Goal: Task Accomplishment & Management: Manage account settings

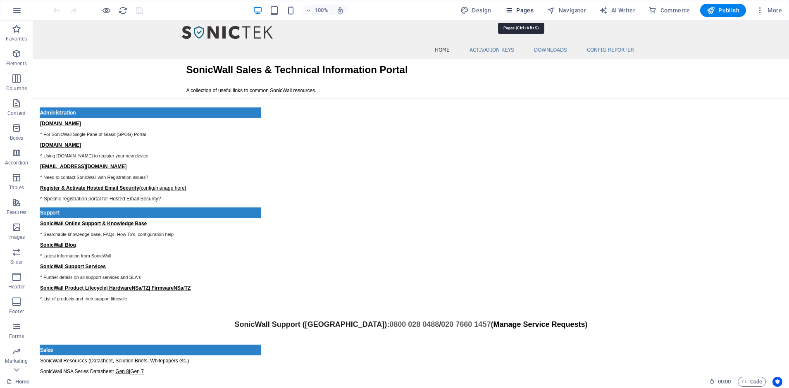
click at [522, 9] on span "Pages" at bounding box center [519, 10] width 29 height 8
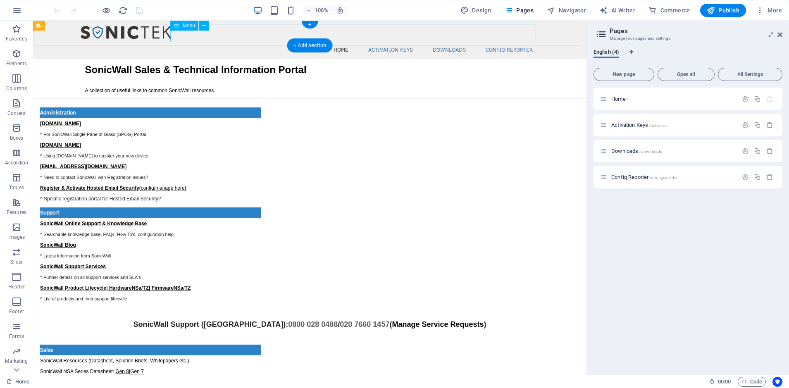
click at [447, 41] on nav "Home Activation Keys Downloads config reporter" at bounding box center [309, 50] width 461 height 18
click at [629, 151] on span "Downloads /downloads" at bounding box center [636, 151] width 51 height 6
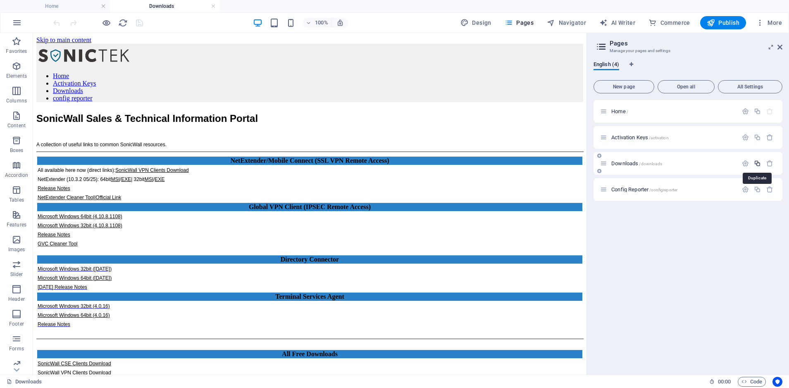
click at [759, 165] on icon "button" at bounding box center [757, 163] width 7 height 7
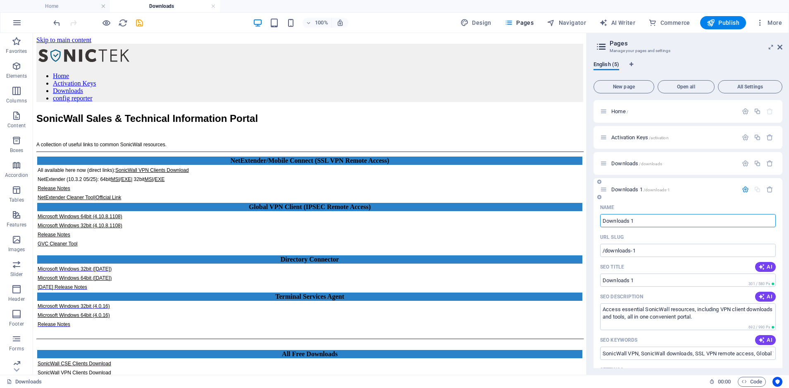
click at [652, 222] on input "Downloads 1" at bounding box center [688, 220] width 176 height 13
drag, startPoint x: 652, startPoint y: 222, endPoint x: 595, endPoint y: 225, distance: 57.1
click at [595, 225] on div "Name Downloads 1 ​ URL SLUG /downloads-1 ​ SEO Title AI Downloads 1 ​ 301 / 580…" at bounding box center [688, 363] width 189 height 324
type input "Gen 8"
type input "/gen-8"
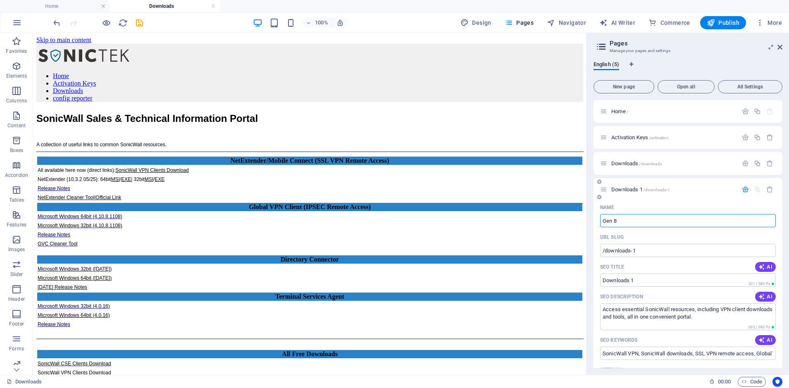
type input "Gen 8"
type input "Gen 8 Spec"
type input "/gen-8-spe"
type input "Gen 8 Spe"
type input "Gen 8 Specs"
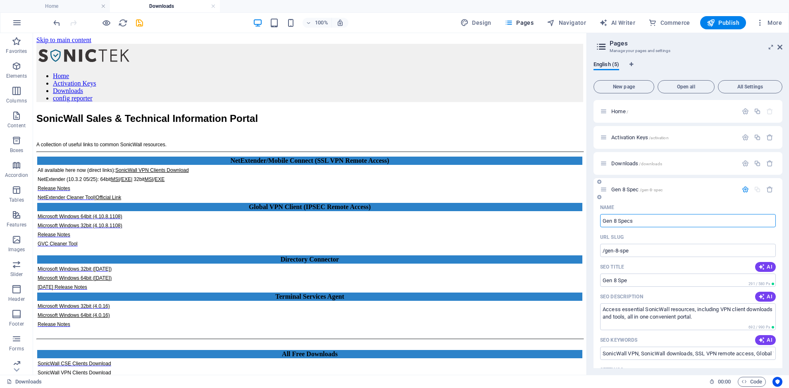
type input "/gen-8-spec"
type input "Gen 8 Spec"
type input "Gen 8 Specs"
type input "/gen-8-specs"
type input "Gen 8 Specs"
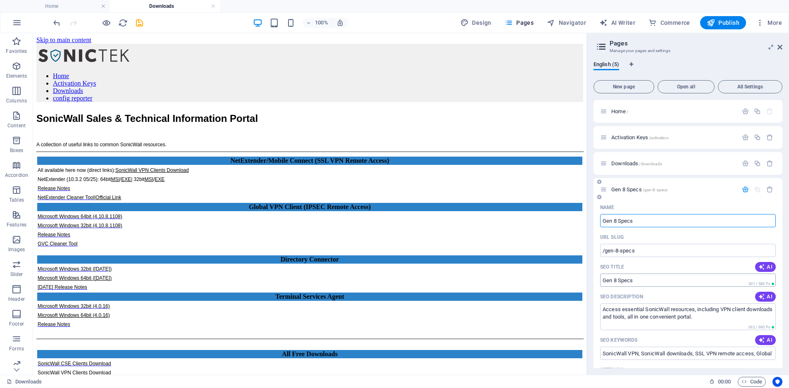
type input "Gen 8 Specs"
click at [743, 189] on icon "button" at bounding box center [745, 189] width 7 height 7
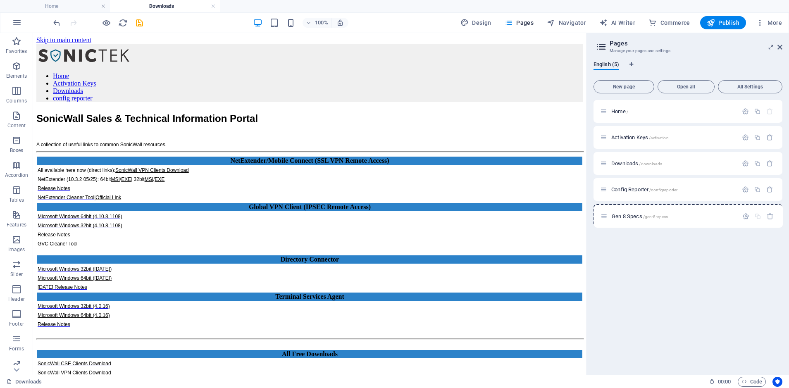
drag, startPoint x: 606, startPoint y: 191, endPoint x: 606, endPoint y: 220, distance: 28.9
click at [606, 220] on div "Home / Activation Keys /activation Downloads /downloads Gen 8 Specs /gen-8-spec…" at bounding box center [688, 163] width 189 height 127
click at [625, 214] on span "Gen 8 Specs /gen-8-specs" at bounding box center [639, 215] width 56 height 6
click at [627, 215] on span "Gen 8 Specs /gen-8-specs" at bounding box center [639, 215] width 56 height 6
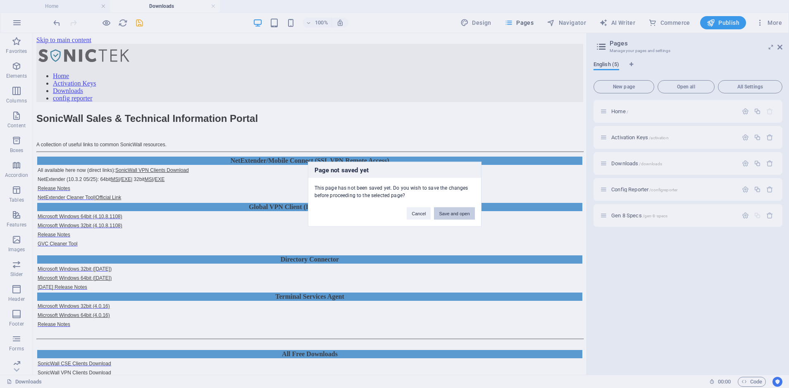
click at [458, 214] on button "Save and open" at bounding box center [454, 213] width 41 height 12
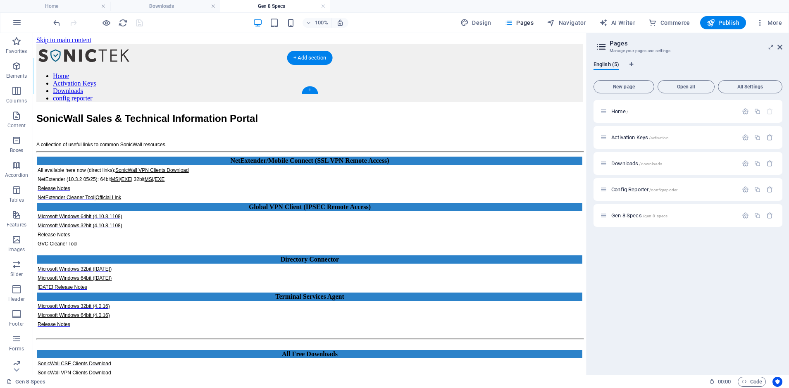
click at [308, 91] on div "+" at bounding box center [310, 89] width 16 height 7
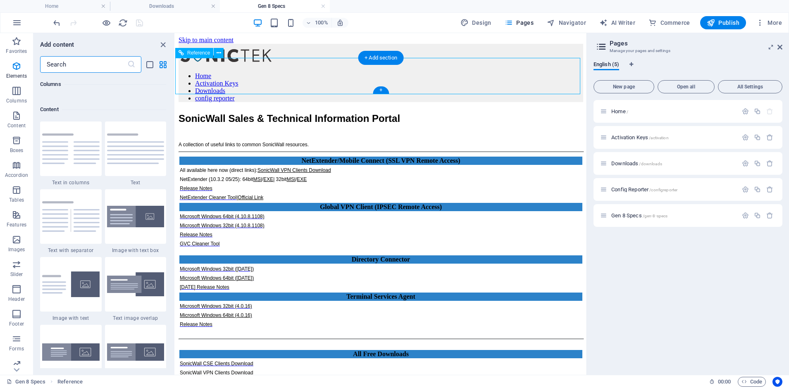
scroll to position [1446, 0]
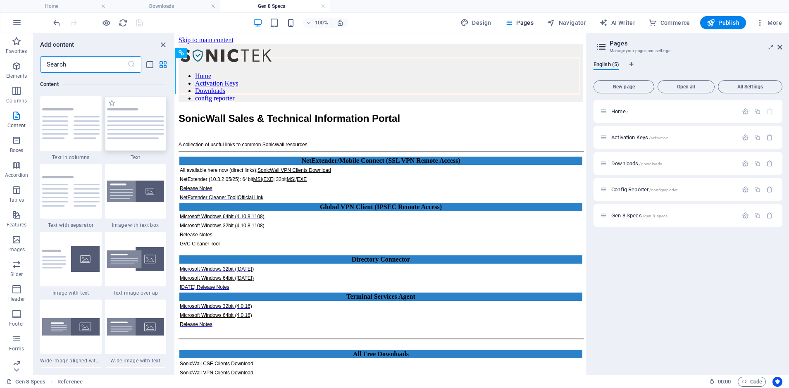
click at [142, 128] on img at bounding box center [135, 123] width 57 height 31
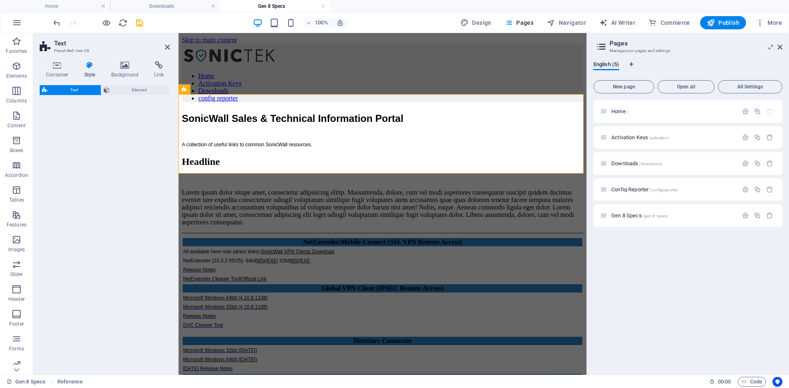
select select "preset-text-v2-default"
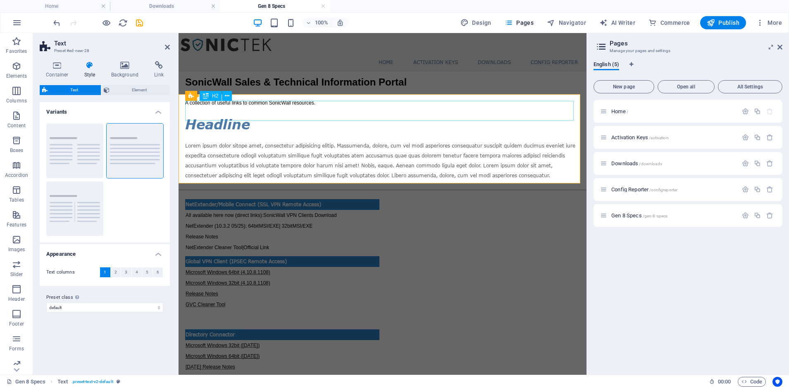
click at [217, 114] on div "Headline" at bounding box center [382, 124] width 395 height 20
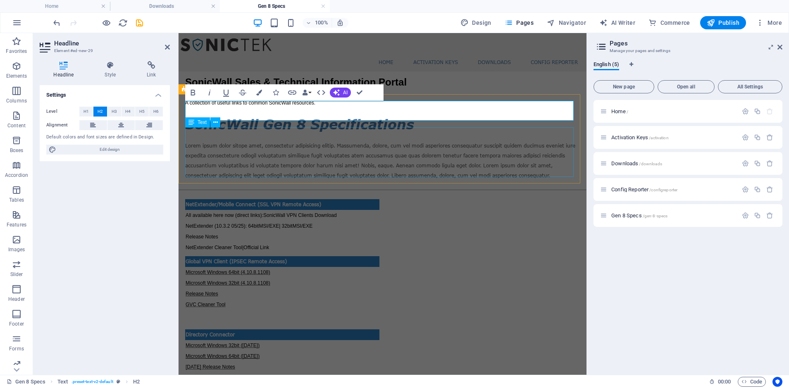
click at [263, 159] on div "Lorem ipsum dolor sitope amet, consectetur adipisicing elitip. Massumenda, dolo…" at bounding box center [382, 161] width 395 height 40
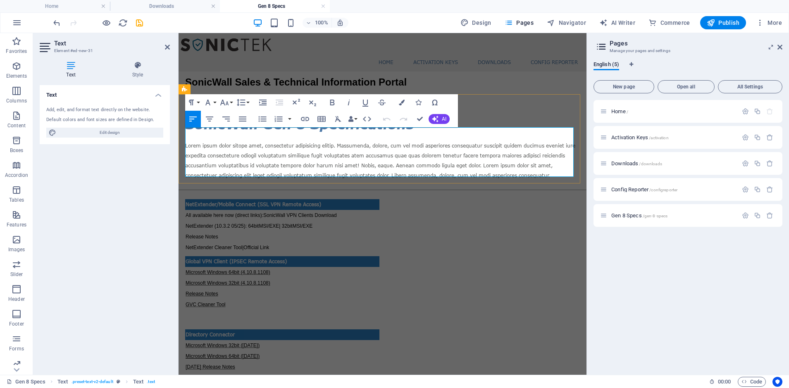
click at [224, 174] on p "Lorem ipsum dolor sitope amet, consectetur adipisicing elitip. Massumenda, dolo…" at bounding box center [382, 161] width 395 height 40
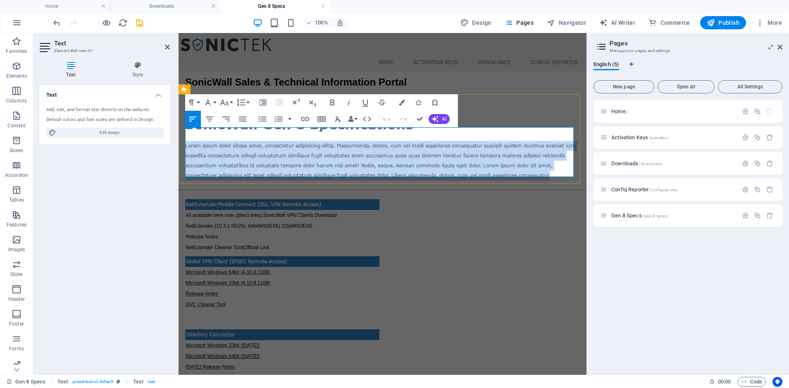
drag, startPoint x: 224, startPoint y: 173, endPoint x: 186, endPoint y: 136, distance: 52.3
click at [186, 141] on p "Lorem ipsum dolor sitope amet, consectetur adipisicing elitip. Massumenda, dolo…" at bounding box center [382, 161] width 395 height 40
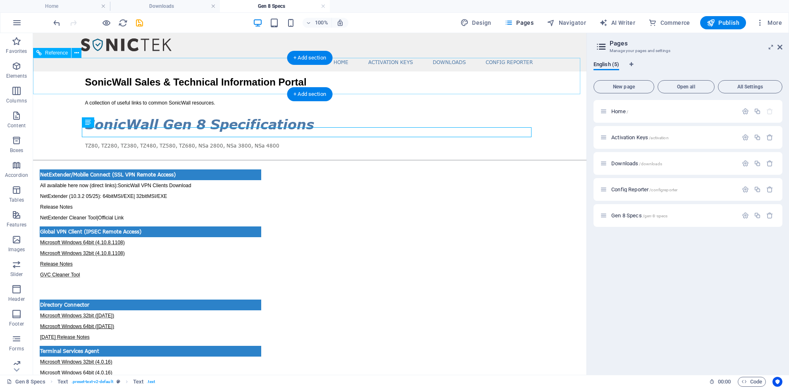
click at [221, 73] on div "SonicWall Sales & Technical Information Portal A collection of useful links to …" at bounding box center [310, 90] width 450 height 36
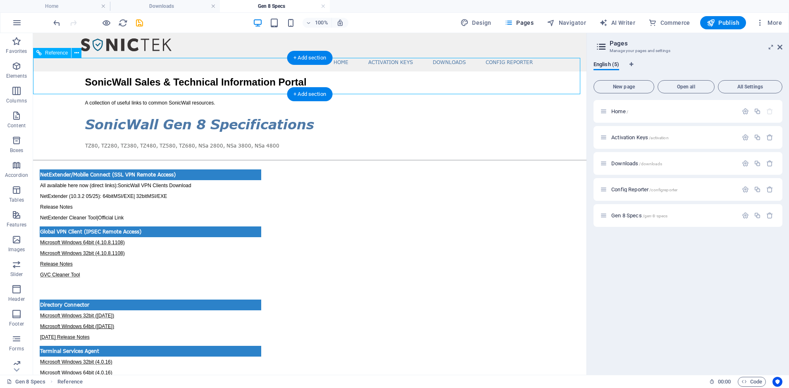
click at [221, 73] on div "SonicWall Sales & Technical Information Portal A collection of useful links to …" at bounding box center [310, 90] width 450 height 36
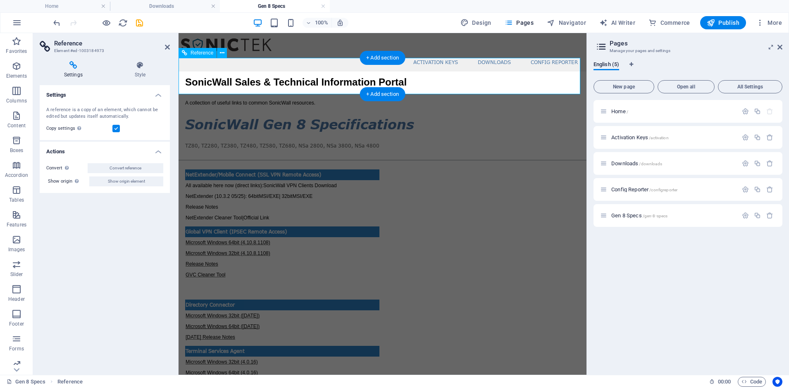
click at [224, 72] on div "SonicWall Sales & Technical Information Portal A collection of useful links to …" at bounding box center [382, 90] width 395 height 36
click at [143, 67] on icon at bounding box center [140, 65] width 60 height 8
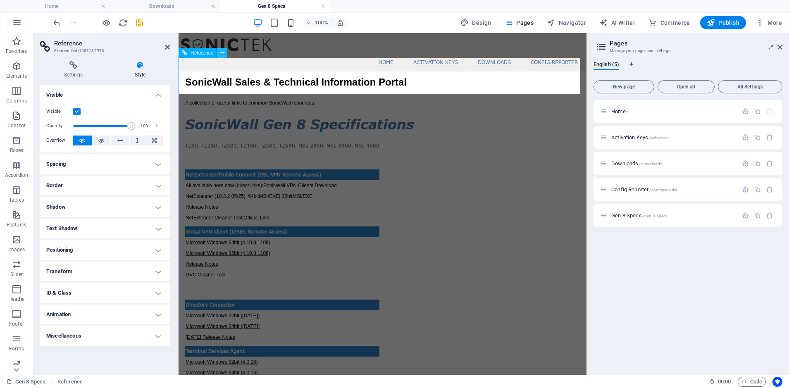
click at [224, 52] on icon at bounding box center [222, 53] width 5 height 9
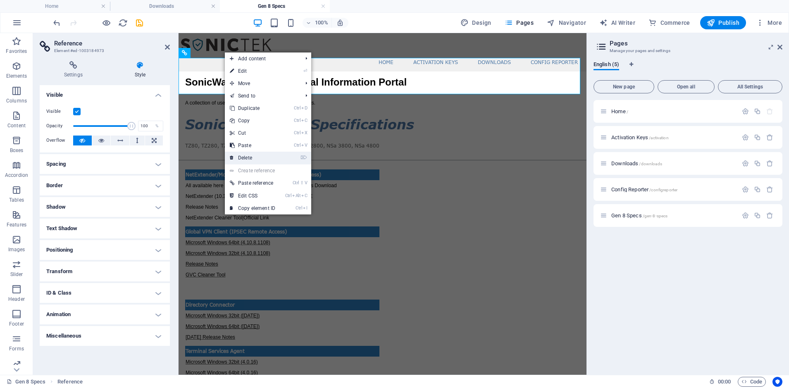
click at [250, 159] on link "⌦ Delete" at bounding box center [252, 158] width 55 height 12
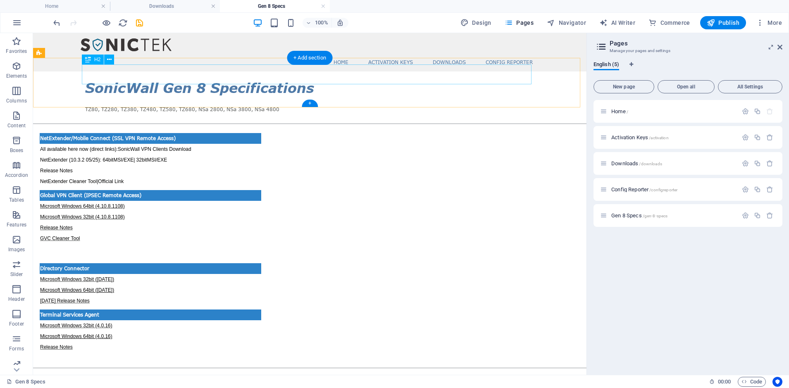
click at [198, 78] on div "SonicWall Gen 8 Specifications" at bounding box center [310, 88] width 450 height 20
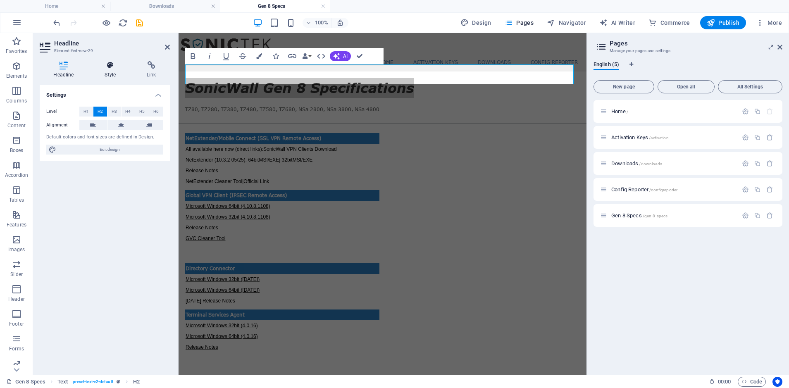
click at [116, 69] on icon at bounding box center [110, 65] width 39 height 8
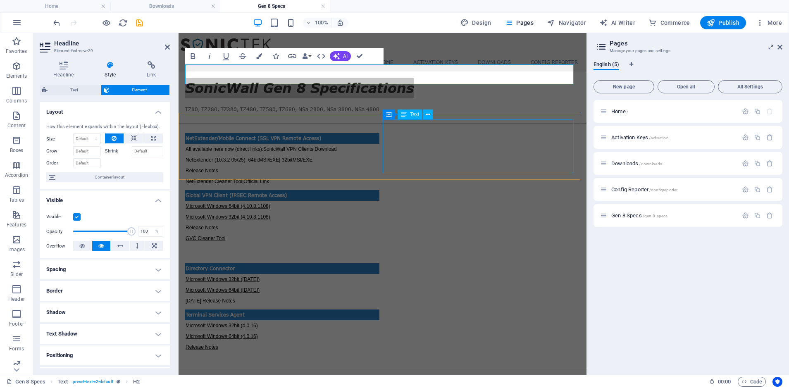
click at [379, 190] on div "Global VPN Client (IPSEC Remote Access) Microsoft Windows 64bit (4.10.8.1108) M…" at bounding box center [282, 217] width 194 height 54
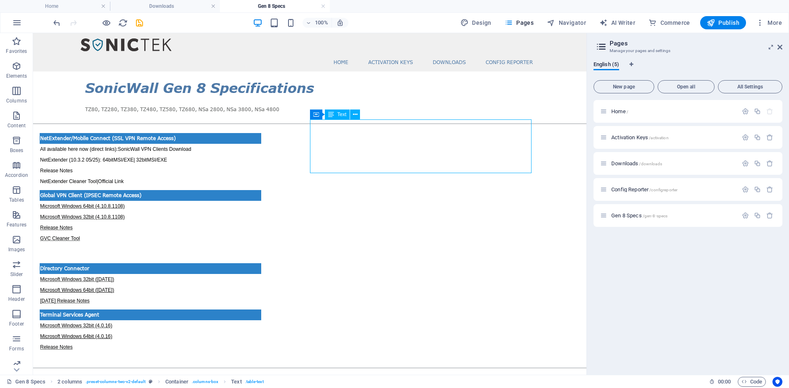
click at [261, 190] on div "Global VPN Client (IPSEC Remote Access) Microsoft Windows 64bit (4.10.8.1108) M…" at bounding box center [151, 217] width 222 height 54
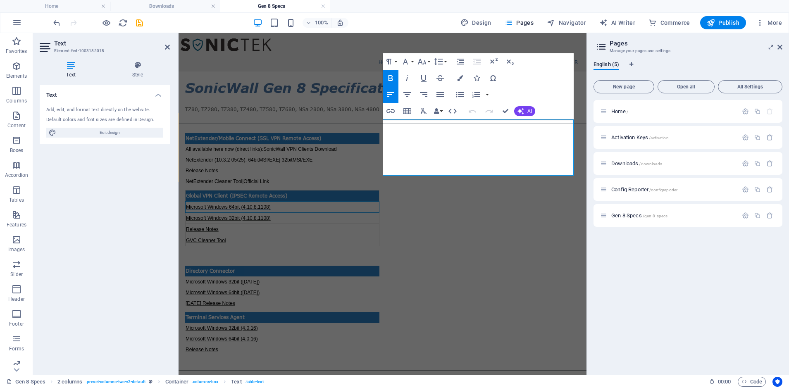
click at [271, 204] on span "Microsoft Windows 64bit (4.10.8.1108)" at bounding box center [228, 207] width 85 height 6
click at [411, 59] on button "Font Family" at bounding box center [407, 61] width 16 height 17
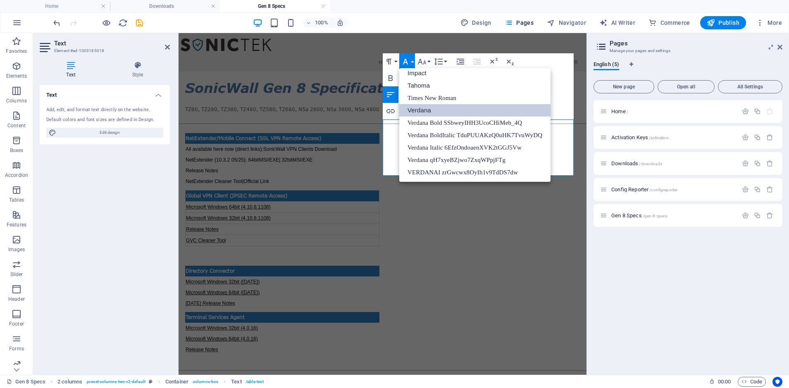
scroll to position [29, 0]
click at [430, 61] on button "Font Size" at bounding box center [424, 61] width 16 height 17
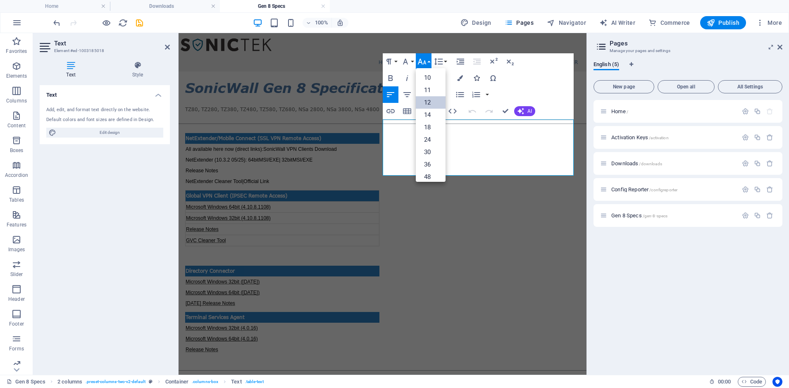
scroll to position [25, 0]
click at [293, 78] on div "SonicWall Gen 8 Specifications" at bounding box center [382, 88] width 395 height 20
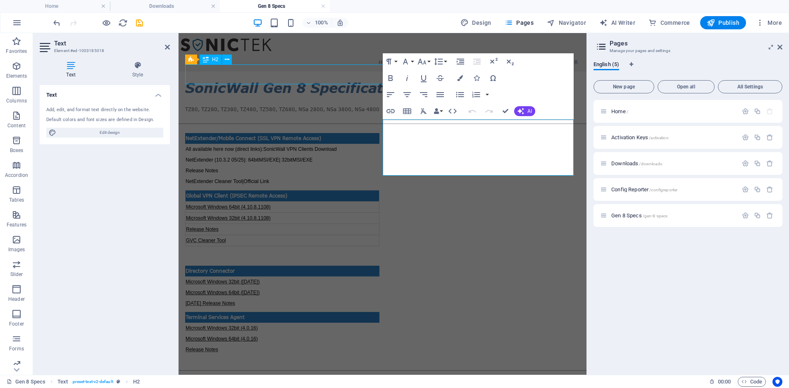
click at [293, 78] on div "SonicWall Gen 8 Specifications" at bounding box center [382, 88] width 395 height 20
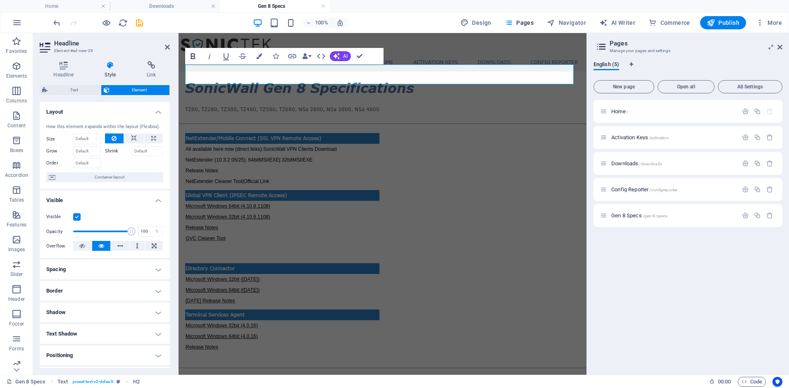
click at [195, 57] on icon "button" at bounding box center [193, 56] width 5 height 6
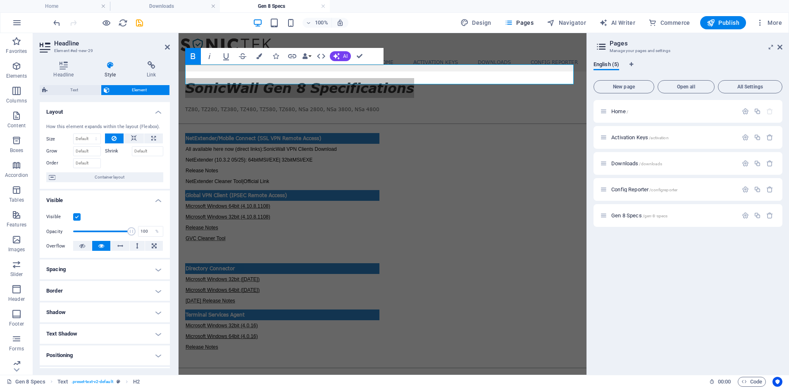
click at [109, 69] on h4 "Style" at bounding box center [112, 69] width 42 height 17
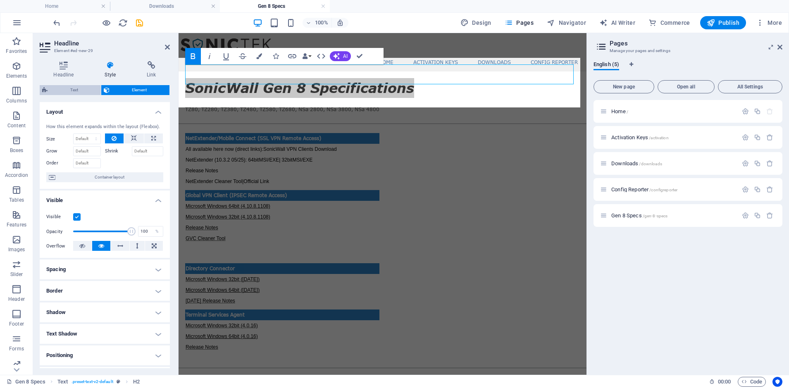
click at [74, 88] on span "Text" at bounding box center [74, 90] width 48 height 10
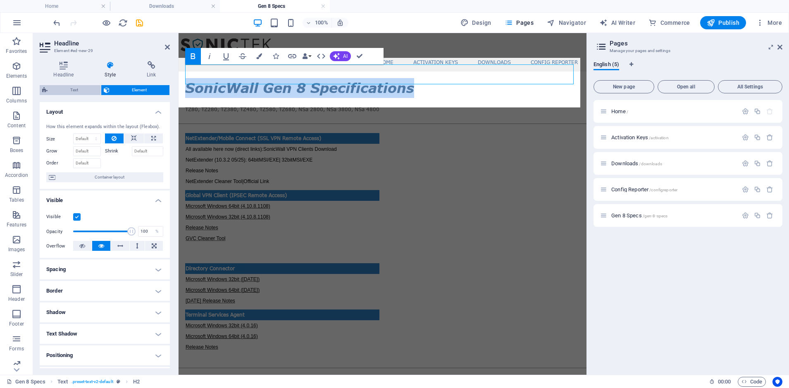
select select "preset-text-v2-default"
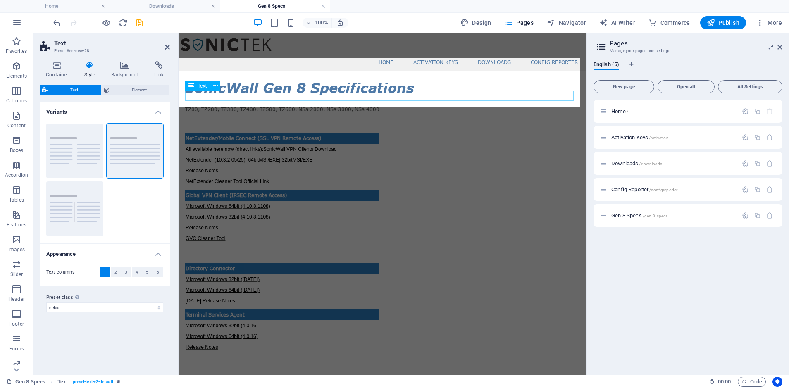
click at [439, 105] on div "TZ80, TZ280, TZ380, TZ480, TZ580, TZ680, NSa 2800, NSa 3800, NSa 4800" at bounding box center [382, 110] width 395 height 10
click at [379, 190] on div "Global VPN Client (IPSEC Remote Access) Microsoft Windows 64bit (4.10.8.1108) M…" at bounding box center [282, 217] width 194 height 54
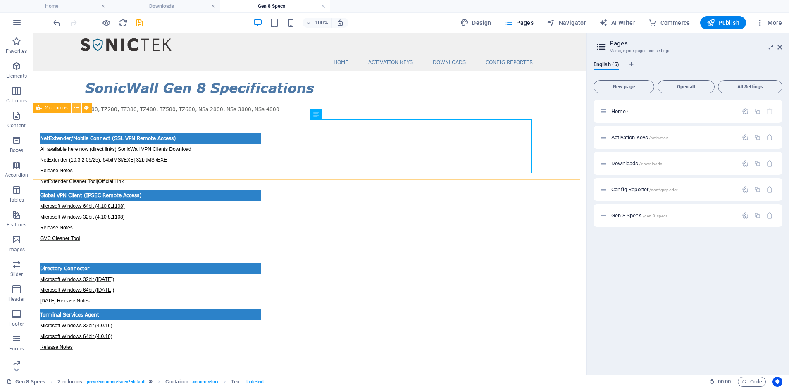
click at [76, 109] on icon at bounding box center [76, 108] width 5 height 9
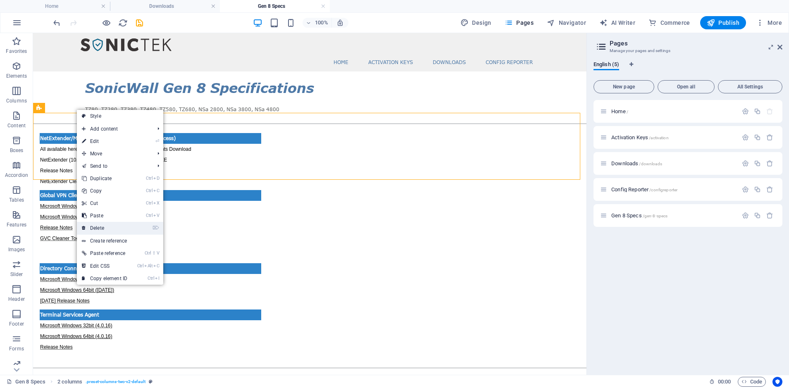
click at [103, 224] on link "⌦ Delete" at bounding box center [104, 228] width 55 height 12
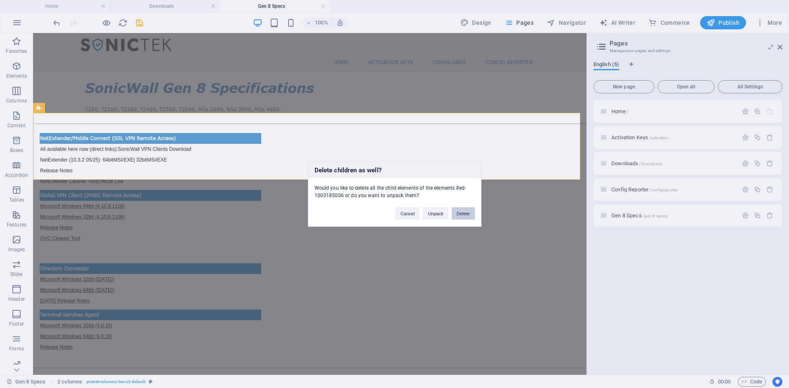
click at [463, 212] on button "Delete" at bounding box center [463, 213] width 23 height 12
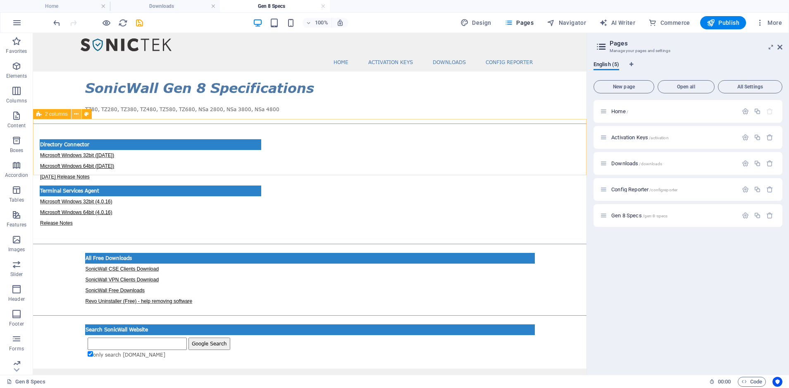
click at [75, 115] on icon at bounding box center [76, 114] width 5 height 9
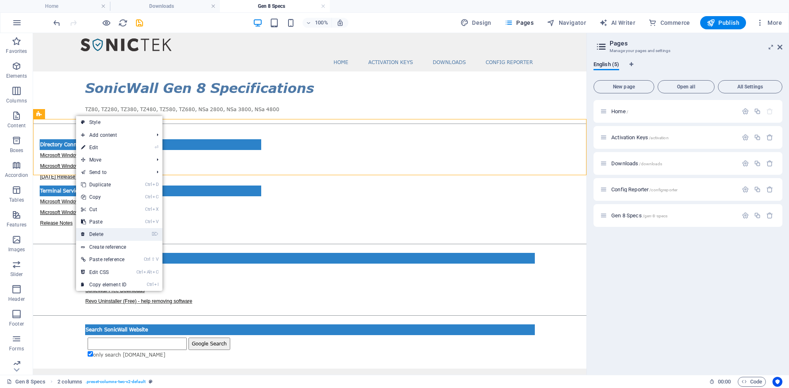
click at [103, 232] on link "⌦ Delete" at bounding box center [103, 234] width 55 height 12
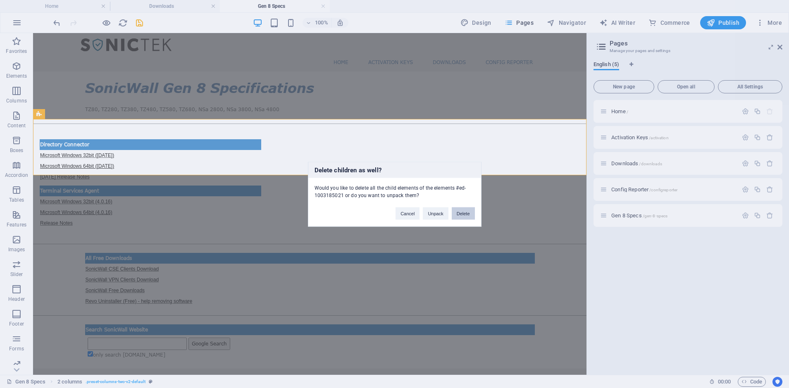
click at [472, 213] on button "Delete" at bounding box center [463, 213] width 23 height 12
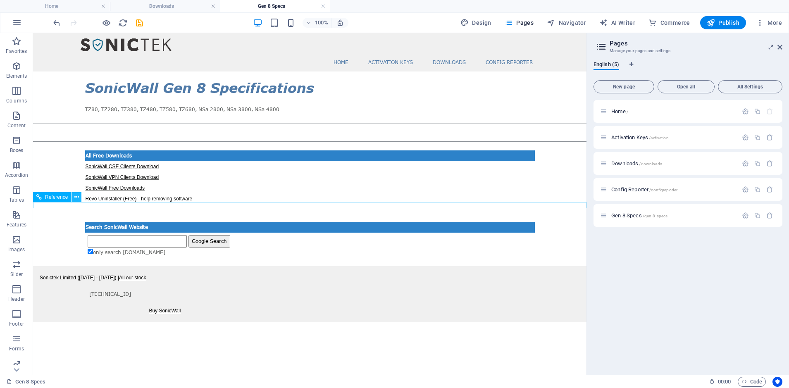
click at [79, 197] on button at bounding box center [77, 197] width 10 height 10
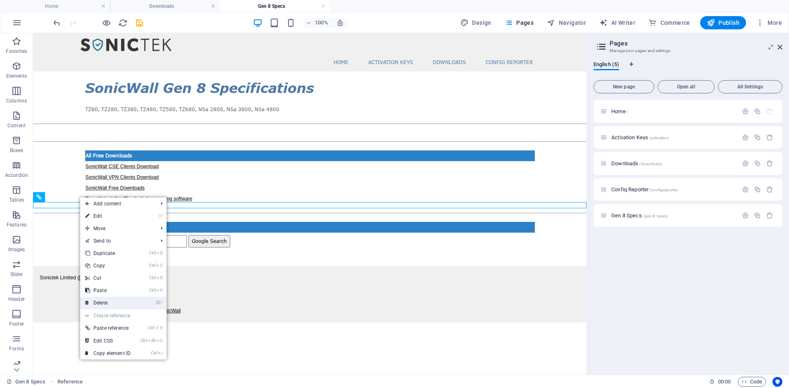
click at [112, 300] on link "⌦ Delete" at bounding box center [107, 303] width 55 height 12
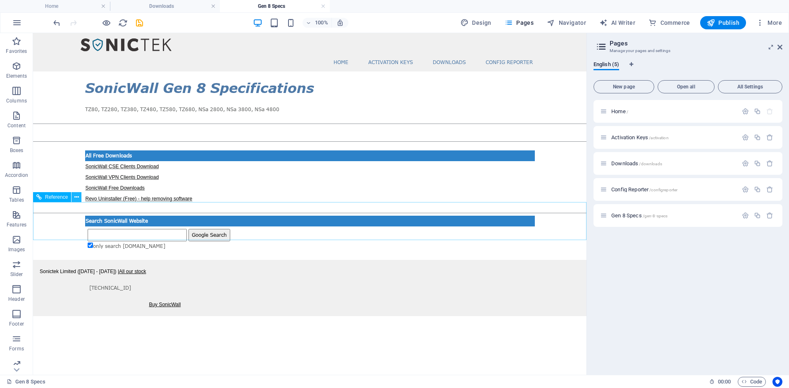
click at [77, 196] on icon at bounding box center [76, 197] width 5 height 9
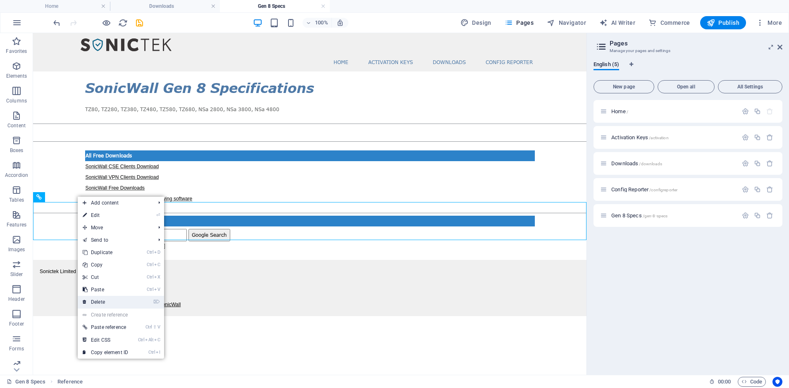
click at [105, 300] on link "⌦ Delete" at bounding box center [105, 302] width 55 height 12
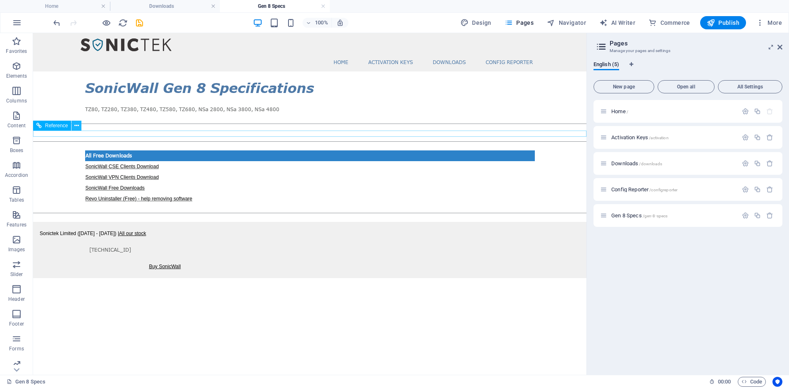
click at [77, 125] on icon at bounding box center [76, 126] width 5 height 9
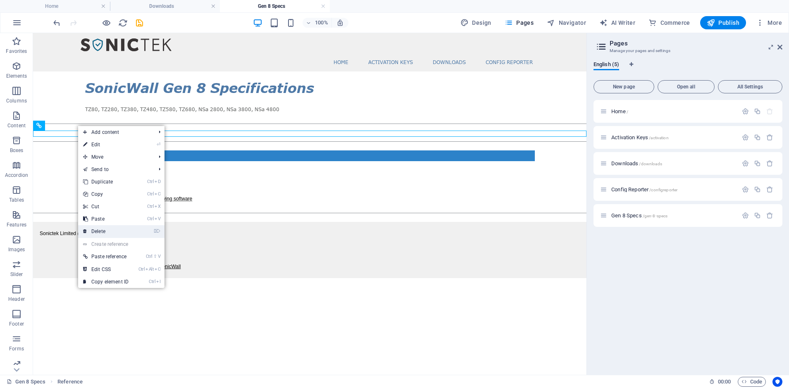
click at [105, 229] on link "⌦ Delete" at bounding box center [105, 231] width 55 height 12
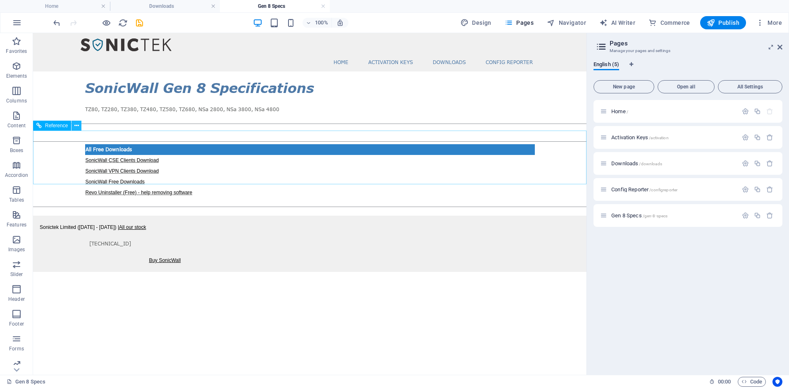
click at [78, 123] on icon at bounding box center [76, 126] width 5 height 9
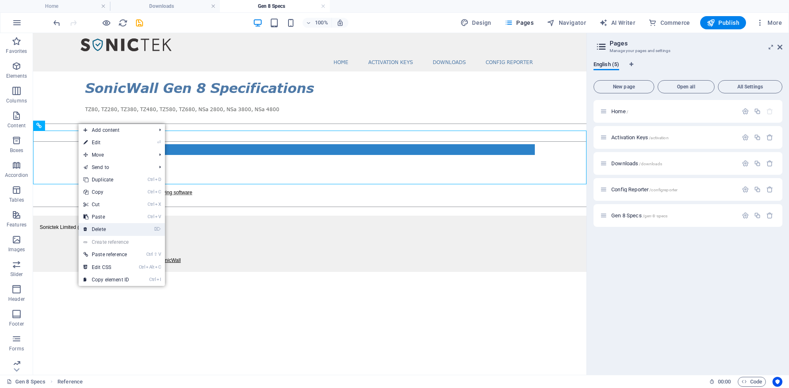
click at [97, 231] on link "⌦ Delete" at bounding box center [106, 229] width 55 height 12
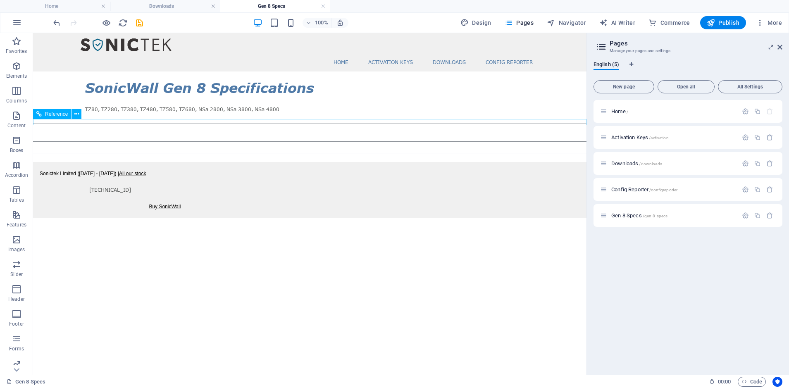
click at [157, 133] on div at bounding box center [309, 136] width 553 height 6
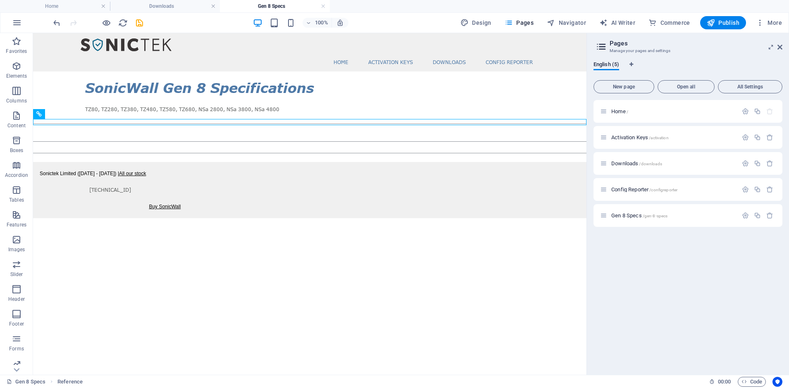
click at [103, 138] on div "Home Activation Keys Downloads config reporter SonicWall Gen 8 Specifications T…" at bounding box center [309, 125] width 553 height 185
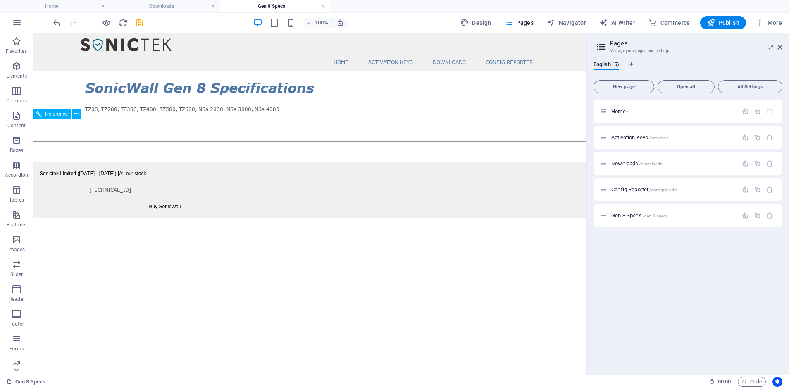
click at [106, 133] on div at bounding box center [309, 136] width 553 height 6
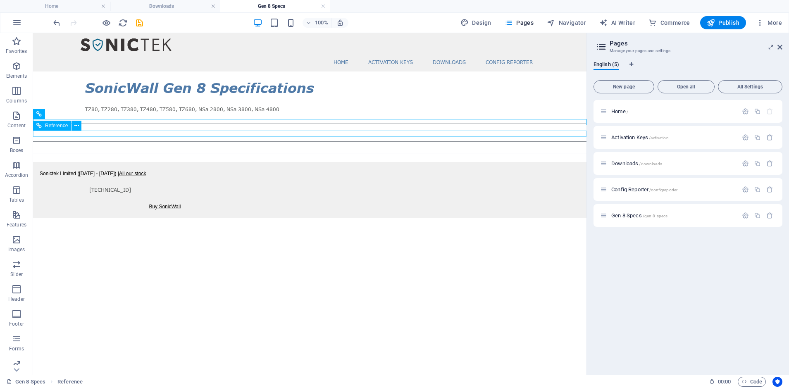
click at [135, 144] on div at bounding box center [309, 147] width 553 height 6
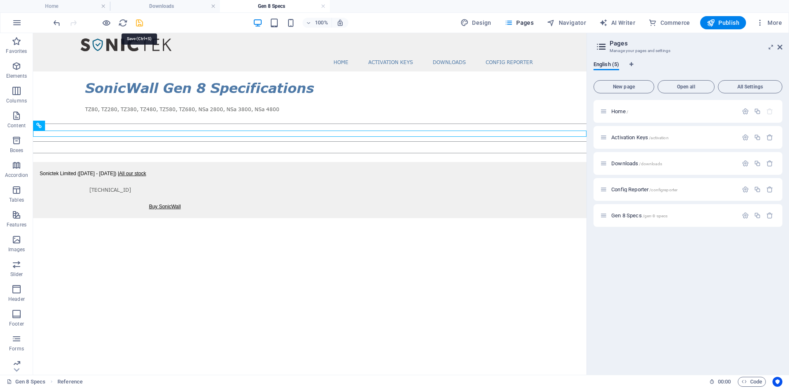
click at [142, 21] on icon "save" at bounding box center [140, 23] width 10 height 10
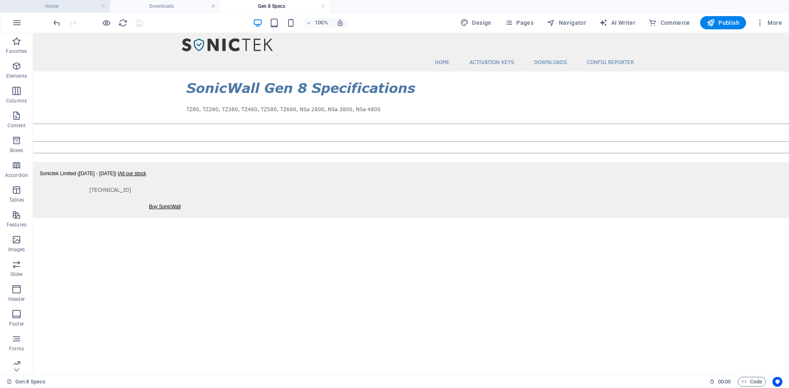
click at [61, 4] on h4 "Home" at bounding box center [55, 6] width 110 height 9
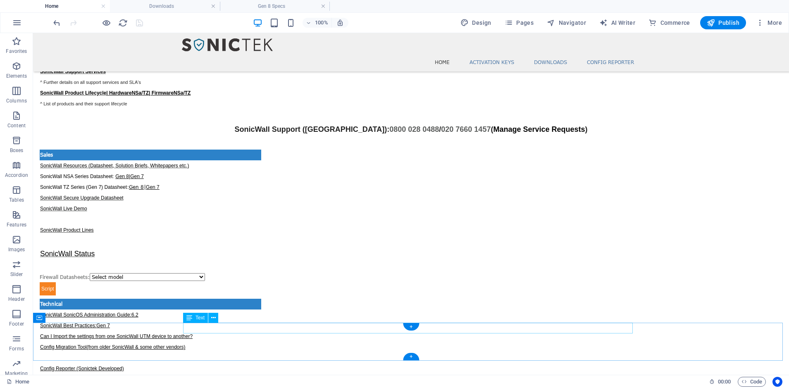
scroll to position [229, 0]
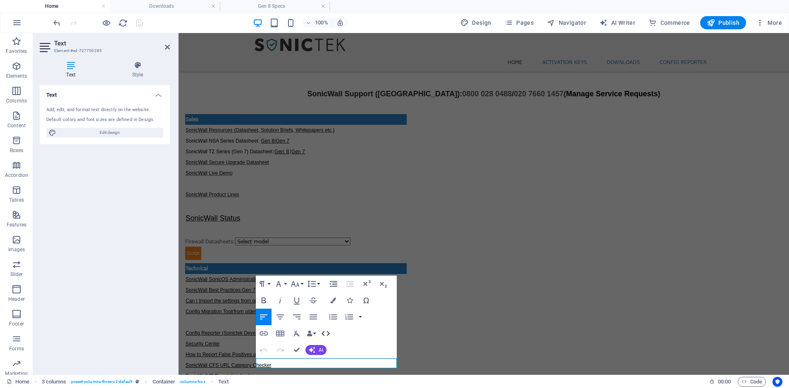
click at [324, 334] on icon "button" at bounding box center [326, 334] width 10 height 10
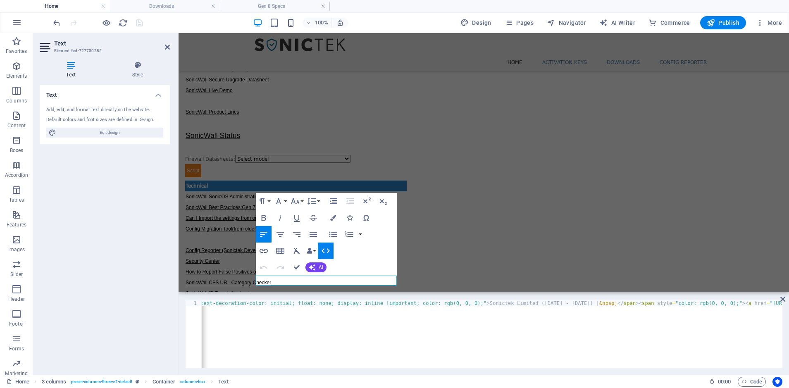
scroll to position [0, 1409]
click at [645, 305] on div "< p style = "text-align: left;" > < span style = "font-family: Verdana, Geneva,…" at bounding box center [339, 339] width 3092 height 78
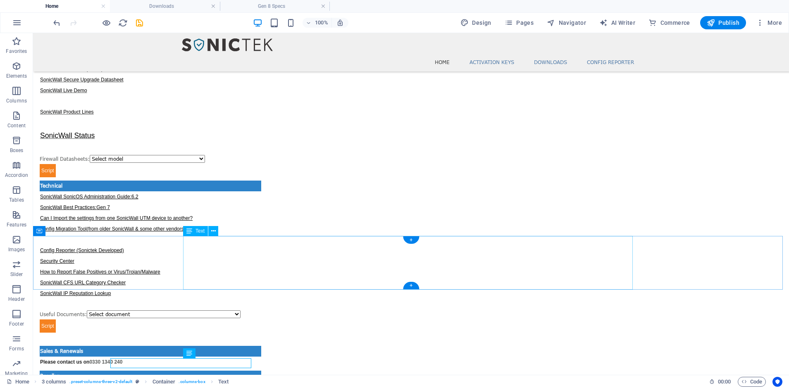
scroll to position [229, 0]
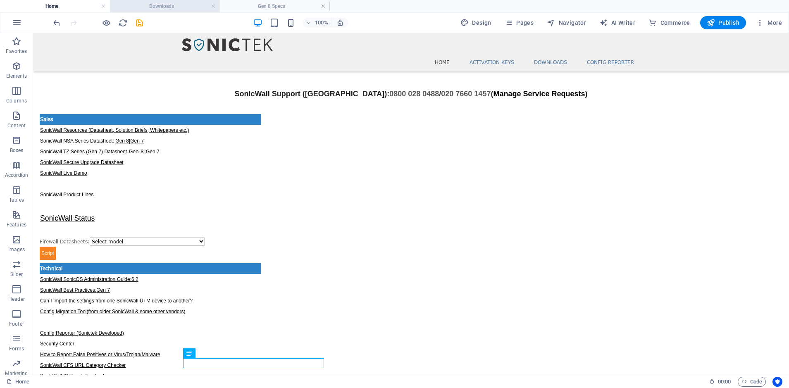
click at [143, 7] on h4 "Downloads" at bounding box center [165, 6] width 110 height 9
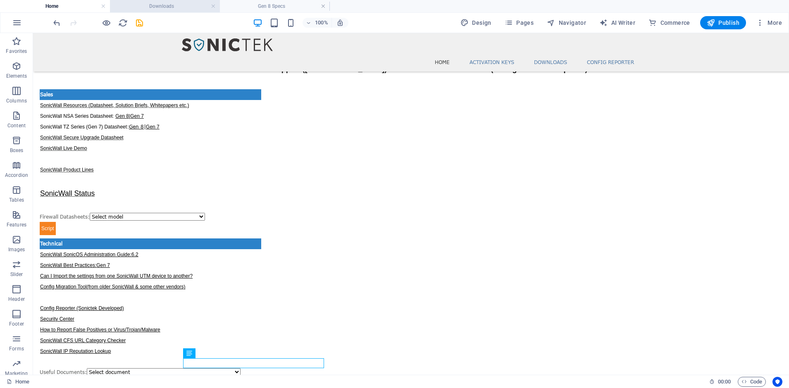
scroll to position [0, 0]
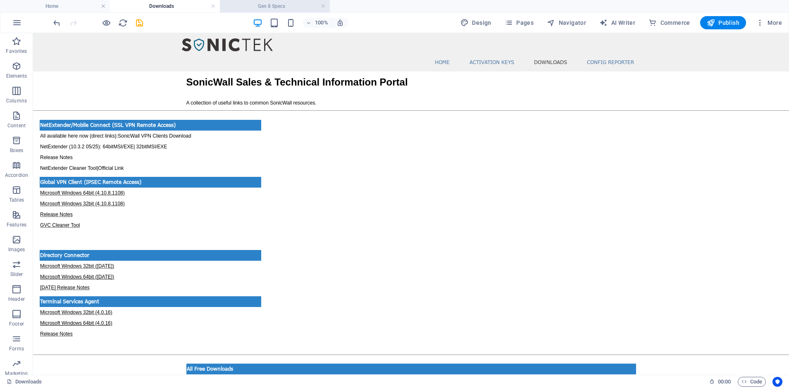
click at [260, 5] on h4 "Gen 8 Specs" at bounding box center [275, 6] width 110 height 9
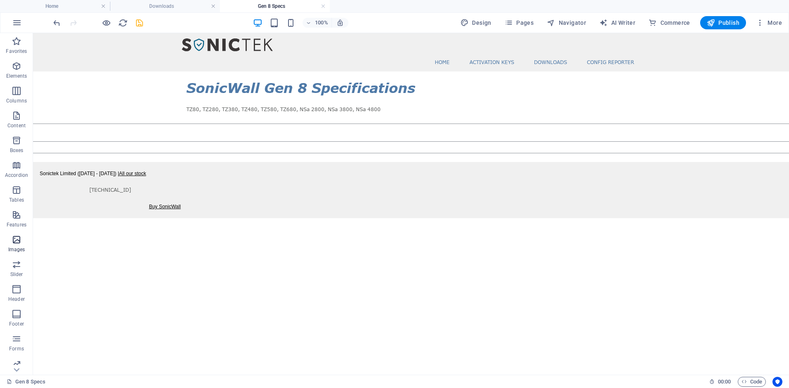
click at [18, 243] on icon "button" at bounding box center [17, 240] width 10 height 10
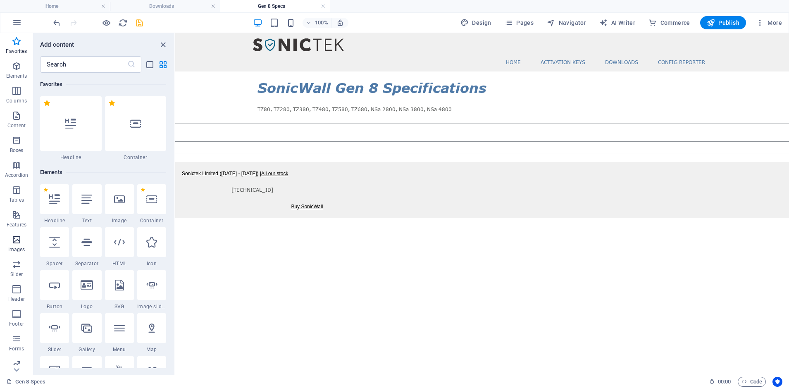
click at [15, 247] on p "Images" at bounding box center [16, 249] width 17 height 7
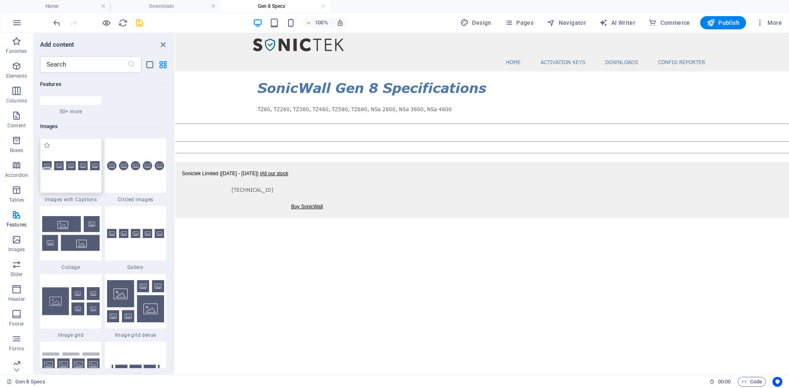
scroll to position [4150, 0]
click at [70, 172] on div at bounding box center [71, 165] width 62 height 55
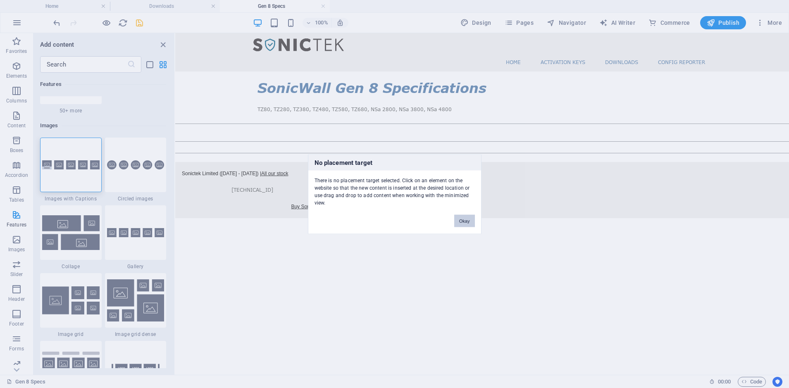
click at [471, 222] on button "Okay" at bounding box center [464, 221] width 21 height 12
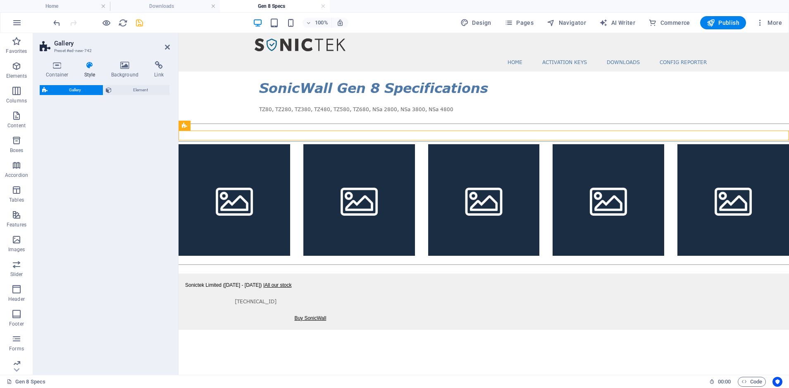
select select "rem"
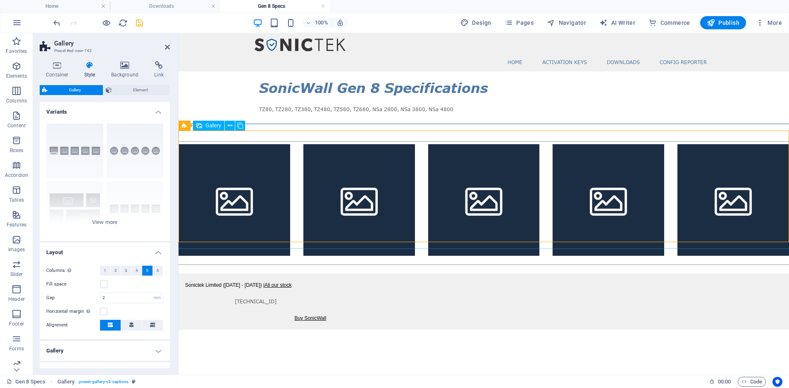
click at [501, 169] on li at bounding box center [484, 200] width 112 height 112
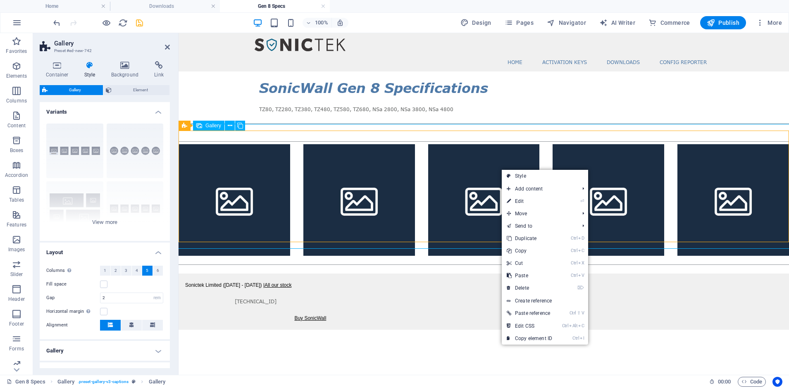
click at [212, 126] on span "Gallery" at bounding box center [213, 125] width 16 height 5
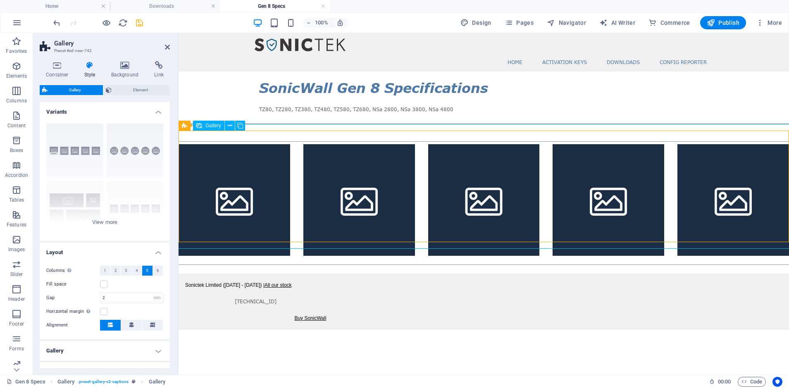
click at [212, 126] on span "Gallery" at bounding box center [213, 125] width 16 height 5
select select "4"
select select "px"
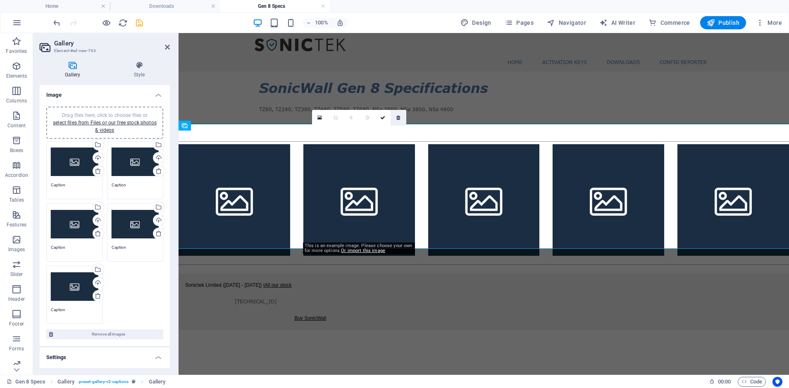
click at [398, 119] on icon at bounding box center [398, 117] width 4 height 5
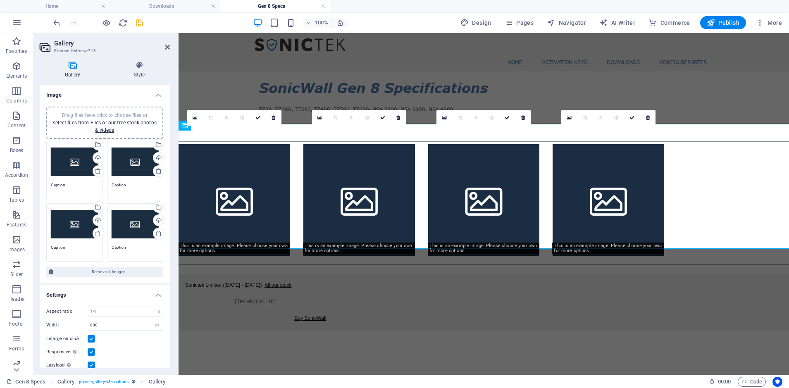
click at [398, 119] on icon at bounding box center [398, 117] width 4 height 5
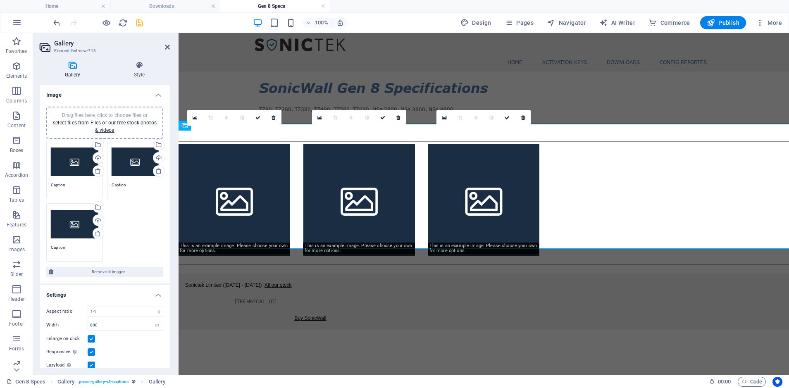
click at [398, 119] on icon at bounding box center [398, 117] width 4 height 5
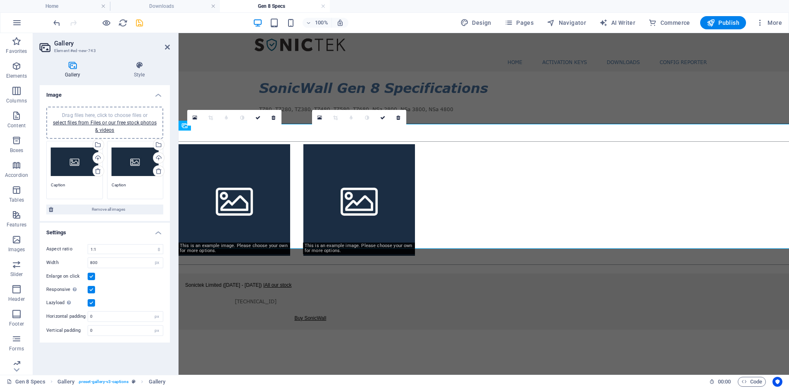
click at [398, 119] on icon at bounding box center [398, 117] width 4 height 5
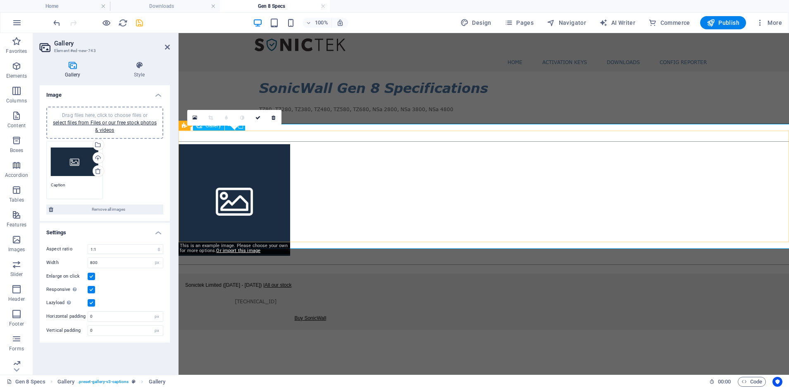
click at [246, 157] on li at bounding box center [235, 200] width 112 height 112
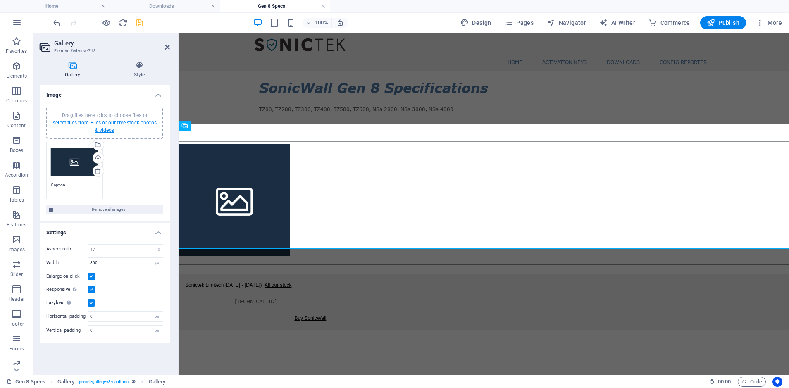
click at [84, 121] on link "select files from Files or our free stock photos & videos" at bounding box center [105, 126] width 104 height 13
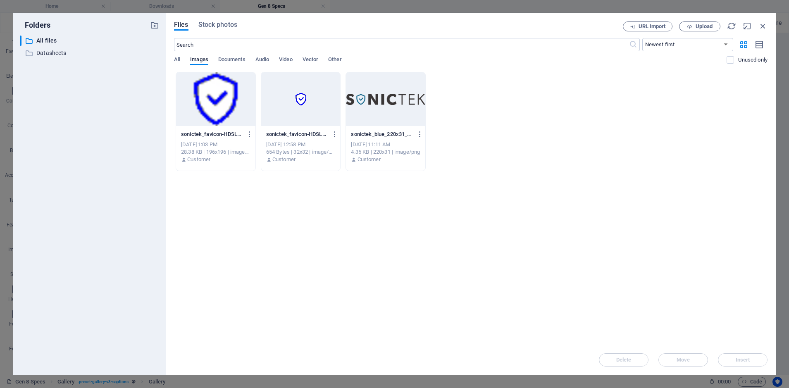
drag, startPoint x: 272, startPoint y: 208, endPoint x: 246, endPoint y: 220, distance: 28.7
click at [246, 220] on div "Drop files here to upload them instantly sonictek_favicon-HDSLfTRZPEUK9Jt4VfkQg…" at bounding box center [471, 208] width 594 height 273
click at [704, 25] on span "Upload" at bounding box center [704, 26] width 17 height 5
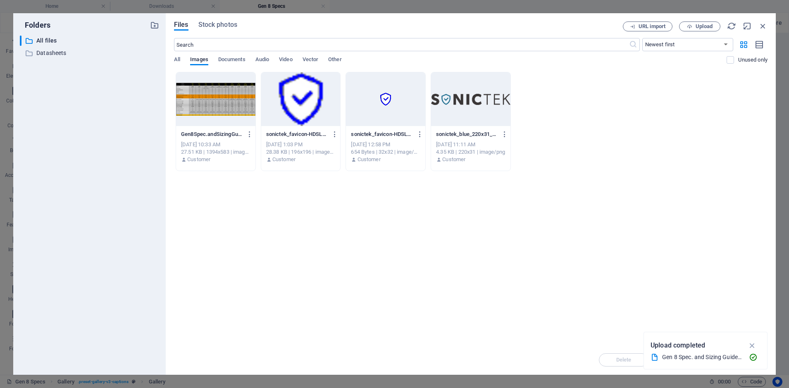
click at [219, 98] on div at bounding box center [215, 99] width 79 height 54
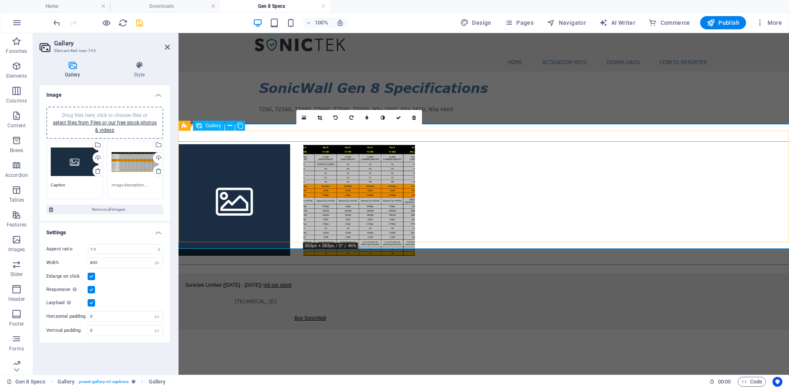
click at [0, 0] on link at bounding box center [0, 0] width 0 height 0
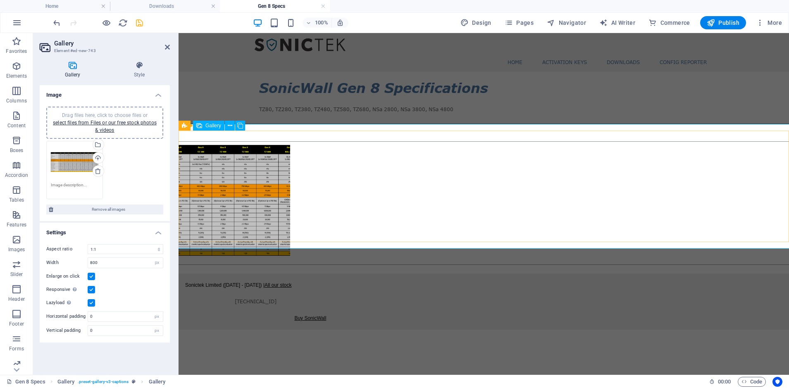
click at [420, 180] on div at bounding box center [484, 200] width 624 height 125
click at [123, 265] on input "800" at bounding box center [125, 263] width 75 height 10
click at [232, 183] on li at bounding box center [235, 200] width 112 height 112
click at [441, 160] on div at bounding box center [484, 200] width 624 height 125
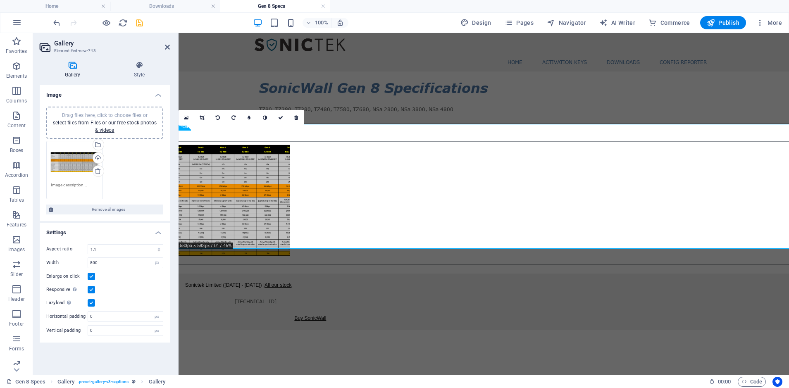
click at [180, 126] on div "0" at bounding box center [242, 118] width 126 height 16
click at [183, 126] on div "0" at bounding box center [242, 118] width 126 height 16
click at [137, 68] on icon at bounding box center [139, 65] width 61 height 8
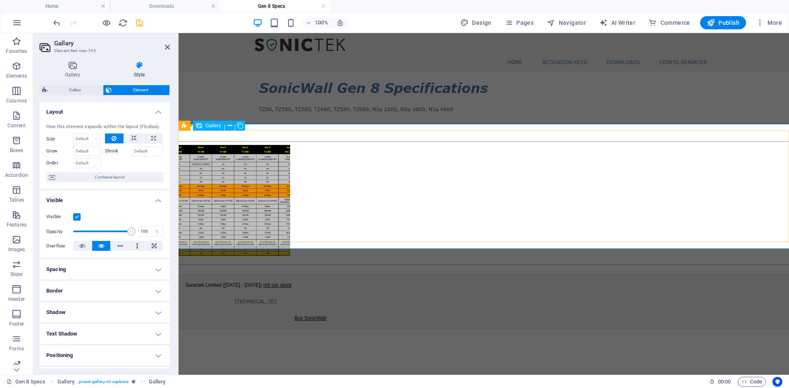
click at [412, 186] on div at bounding box center [484, 200] width 624 height 125
click at [138, 22] on icon "save" at bounding box center [140, 23] width 10 height 10
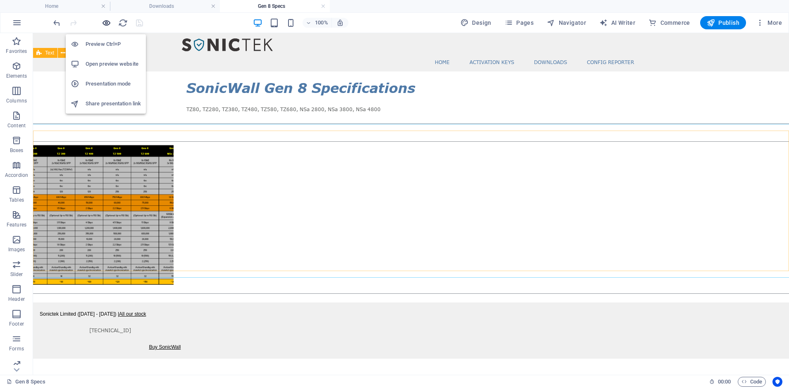
click at [104, 24] on icon "button" at bounding box center [107, 23] width 10 height 10
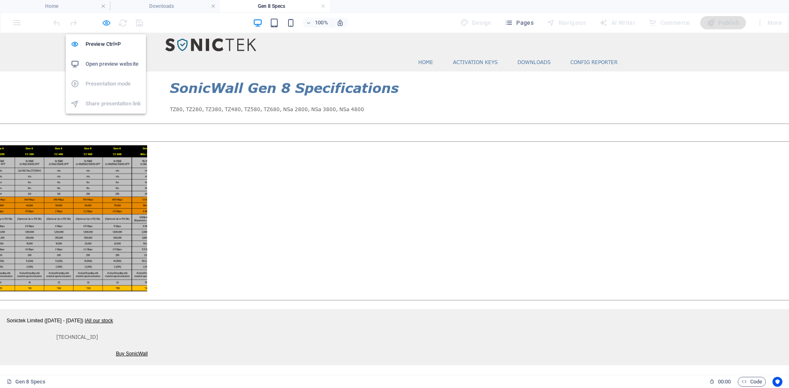
click at [104, 24] on icon "button" at bounding box center [107, 23] width 10 height 10
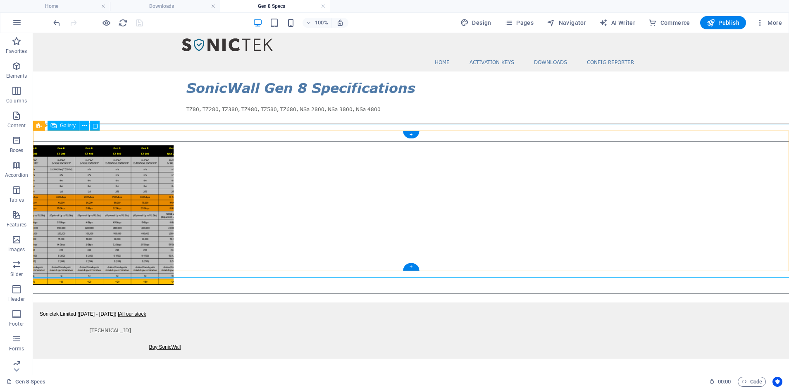
click at [108, 195] on li at bounding box center [103, 214] width 141 height 141
click at [86, 126] on icon at bounding box center [84, 126] width 5 height 9
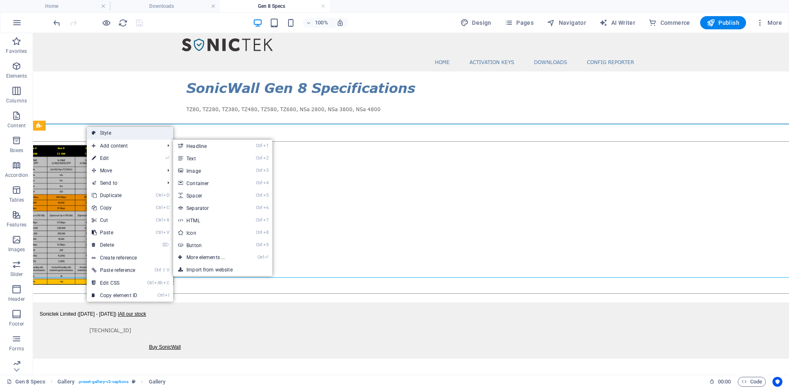
click at [105, 135] on link "Style" at bounding box center [130, 133] width 86 height 12
select select "rem"
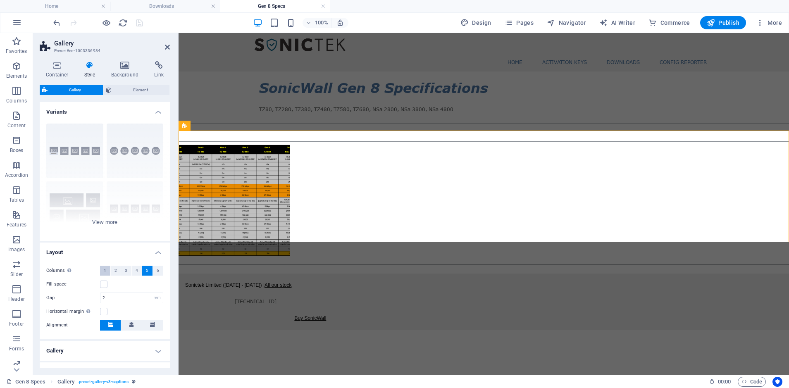
click at [105, 269] on span "1" at bounding box center [105, 271] width 2 height 10
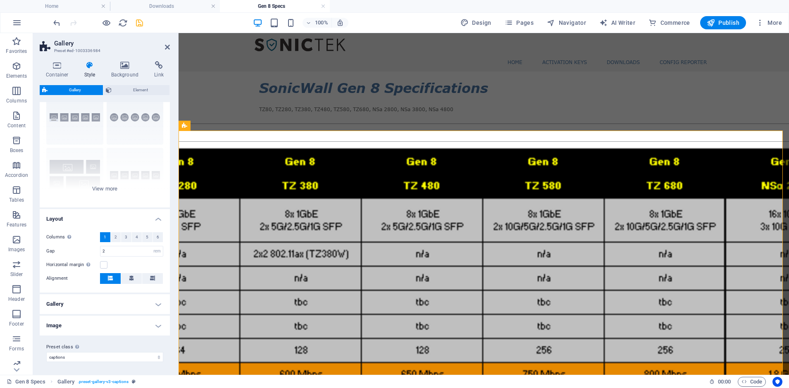
scroll to position [34, 0]
click at [103, 265] on label at bounding box center [103, 264] width 7 height 7
click at [0, 0] on input "Horizontal margin Only if the containers "Content width" is not set to "Default"" at bounding box center [0, 0] width 0 height 0
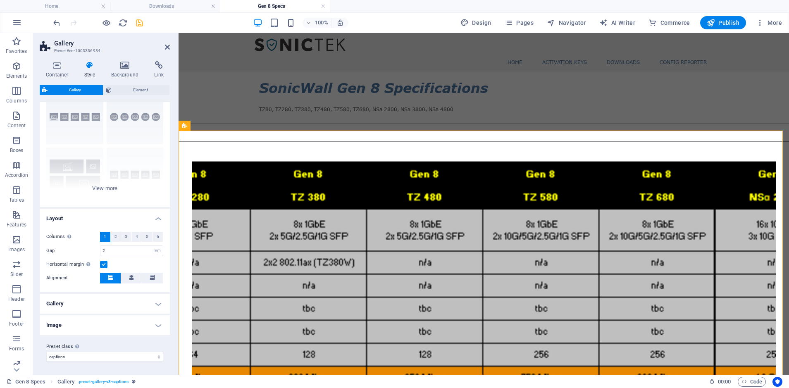
click at [103, 265] on label at bounding box center [103, 264] width 7 height 7
click at [0, 0] on input "Horizontal margin Only if the containers "Content width" is not set to "Default"" at bounding box center [0, 0] width 0 height 0
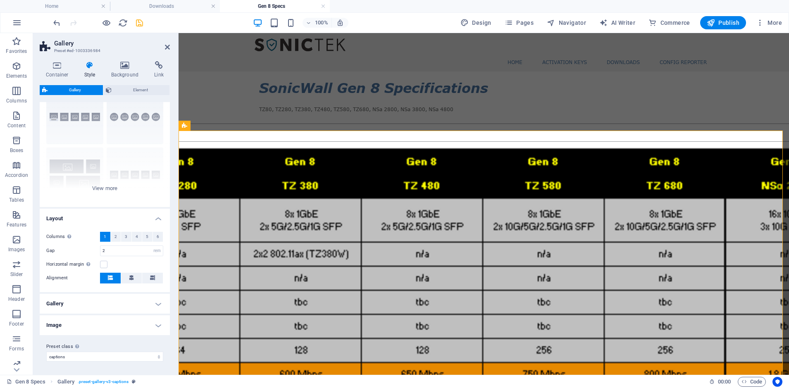
click at [93, 327] on h4 "Image" at bounding box center [105, 325] width 130 height 20
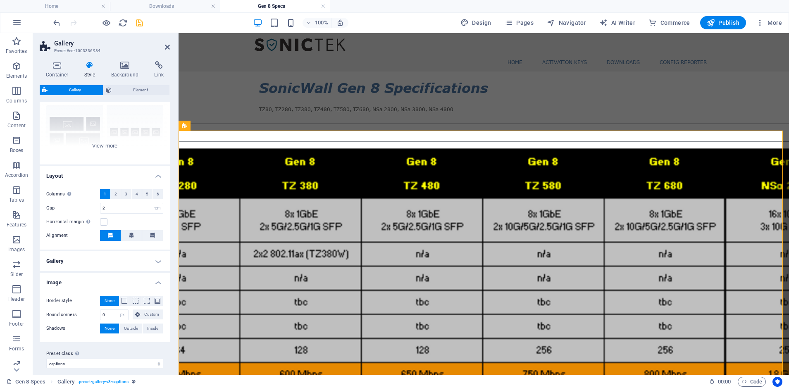
scroll to position [83, 0]
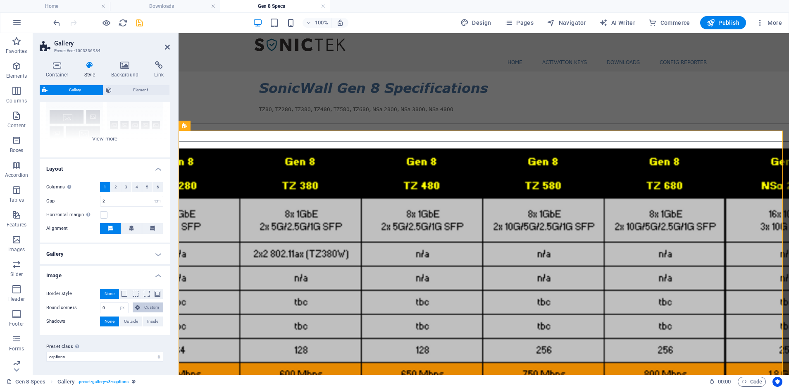
click at [138, 308] on icon at bounding box center [137, 308] width 5 height 10
click at [138, 90] on span "Element" at bounding box center [140, 90] width 53 height 10
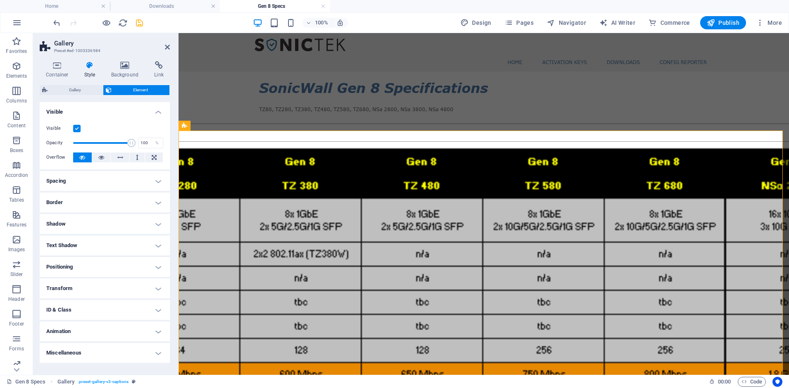
click at [98, 354] on h4 "Miscellaneous" at bounding box center [105, 353] width 130 height 20
drag, startPoint x: 127, startPoint y: 143, endPoint x: 98, endPoint y: 145, distance: 29.1
click at [98, 145] on span at bounding box center [99, 143] width 8 height 8
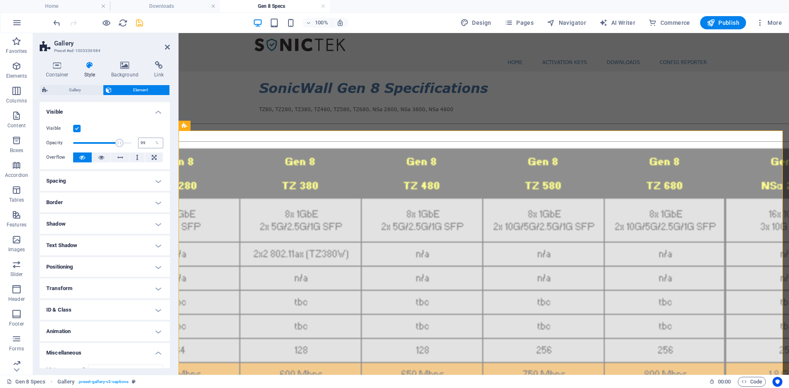
type input "100"
drag, startPoint x: 98, startPoint y: 145, endPoint x: 138, endPoint y: 145, distance: 40.1
click at [138, 145] on div "Opacity 100 %" at bounding box center [104, 143] width 117 height 12
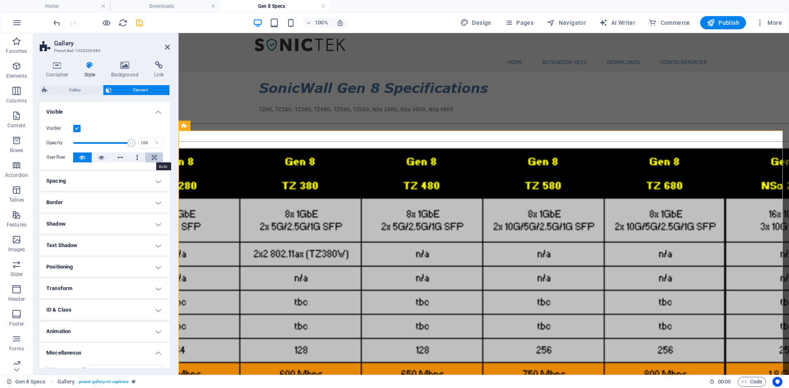
click at [152, 157] on icon at bounding box center [154, 158] width 5 height 10
click at [83, 158] on icon at bounding box center [82, 158] width 6 height 10
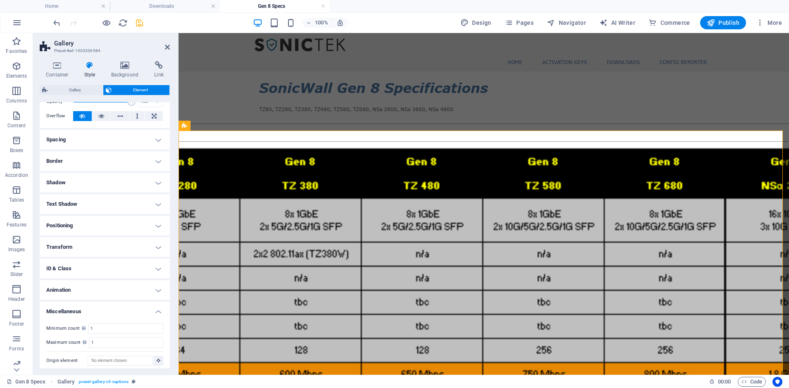
scroll to position [46, 0]
click at [109, 223] on h4 "Positioning" at bounding box center [105, 221] width 130 height 20
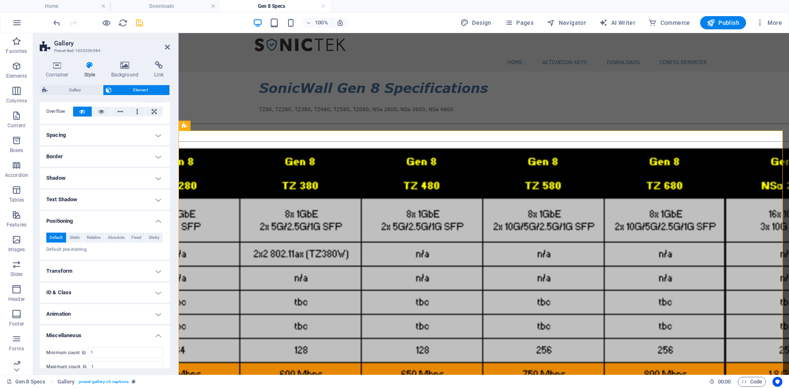
click at [109, 223] on h4 "Positioning" at bounding box center [105, 218] width 130 height 15
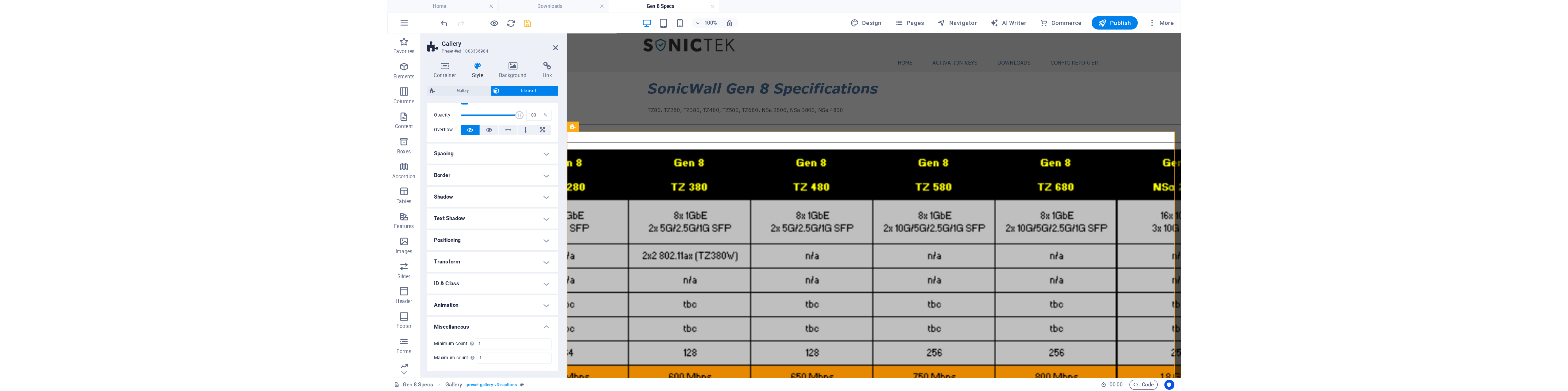
scroll to position [0, 0]
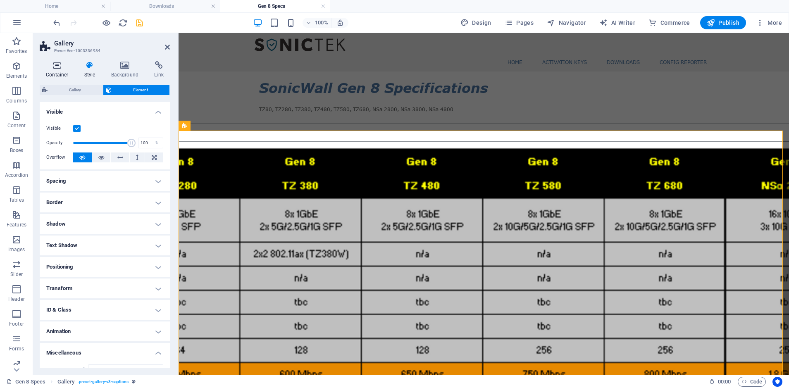
click at [62, 67] on icon at bounding box center [57, 65] width 35 height 8
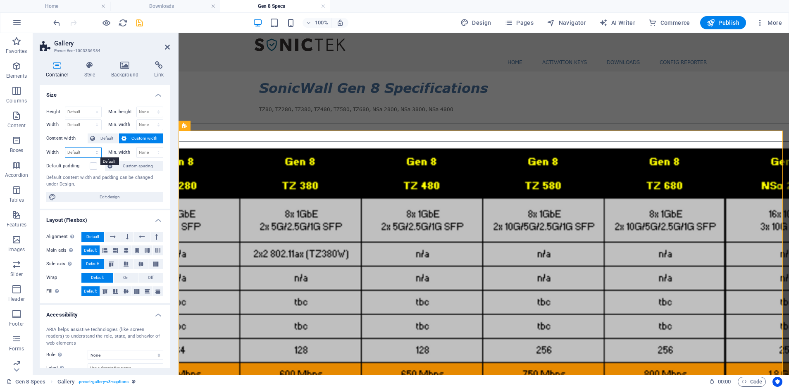
click at [97, 153] on select "Default px rem % em vh vw" at bounding box center [83, 153] width 36 height 10
select select "%"
click at [88, 148] on select "Default px rem % em vh vw" at bounding box center [83, 153] width 36 height 10
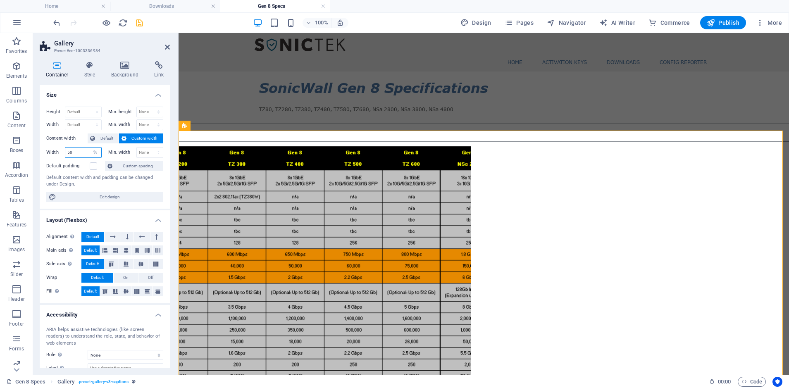
click at [78, 155] on input "50" at bounding box center [83, 153] width 36 height 10
click at [77, 154] on input "50" at bounding box center [83, 153] width 36 height 10
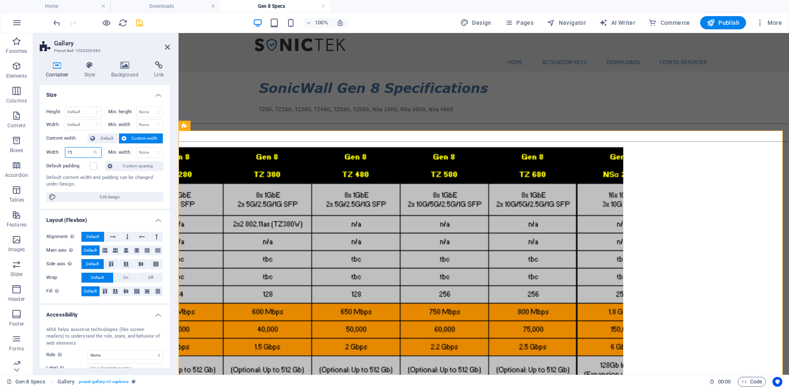
click at [77, 154] on input "75" at bounding box center [83, 153] width 36 height 10
type input "100"
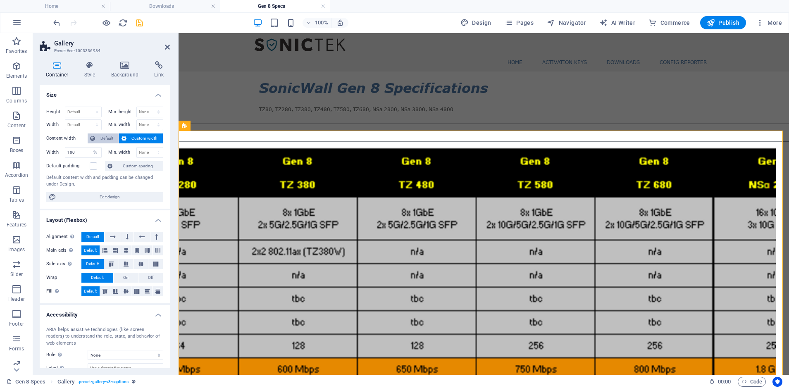
click at [104, 140] on span "Default" at bounding box center [107, 139] width 19 height 10
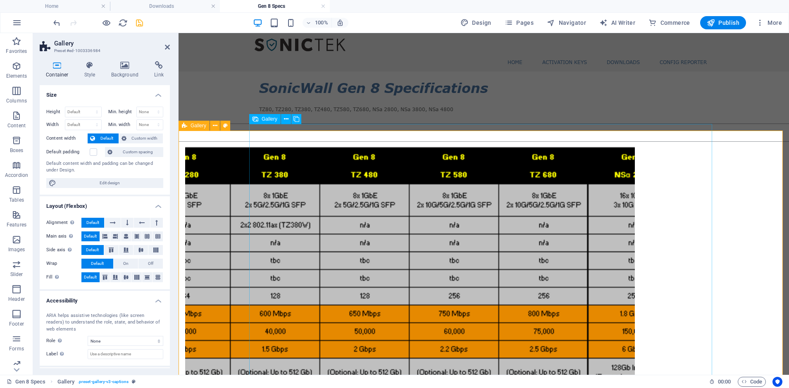
click at [446, 217] on li at bounding box center [410, 369] width 450 height 450
click at [305, 162] on li at bounding box center [410, 369] width 450 height 450
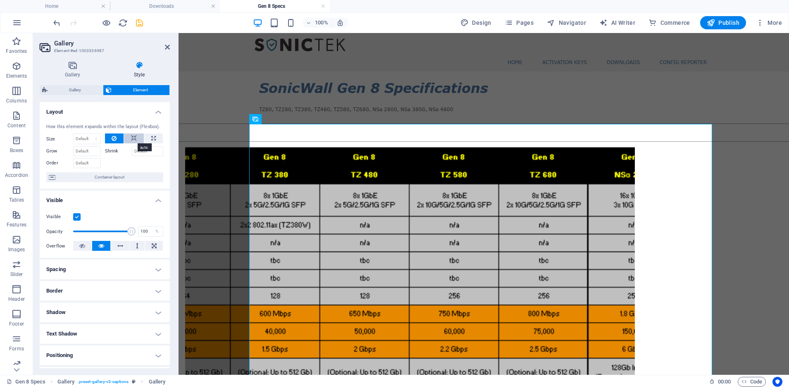
click at [131, 139] on icon at bounding box center [134, 139] width 6 height 10
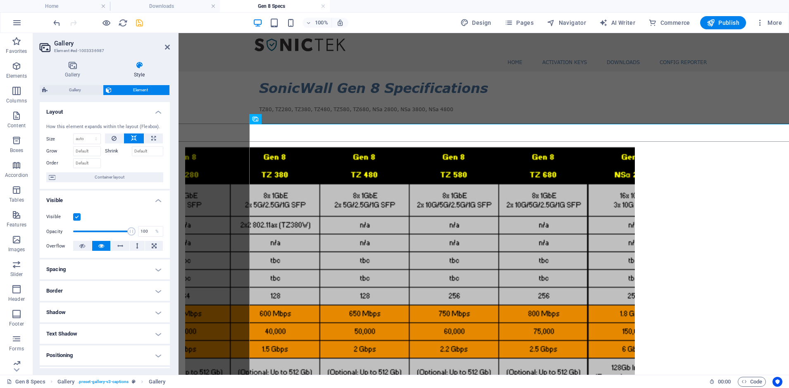
click at [131, 139] on icon at bounding box center [134, 139] width 6 height 10
click at [82, 140] on select "Default auto px % 1/1 1/2 1/3 1/4 1/5 1/6 1/7 1/8 1/9 1/10" at bounding box center [87, 139] width 27 height 10
click at [112, 138] on icon at bounding box center [114, 139] width 5 height 10
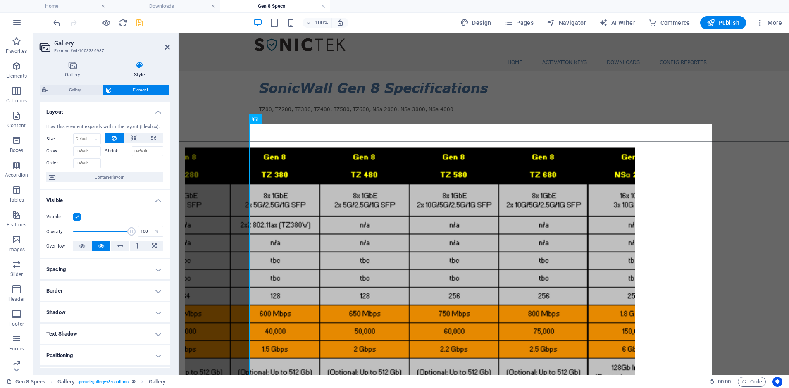
click at [76, 219] on label at bounding box center [76, 216] width 7 height 7
click at [0, 0] on input "Visible" at bounding box center [0, 0] width 0 height 0
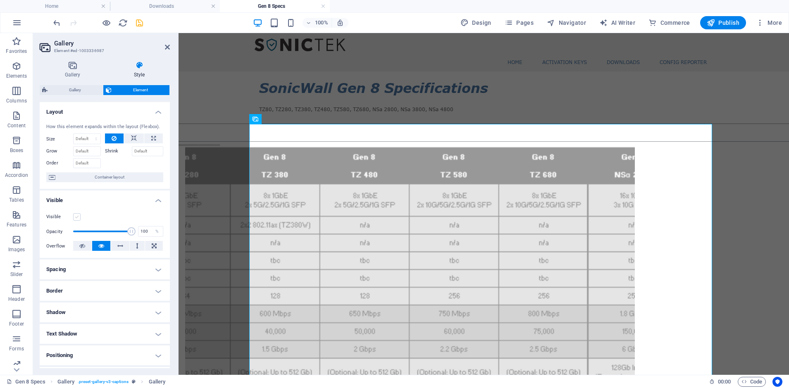
click at [76, 219] on label at bounding box center [76, 216] width 7 height 7
click at [0, 0] on input "Visible" at bounding box center [0, 0] width 0 height 0
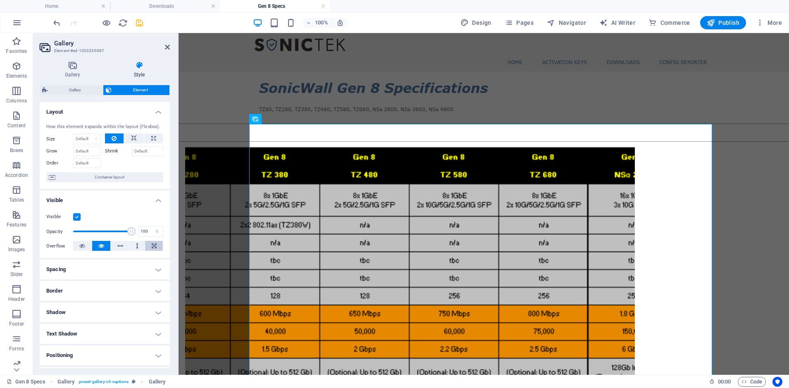
click at [152, 246] on icon at bounding box center [154, 246] width 5 height 10
click at [78, 245] on button at bounding box center [82, 246] width 19 height 10
click at [95, 242] on button at bounding box center [101, 246] width 19 height 10
click at [76, 244] on button at bounding box center [82, 246] width 19 height 10
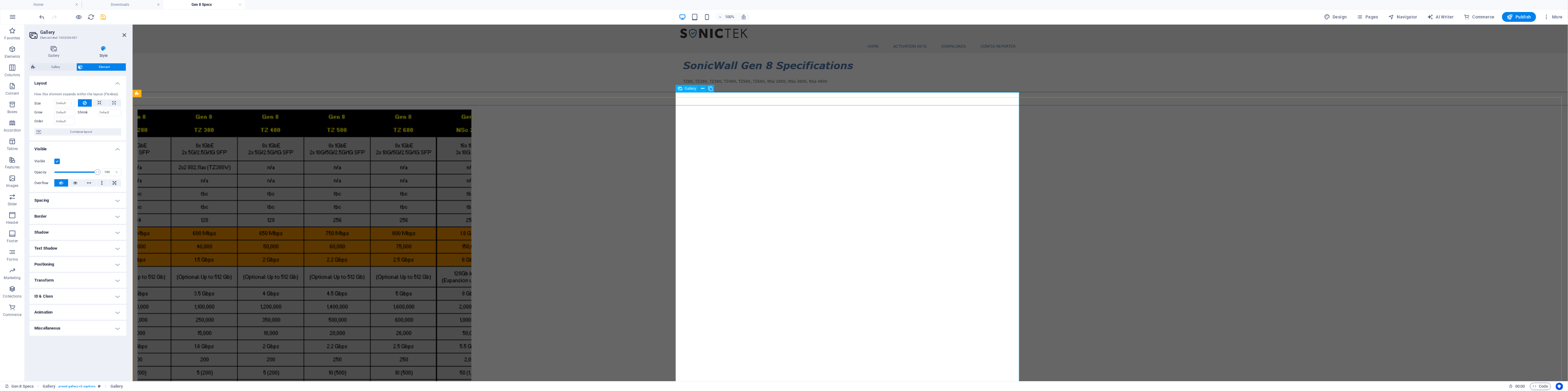
click at [586, 88] on span "Gallery" at bounding box center [690, 88] width 12 height 4
click at [586, 88] on icon at bounding box center [702, 88] width 4 height 7
click at [586, 111] on link "⏎ Edit" at bounding box center [722, 112] width 41 height 9
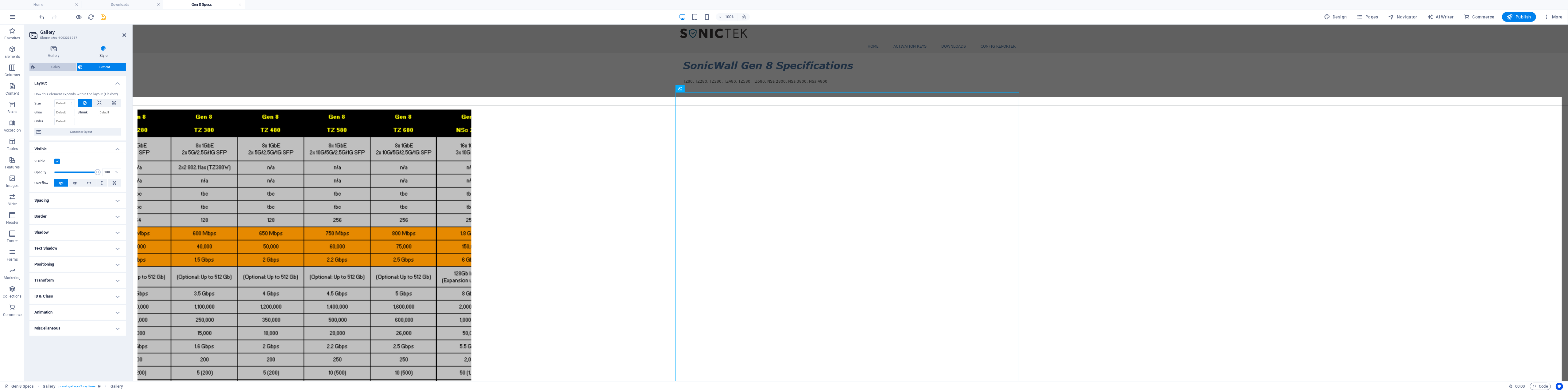
click at [56, 65] on span "Gallery" at bounding box center [56, 67] width 37 height 7
select select "rem"
select select "px"
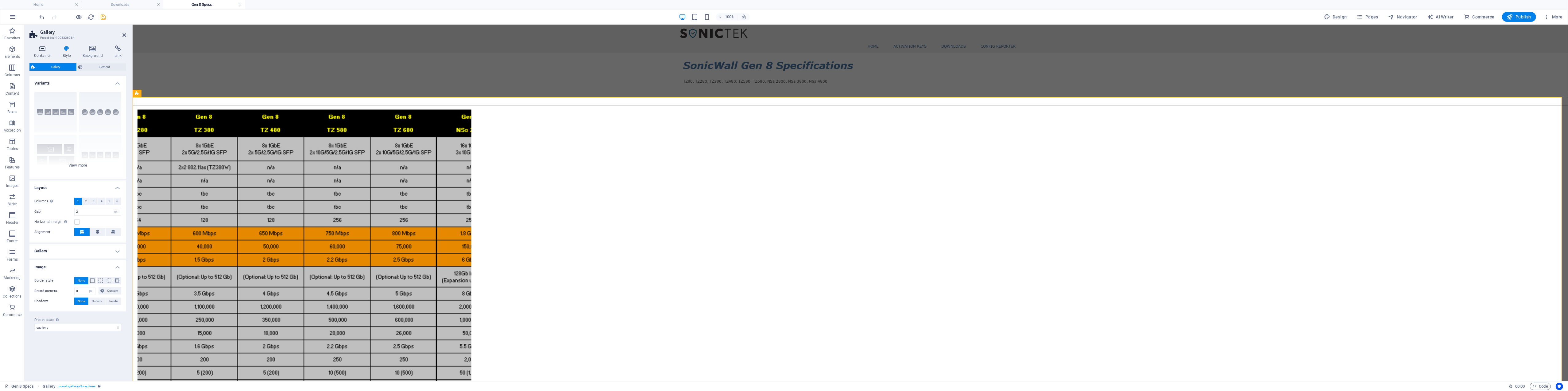
click at [39, 52] on h4 "Container" at bounding box center [44, 51] width 28 height 13
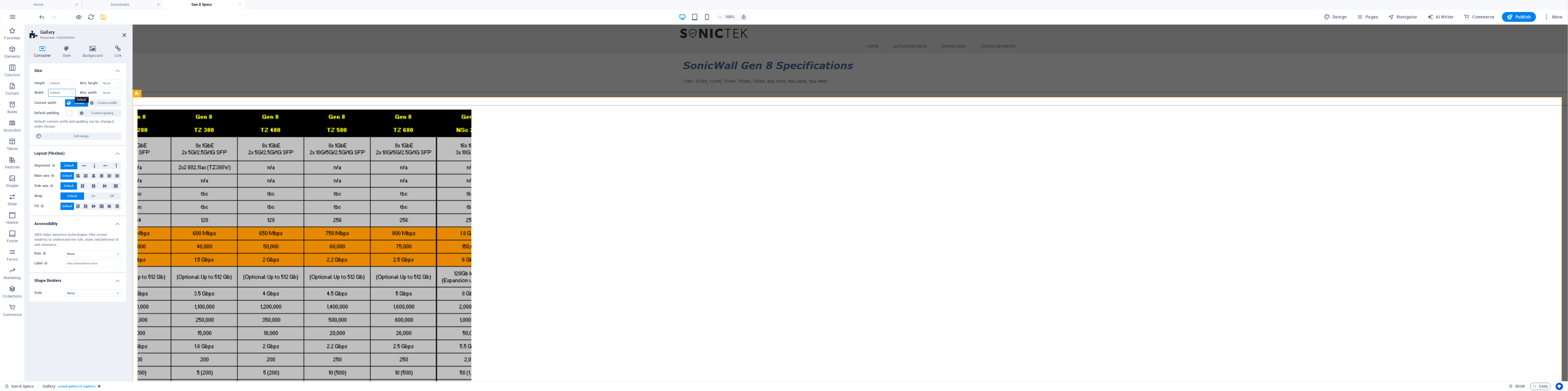
click at [63, 94] on select "Default px rem % em vh vw" at bounding box center [62, 93] width 27 height 7
select select "%"
click at [66, 89] on select "Default px rem % em vh vw" at bounding box center [62, 93] width 27 height 7
type input "100"
click at [99, 103] on span "Custom width" at bounding box center [108, 103] width 24 height 7
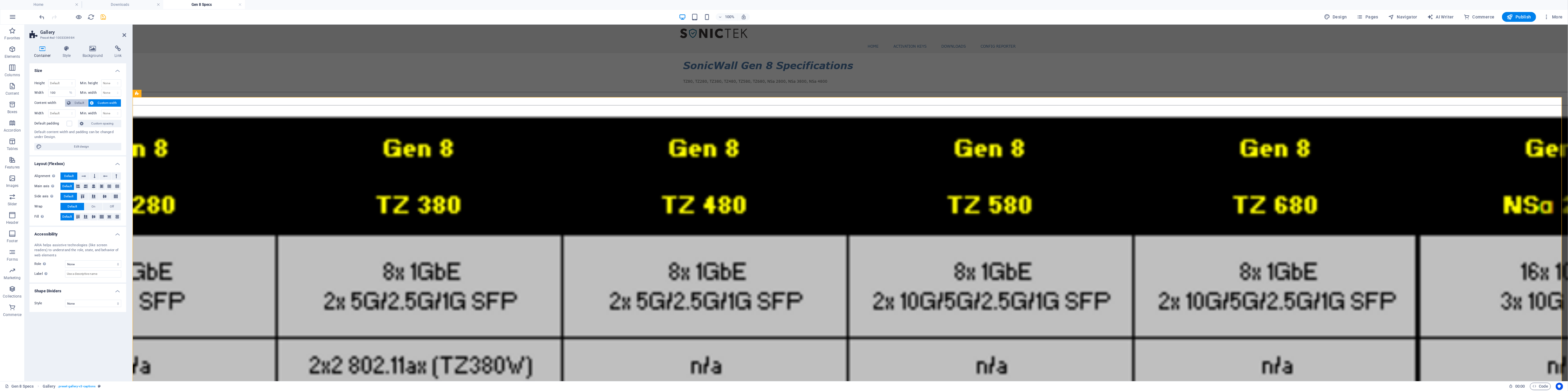
click at [76, 103] on span "Default" at bounding box center [79, 103] width 14 height 7
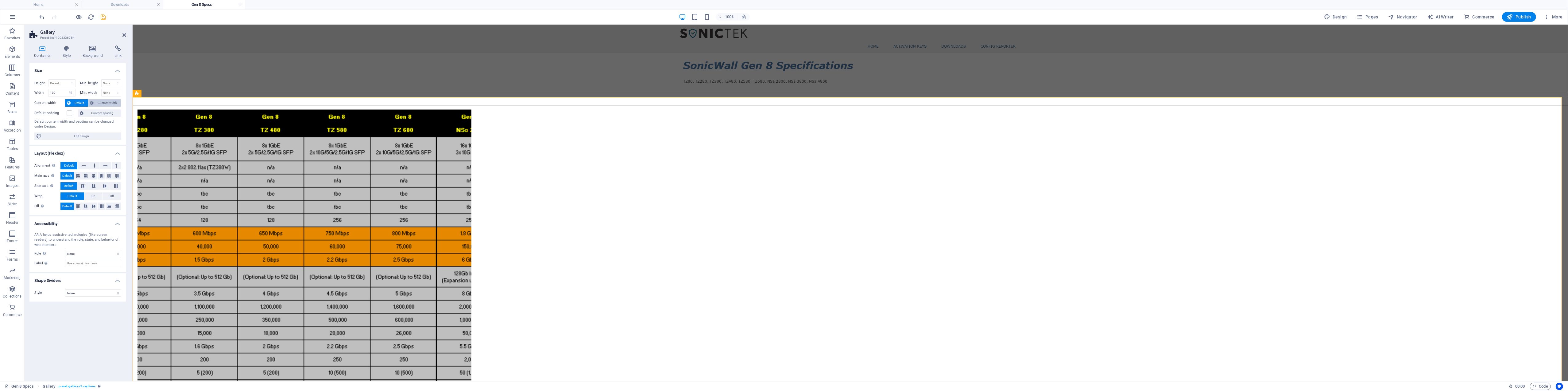
click at [102, 103] on span "Custom width" at bounding box center [108, 103] width 24 height 7
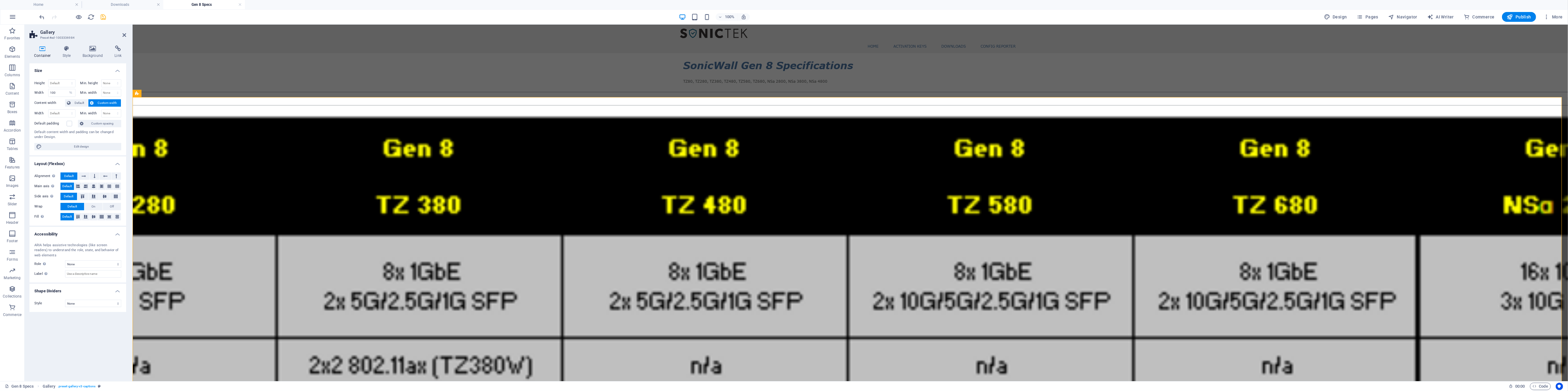
click at [92, 103] on icon at bounding box center [92, 103] width 4 height 7
click at [59, 92] on input "100" at bounding box center [62, 93] width 27 height 7
click at [71, 92] on select "Default px rem % em vh vw" at bounding box center [71, 93] width 9 height 7
select select "default"
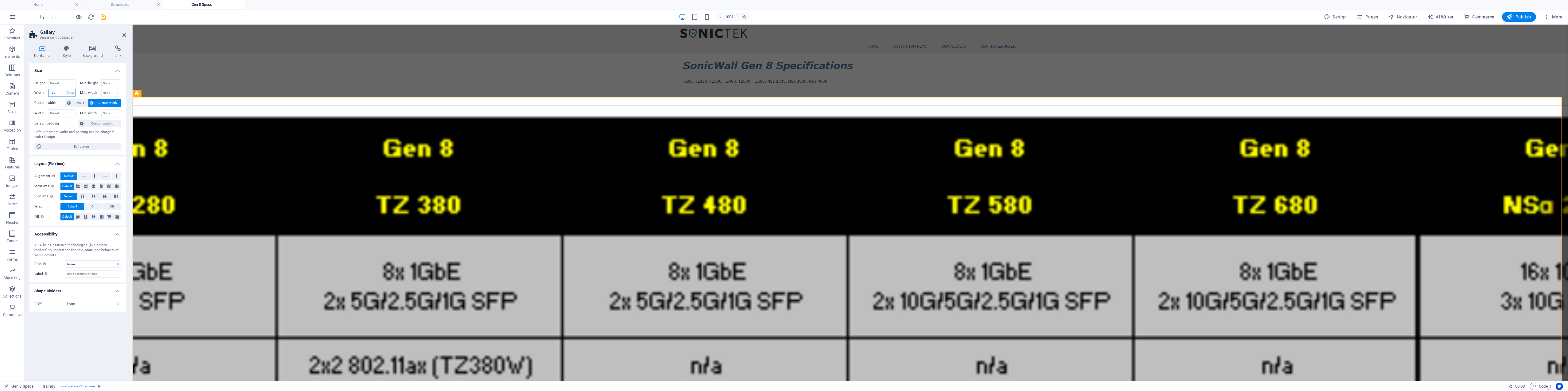
click at [67, 89] on select "Default px rem % em vh vw" at bounding box center [71, 93] width 9 height 7
select select "DISABLED_OPTION_VALUE"
click at [75, 101] on span "Default" at bounding box center [79, 103] width 14 height 7
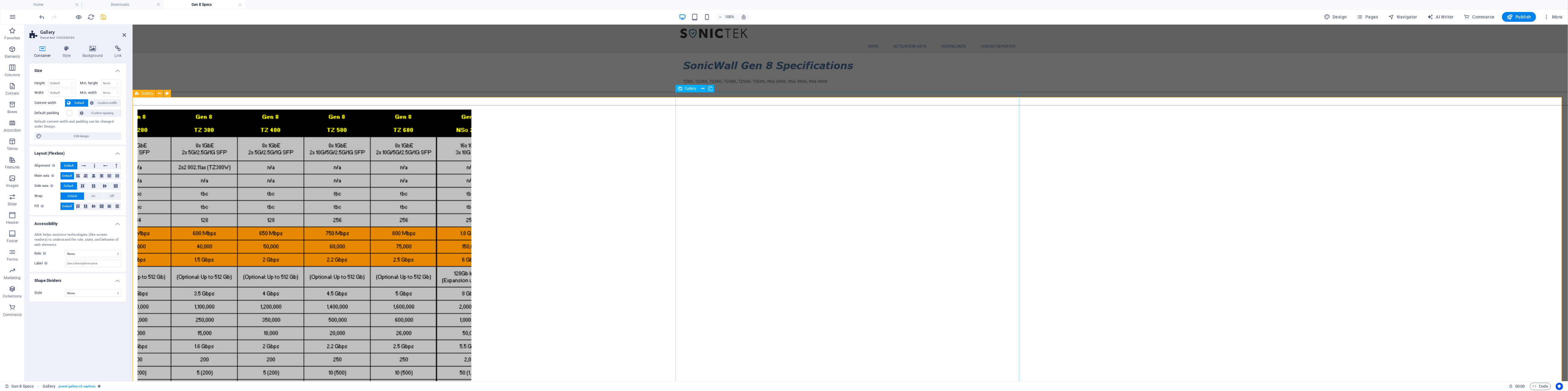
click at [471, 195] on li at bounding box center [304, 274] width 334 height 335
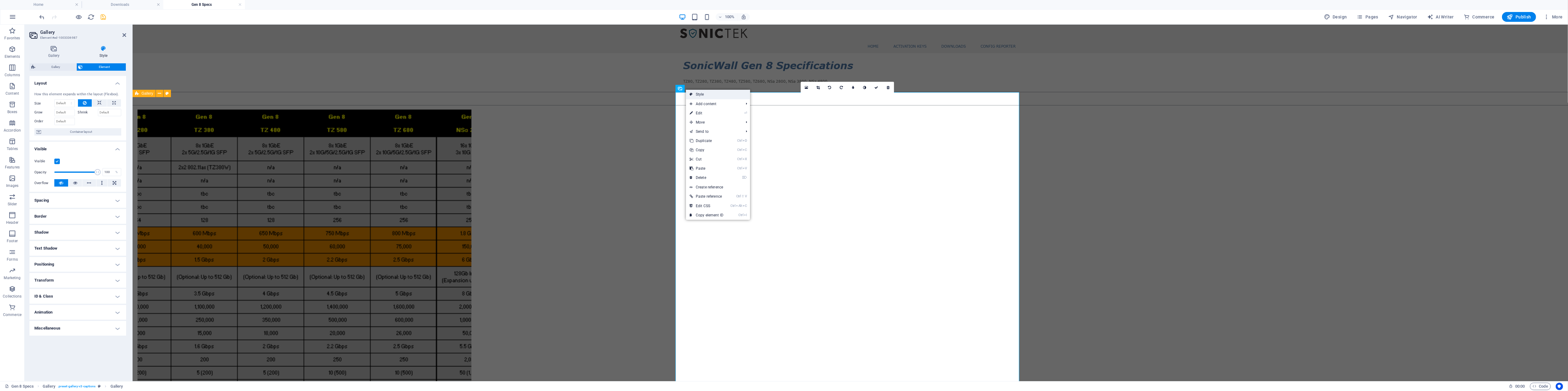
click at [586, 95] on link "Style" at bounding box center [718, 94] width 64 height 9
select select "rem"
select select "px"
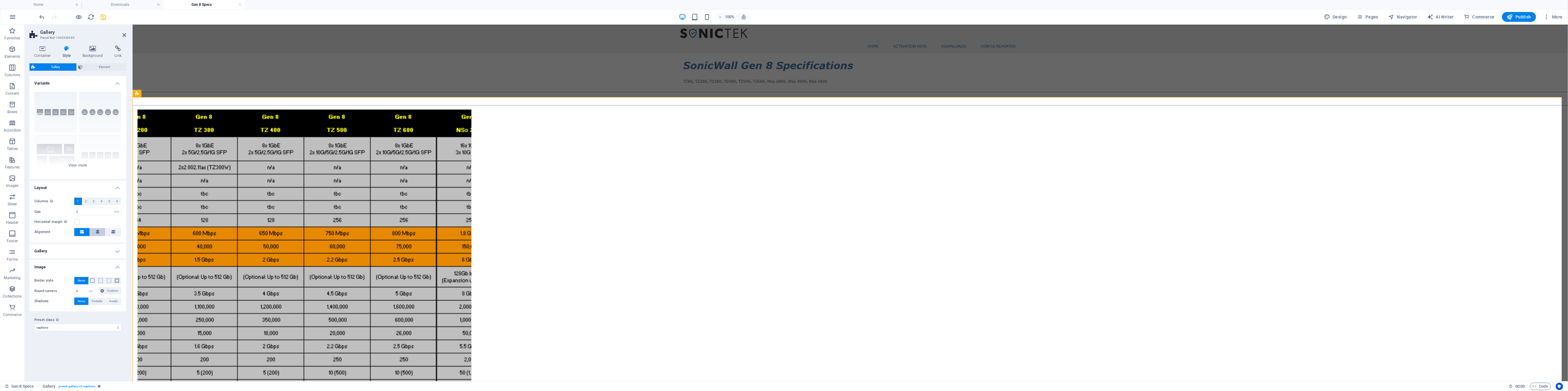
click at [96, 232] on icon at bounding box center [97, 231] width 4 height 4
click at [90, 250] on h4 "Gallery" at bounding box center [78, 251] width 97 height 15
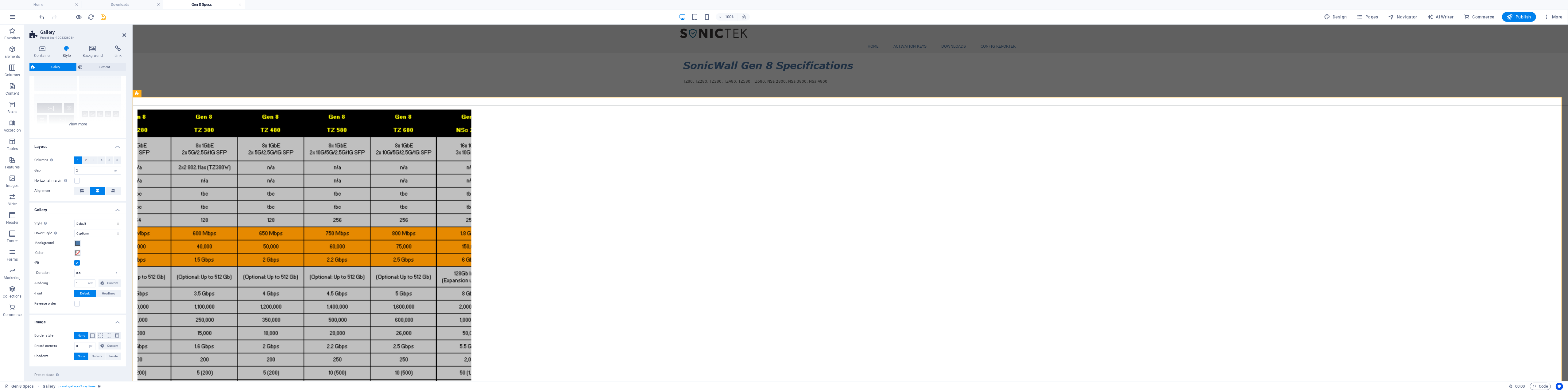
scroll to position [56, 0]
click at [78, 163] on label at bounding box center [76, 165] width 5 height 5
click at [0, 0] on input "Horizontal margin Only if the containers "Content width" is not set to "Default"" at bounding box center [0, 0] width 0 height 0
click at [78, 163] on label at bounding box center [76, 165] width 5 height 5
click at [0, 0] on input "Horizontal margin Only if the containers "Content width" is not set to "Default"" at bounding box center [0, 0] width 0 height 0
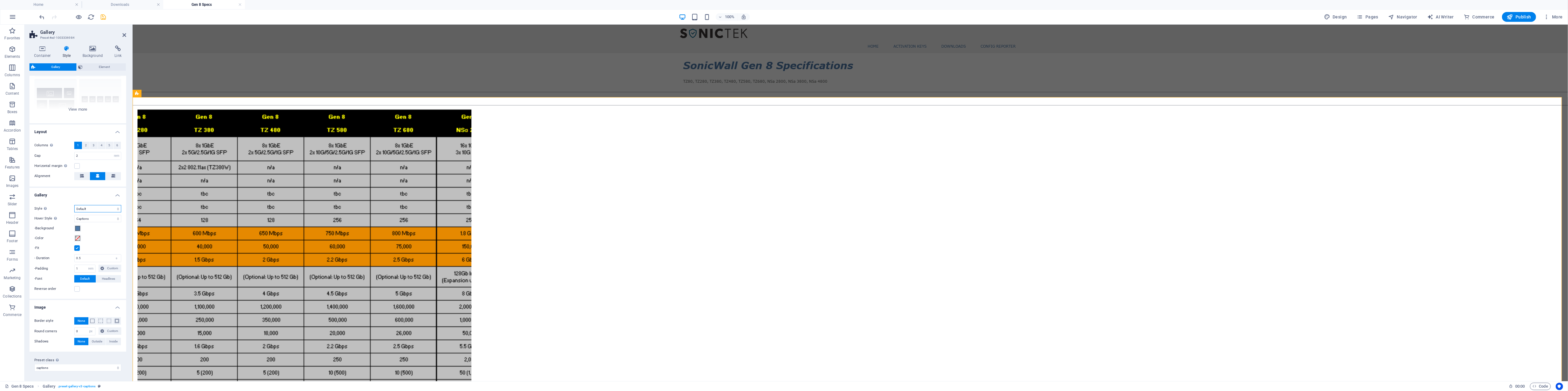
click at [91, 207] on select "Default Grid Grid reverse Grid shifted Collage" at bounding box center [97, 209] width 47 height 7
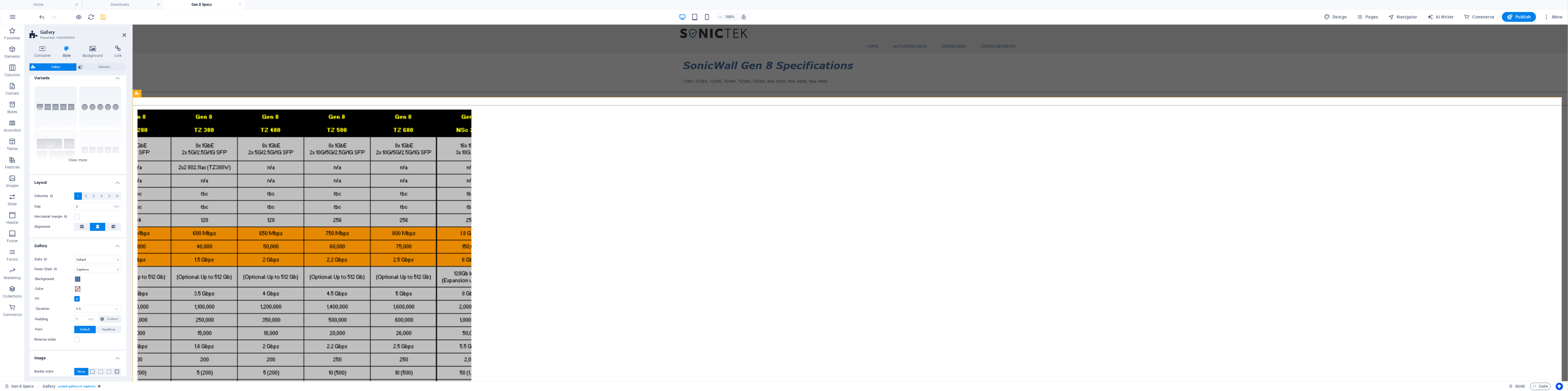
scroll to position [0, 0]
click at [94, 67] on span "Element" at bounding box center [104, 67] width 39 height 7
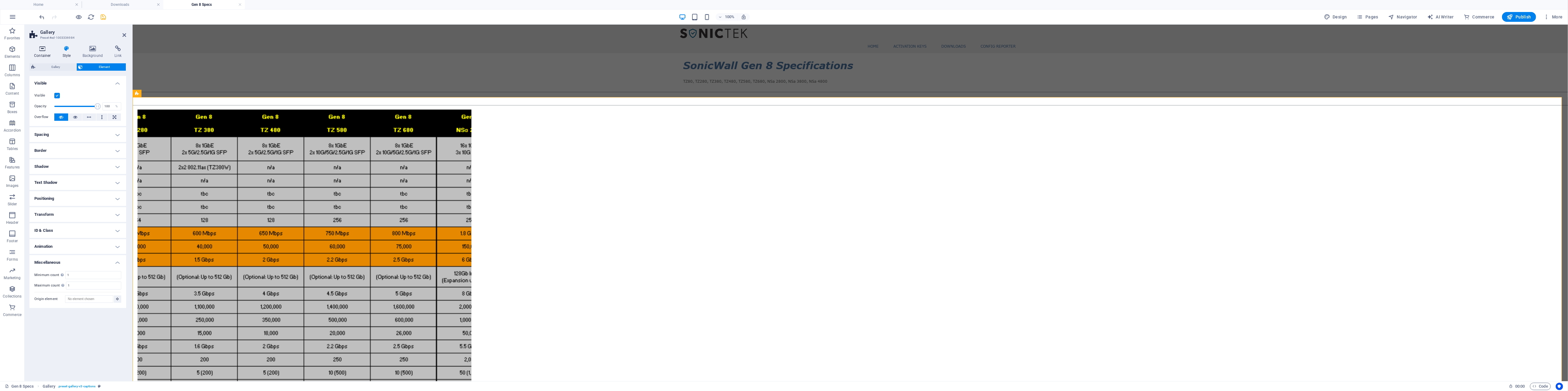
click at [43, 51] on icon at bounding box center [42, 48] width 26 height 6
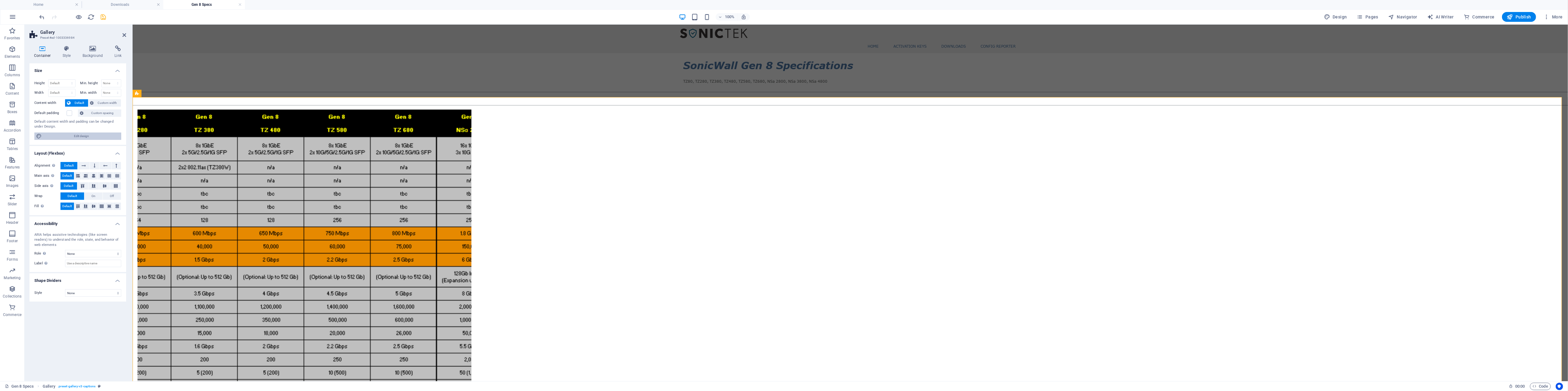
click at [67, 137] on span "Edit design" at bounding box center [82, 136] width 76 height 7
select select "px"
select select "400"
select select "px"
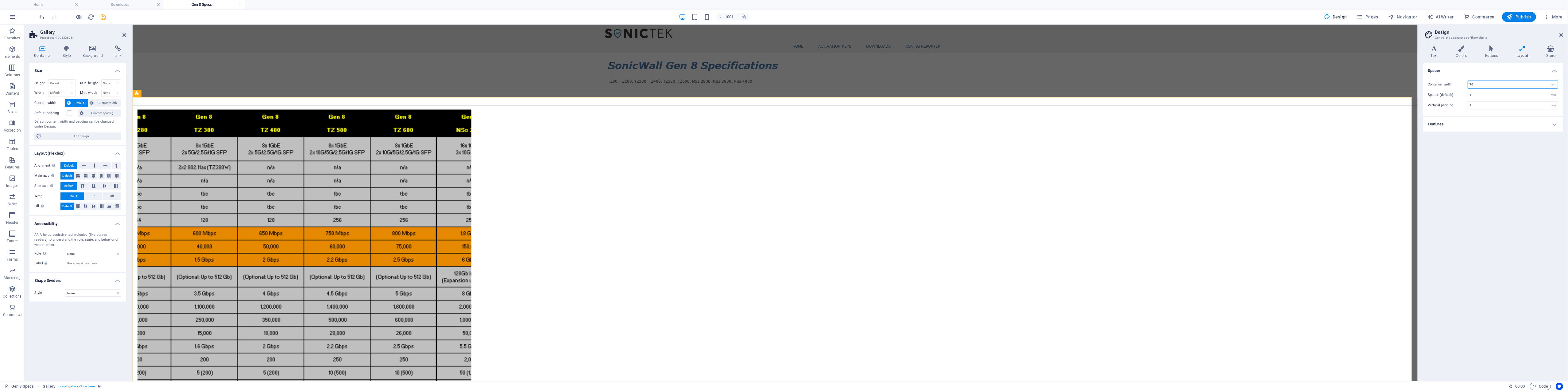
drag, startPoint x: 1490, startPoint y: 85, endPoint x: 1457, endPoint y: 83, distance: 33.1
click at [586, 83] on div "Container width 70 rem px" at bounding box center [1493, 84] width 131 height 8
click at [586, 85] on select "rem px" at bounding box center [1553, 85] width 9 height 7
select select "px"
click at [586, 81] on select "rem px" at bounding box center [1553, 85] width 9 height 7
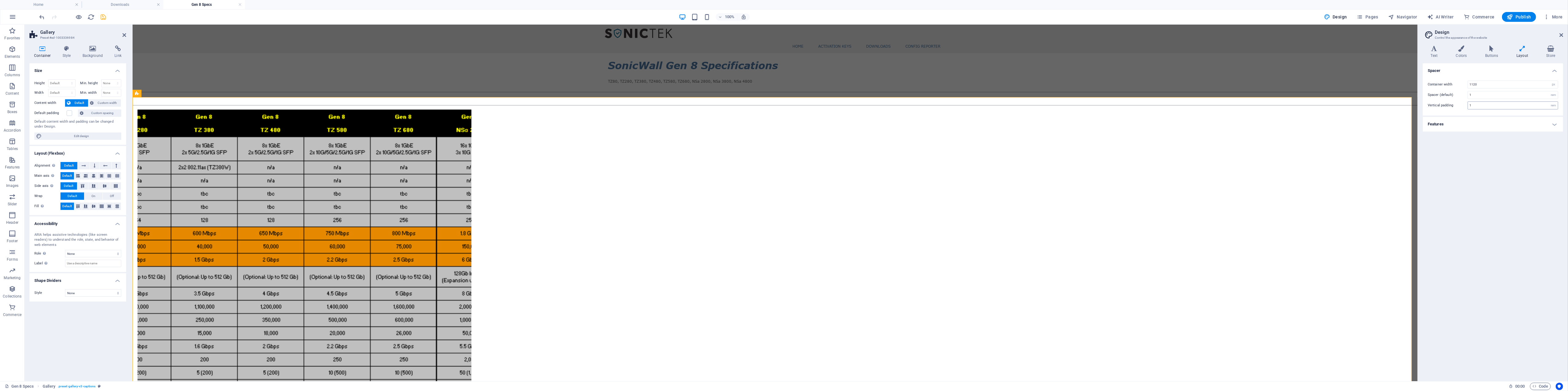
click at [586, 105] on div "1 rem" at bounding box center [1512, 105] width 91 height 8
click at [586, 85] on select "rem px" at bounding box center [1553, 85] width 9 height 7
click at [586, 81] on select "rem px" at bounding box center [1553, 85] width 9 height 7
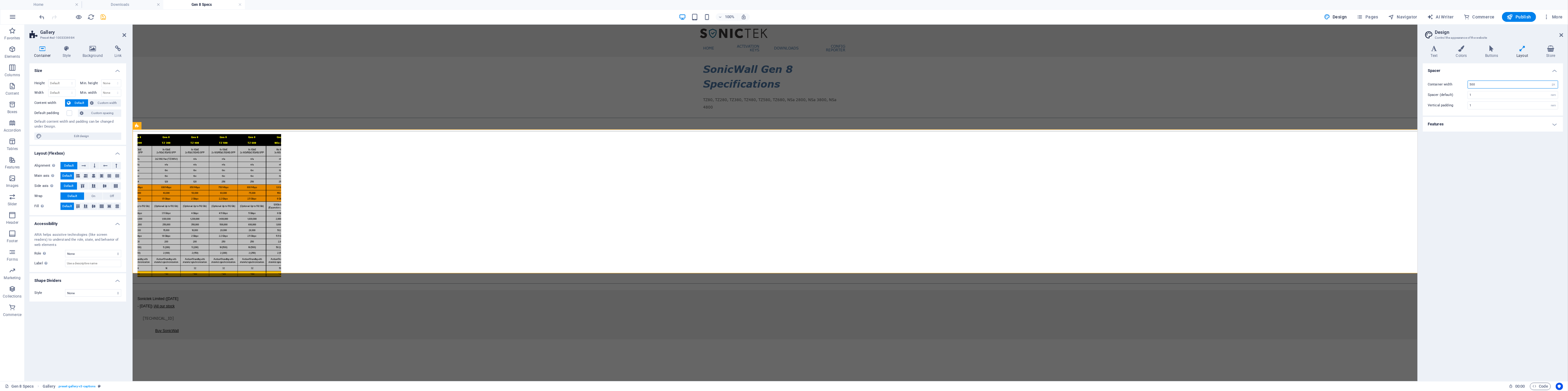
type input "500"
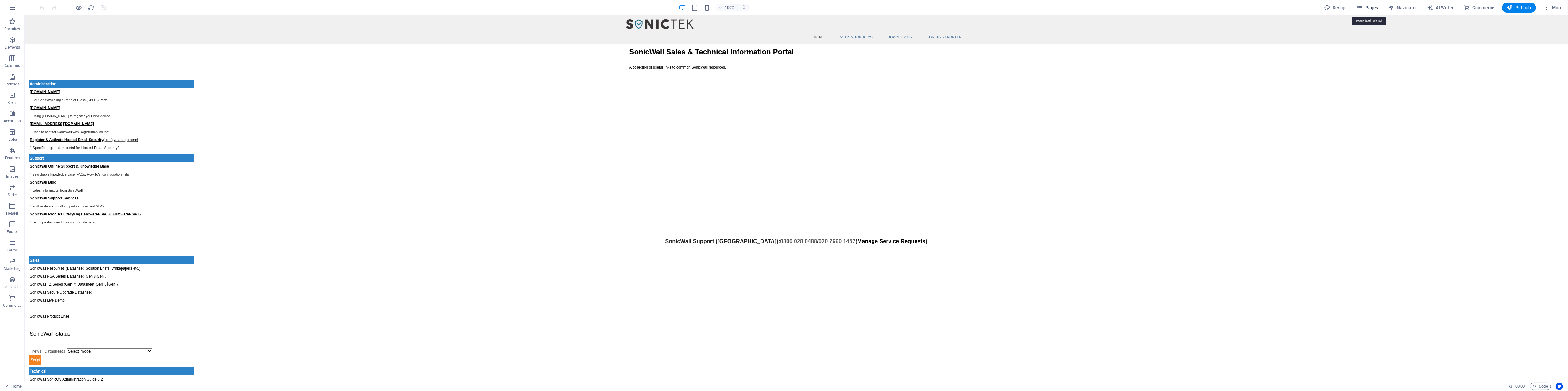
click at [1365, 7] on span "Pages" at bounding box center [1367, 7] width 22 height 6
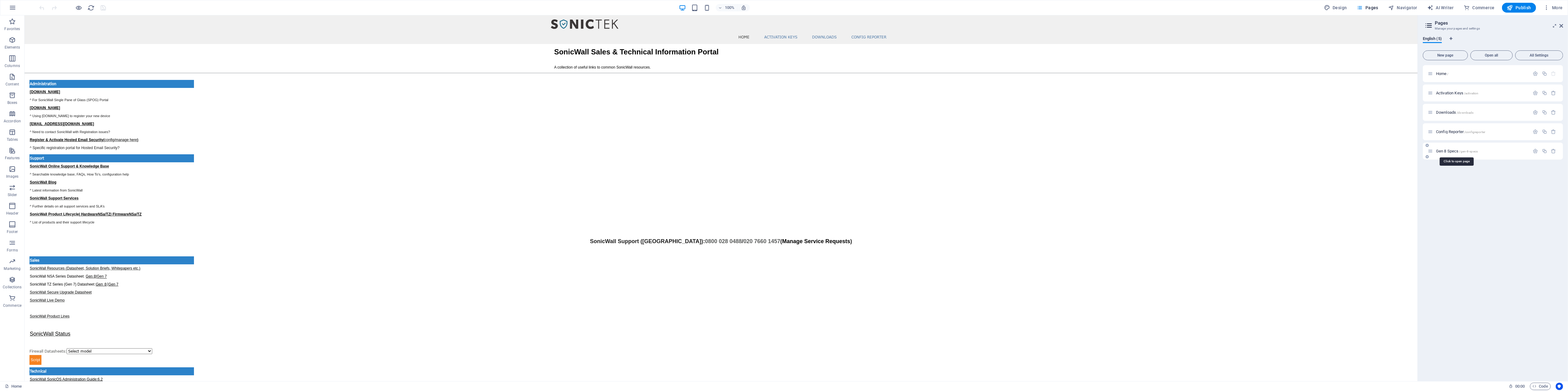
click at [1450, 150] on span "Gen 8 Specs /gen-8-specs" at bounding box center [1457, 151] width 42 height 4
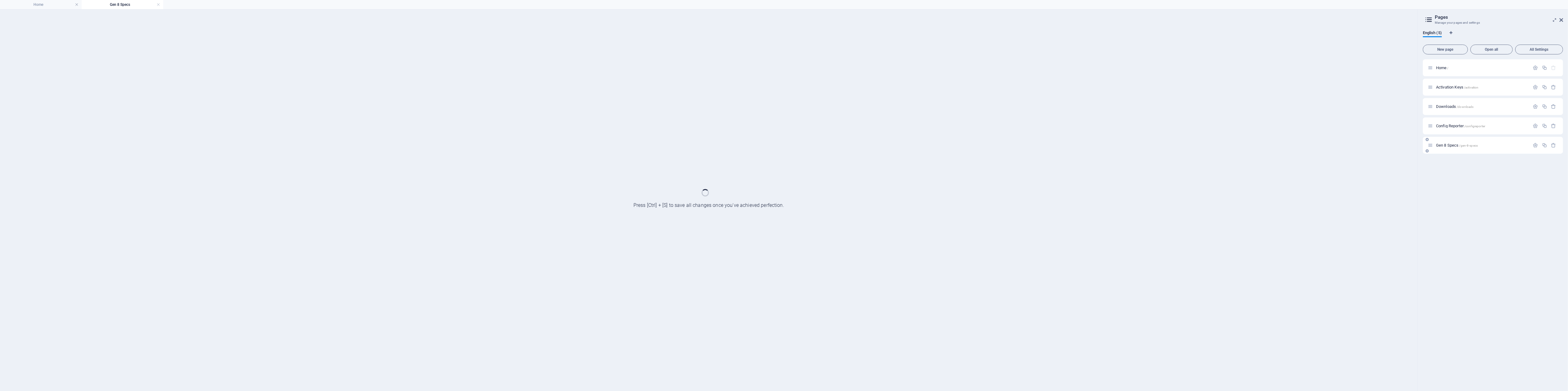
click at [1450, 150] on div "Gen 8 Specs /gen-8-specs" at bounding box center [1492, 145] width 140 height 17
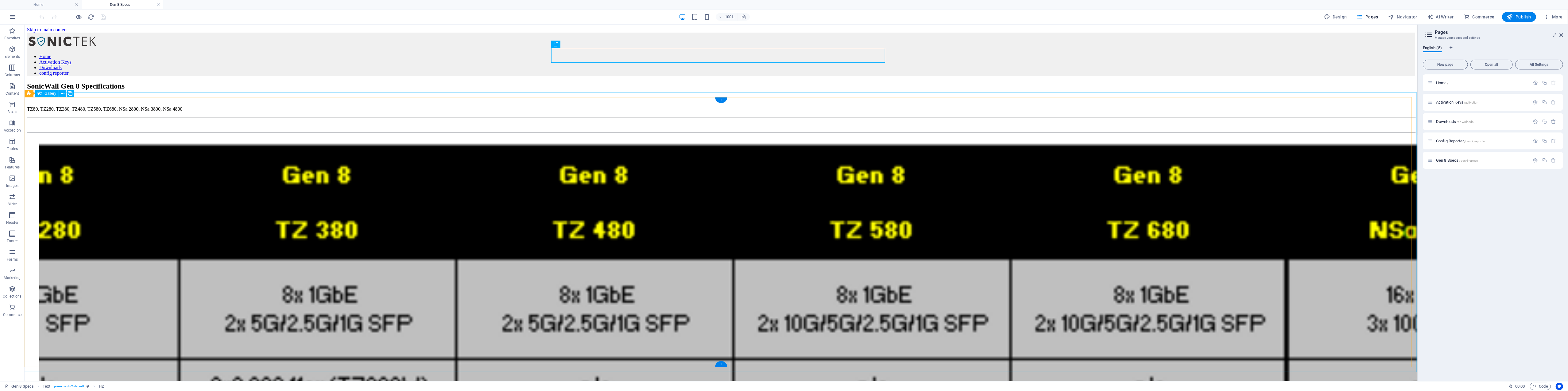
select select "4"
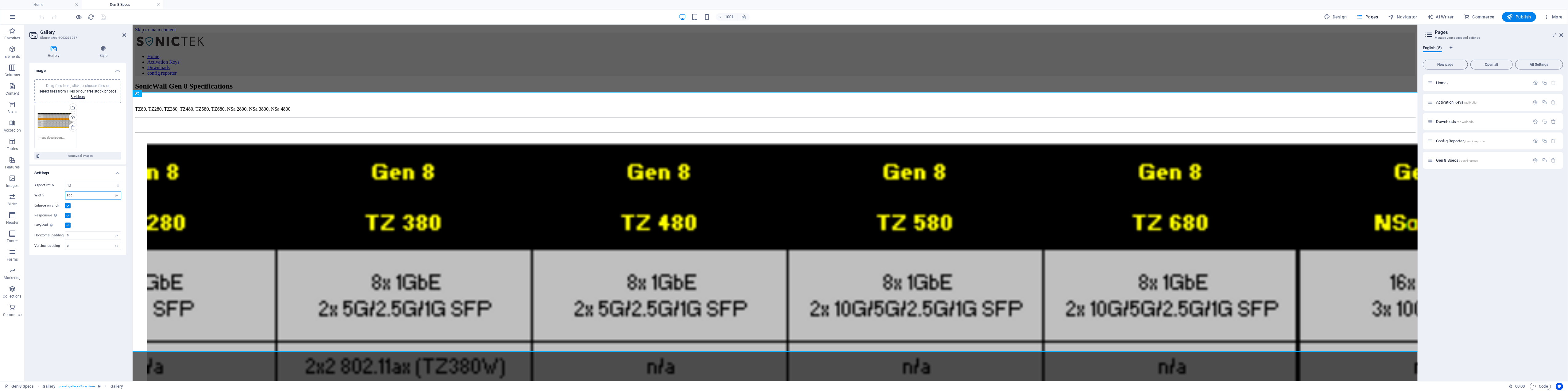
click at [88, 197] on input "800" at bounding box center [93, 196] width 56 height 7
click at [117, 195] on select "px %" at bounding box center [117, 196] width 9 height 7
select select "%"
click at [112, 192] on select "px %" at bounding box center [117, 196] width 9 height 7
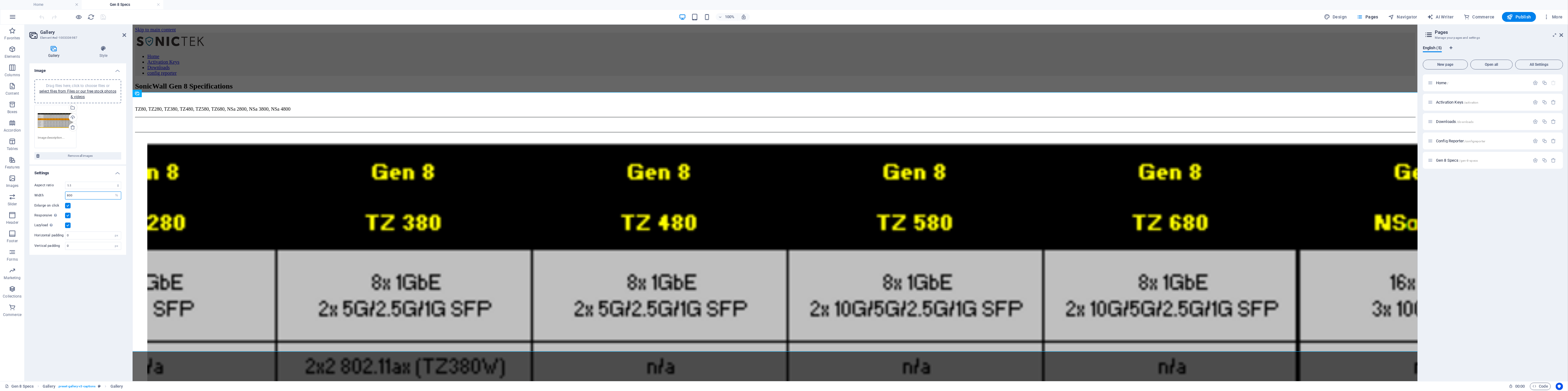
type input "100"
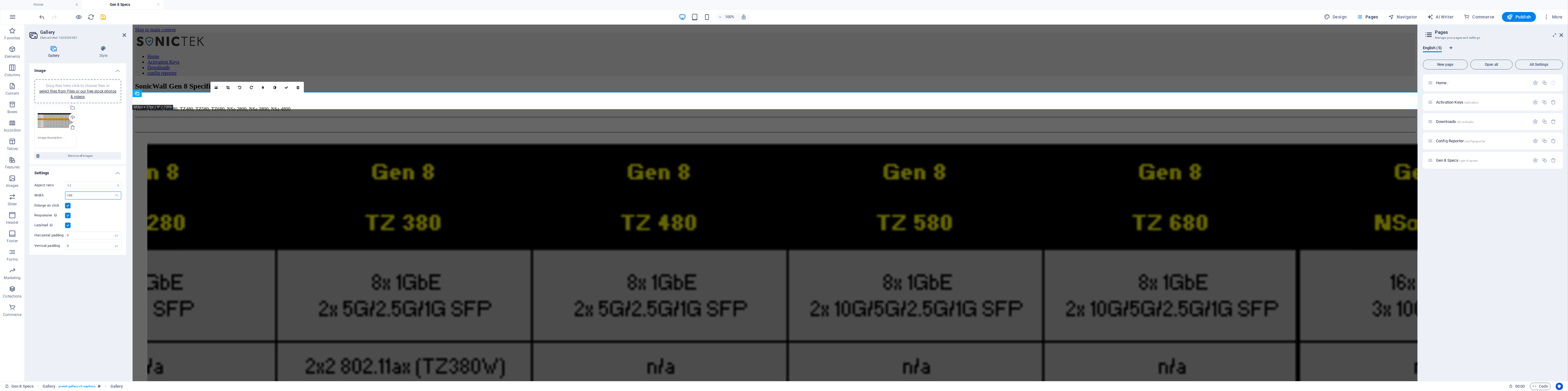
click at [78, 195] on input "100" at bounding box center [93, 196] width 56 height 7
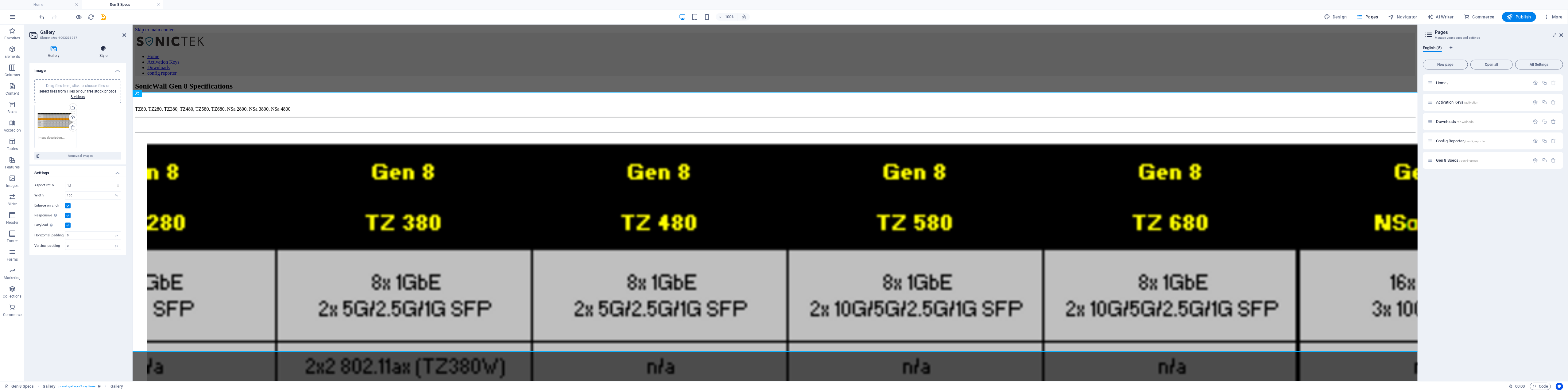
click at [107, 51] on icon at bounding box center [103, 48] width 45 height 6
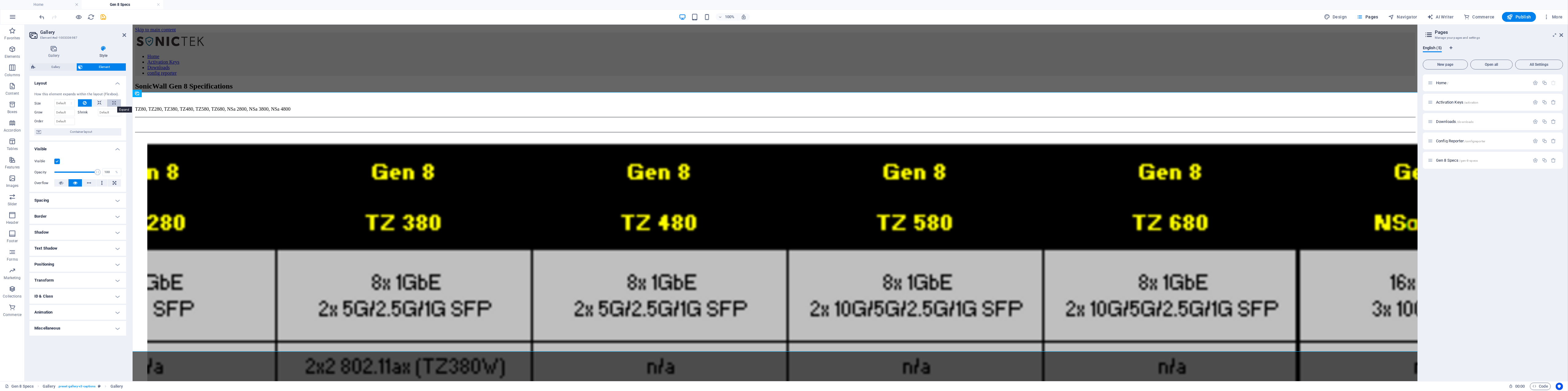
click at [111, 100] on button at bounding box center [114, 103] width 14 height 7
type input "100"
select select "%"
click at [83, 101] on icon at bounding box center [85, 103] width 4 height 7
select select "DISABLED_OPTION_VALUE"
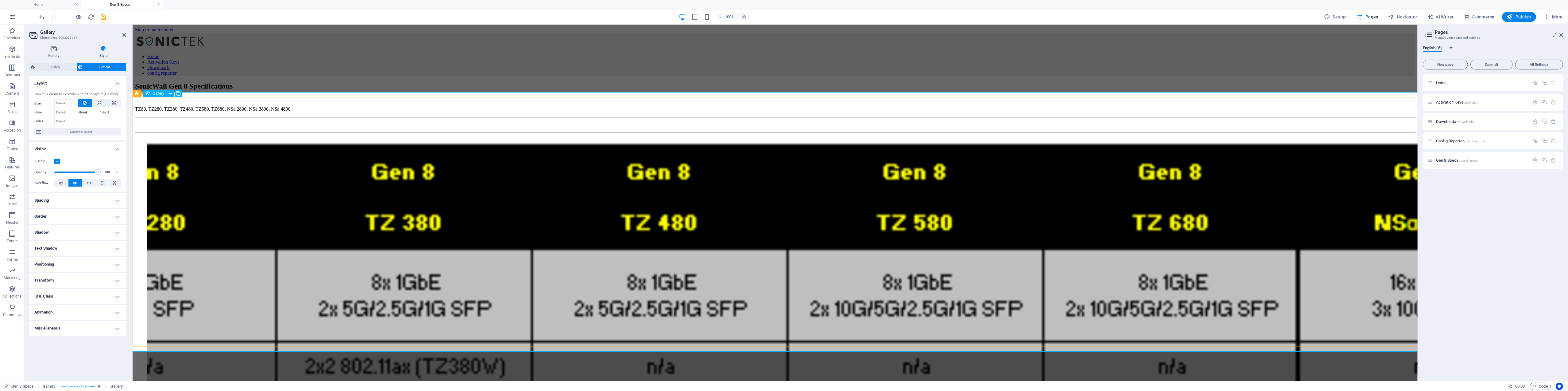
click at [88, 132] on span "Container layout" at bounding box center [81, 132] width 76 height 7
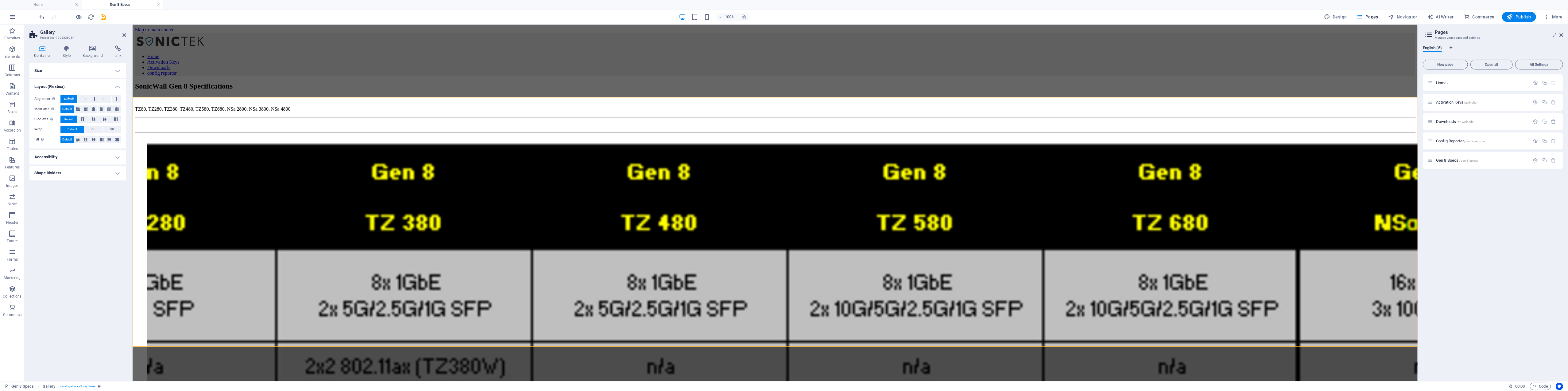
click at [111, 71] on h4 "Size" at bounding box center [78, 71] width 97 height 15
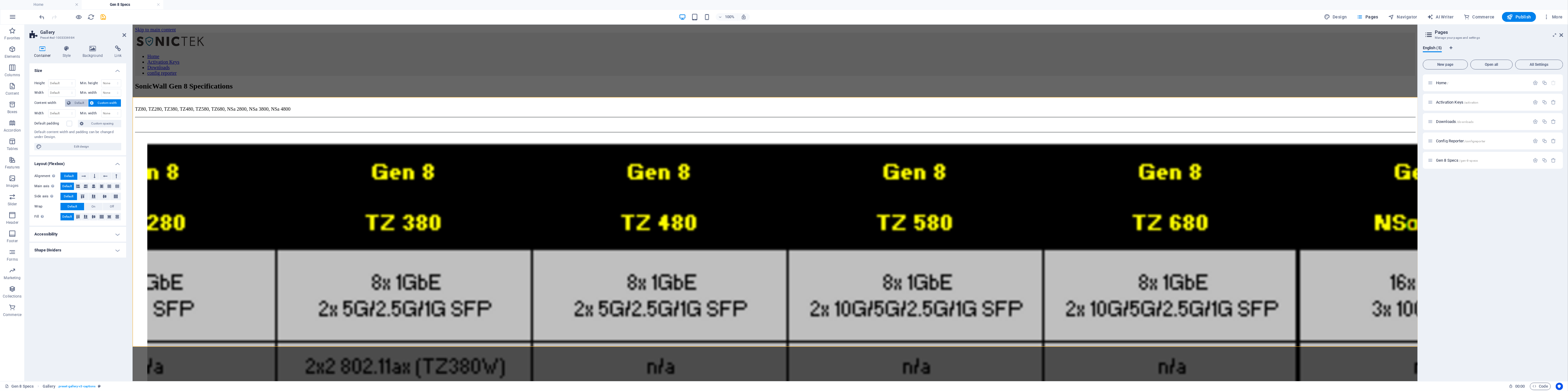
click at [74, 104] on span "Default" at bounding box center [79, 103] width 14 height 7
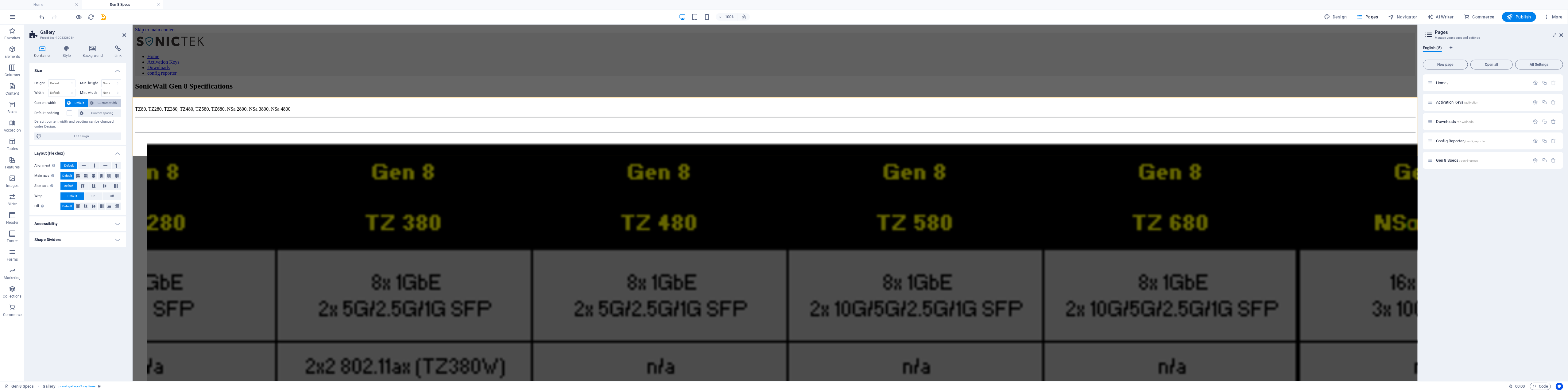
click at [101, 103] on span "Custom width" at bounding box center [108, 103] width 24 height 7
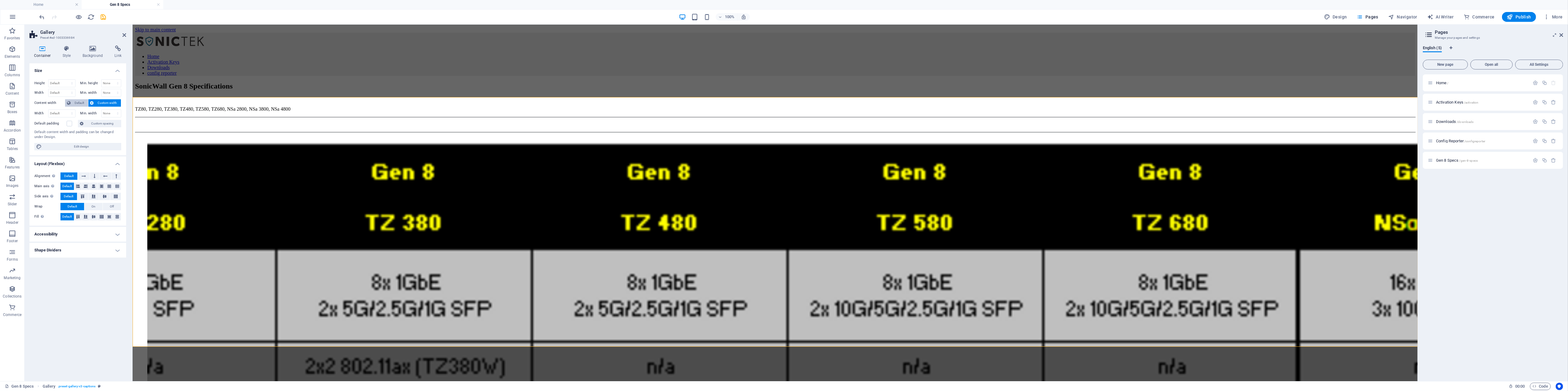
click at [75, 103] on span "Default" at bounding box center [79, 103] width 14 height 7
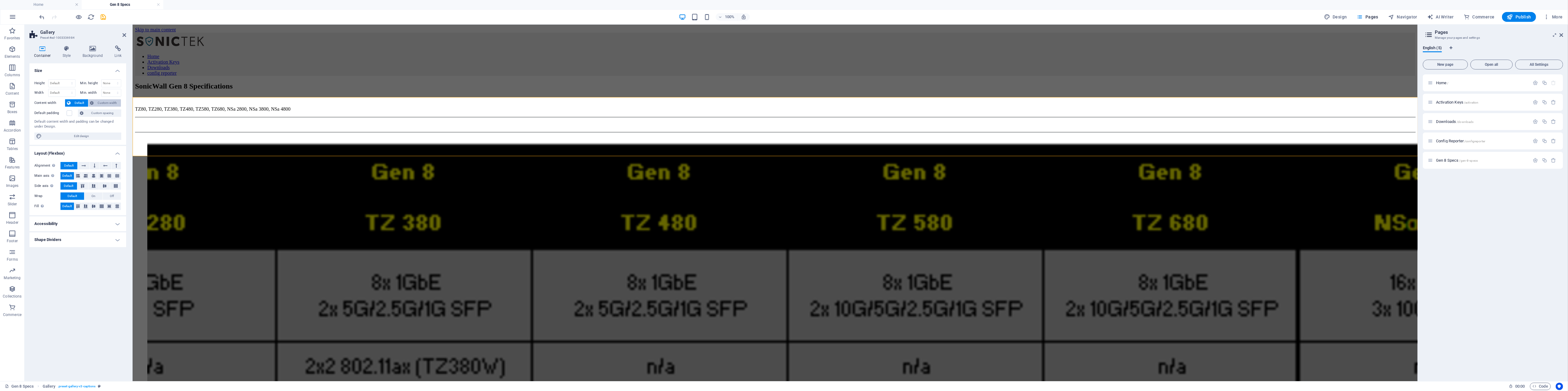
click at [99, 103] on span "Custom width" at bounding box center [108, 103] width 24 height 7
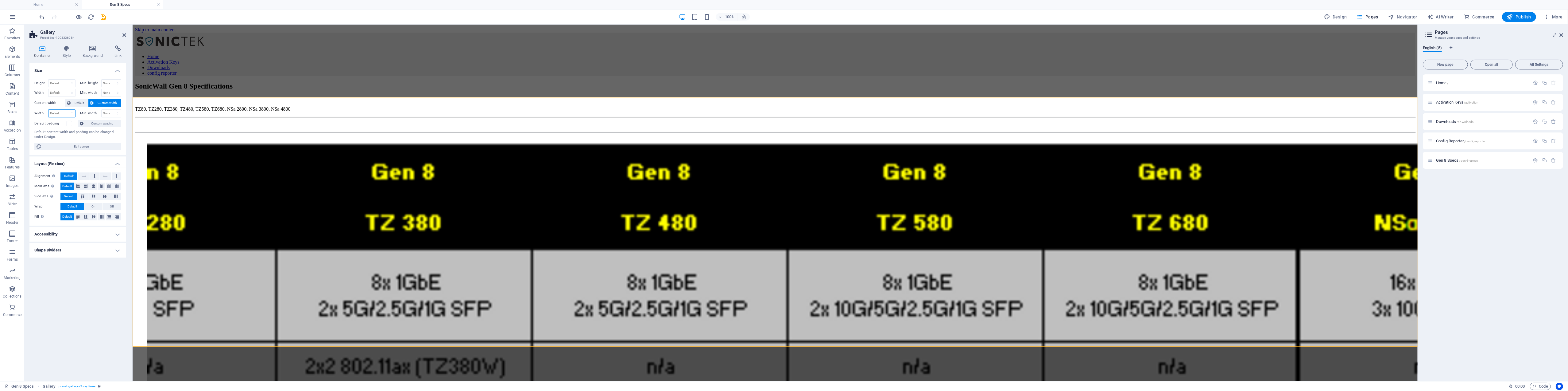
click at [62, 112] on select "Default px rem % em vh vw" at bounding box center [62, 114] width 27 height 7
select select "%"
click at [66, 110] on select "Default px rem % em vh vw" at bounding box center [62, 114] width 27 height 7
type input "100"
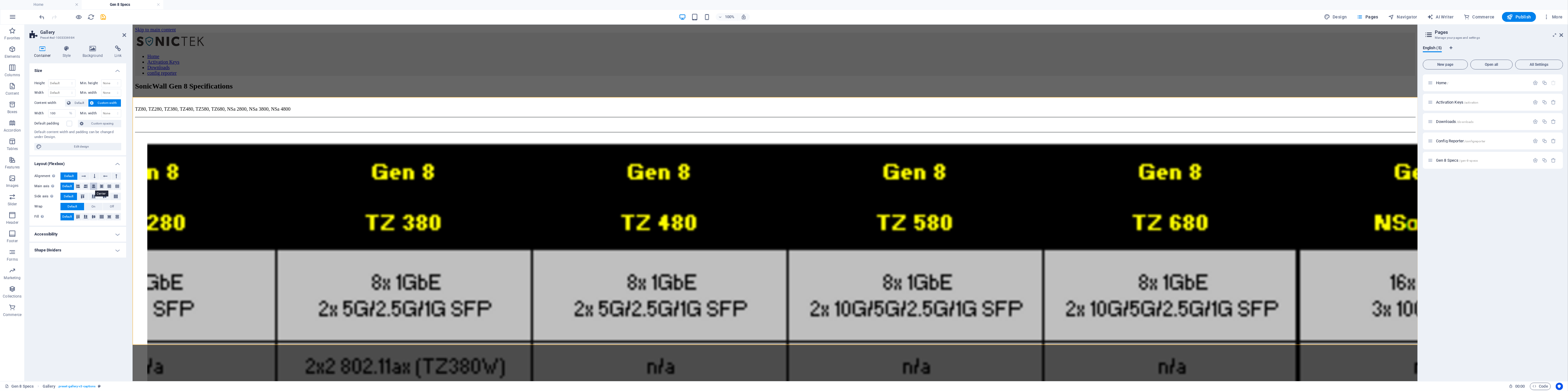
click at [91, 187] on button at bounding box center [94, 187] width 7 height 7
click at [83, 198] on icon at bounding box center [82, 196] width 7 height 4
click at [71, 198] on span "Default" at bounding box center [68, 196] width 10 height 7
click at [94, 207] on span "On" at bounding box center [93, 207] width 4 height 7
click at [111, 207] on span "Off" at bounding box center [111, 207] width 4 height 7
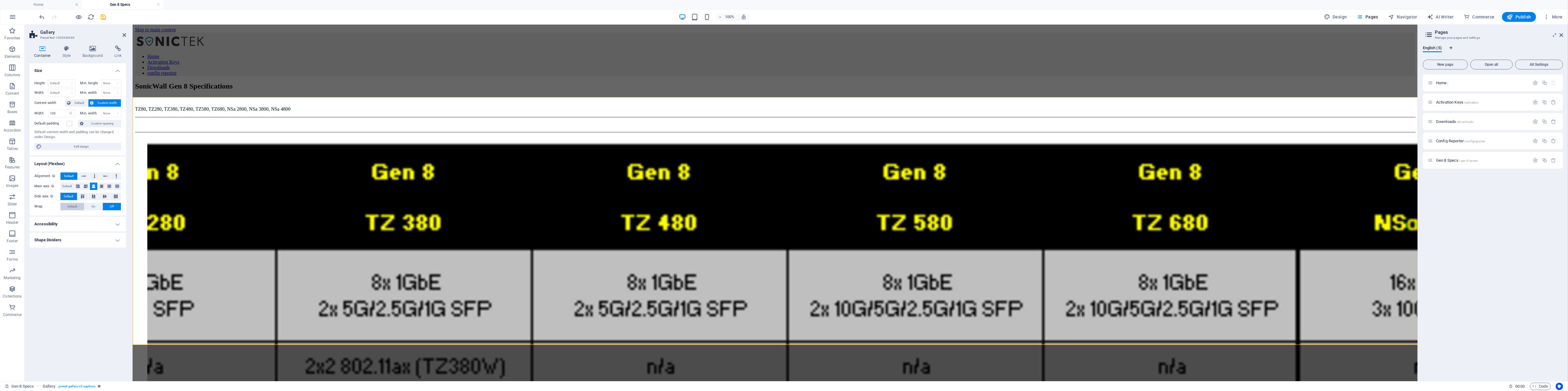
click at [68, 207] on span "Default" at bounding box center [72, 207] width 10 height 7
click at [101, 219] on icon at bounding box center [102, 216] width 7 height 4
click at [64, 216] on span "Default" at bounding box center [67, 216] width 10 height 7
click at [83, 175] on icon at bounding box center [84, 176] width 4 height 7
click at [73, 175] on span "Default" at bounding box center [68, 176] width 10 height 7
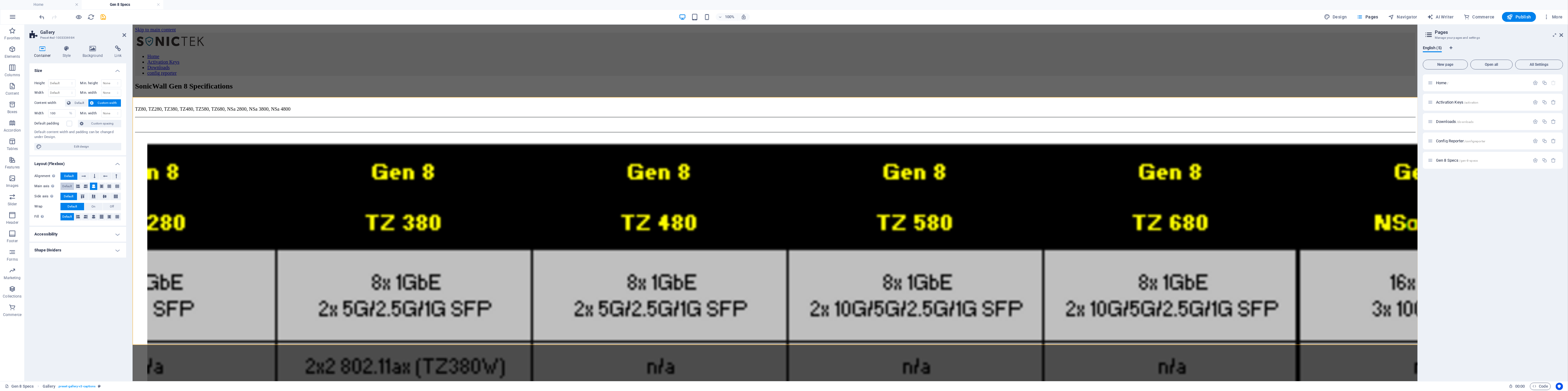
click at [68, 186] on span "Default" at bounding box center [67, 187] width 10 height 7
click at [63, 48] on icon at bounding box center [67, 48] width 18 height 6
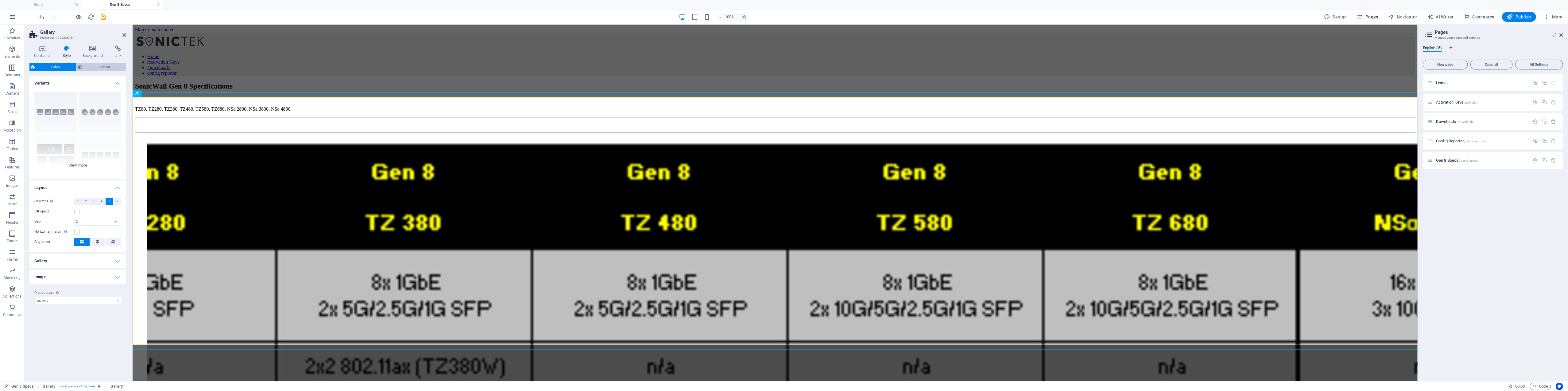
click at [97, 67] on span "Element" at bounding box center [104, 67] width 39 height 7
click at [74, 194] on h4 "Positioning" at bounding box center [78, 198] width 97 height 15
click at [112, 210] on span "Sticky" at bounding box center [114, 211] width 8 height 7
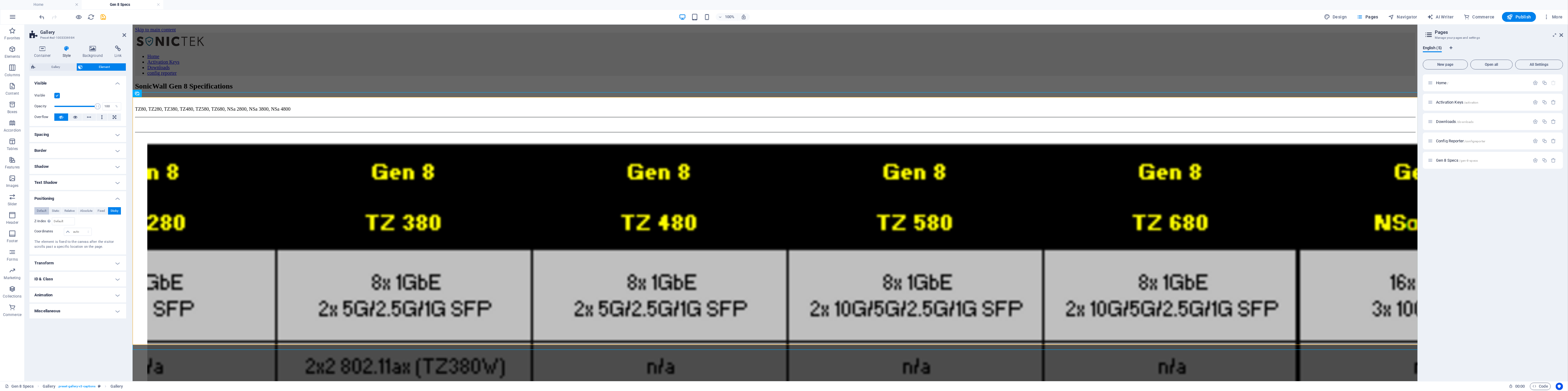
click at [44, 209] on span "Default" at bounding box center [42, 211] width 10 height 7
click at [53, 282] on h4 "Miscellaneous" at bounding box center [78, 284] width 97 height 15
click at [69, 267] on h4 "Animation" at bounding box center [78, 268] width 97 height 15
click at [45, 50] on icon at bounding box center [42, 48] width 26 height 6
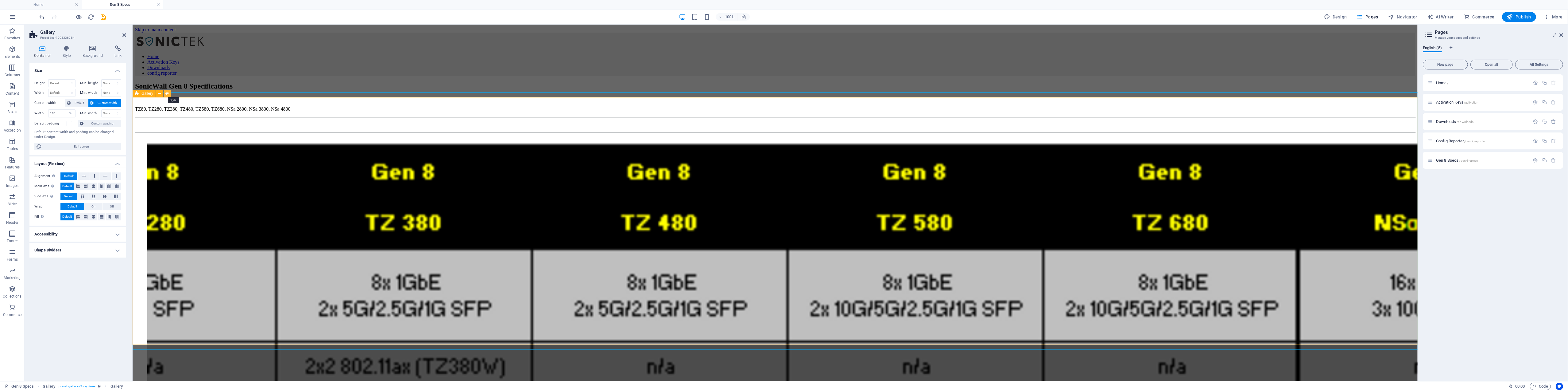
click at [169, 94] on icon at bounding box center [167, 94] width 4 height 7
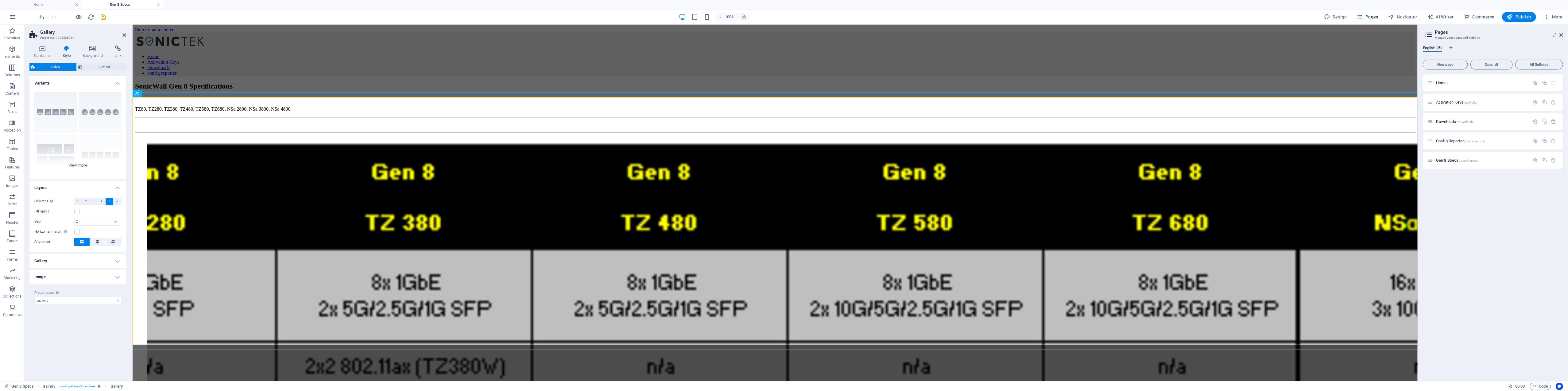
click at [117, 260] on h4 "Gallery" at bounding box center [78, 261] width 97 height 15
click at [105, 274] on select "Default Grid Grid reverse Grid shifted Collage" at bounding box center [97, 274] width 47 height 7
select select "grid"
click at [74, 271] on select "Default Grid Grid reverse Grid shifted Collage" at bounding box center [97, 274] width 47 height 7
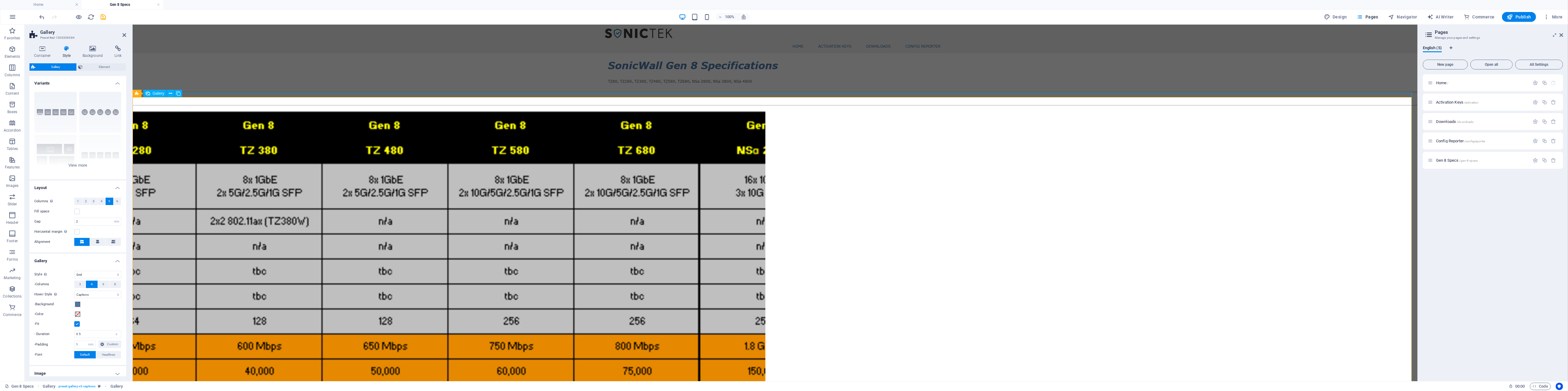
click at [172, 93] on icon at bounding box center [171, 94] width 4 height 7
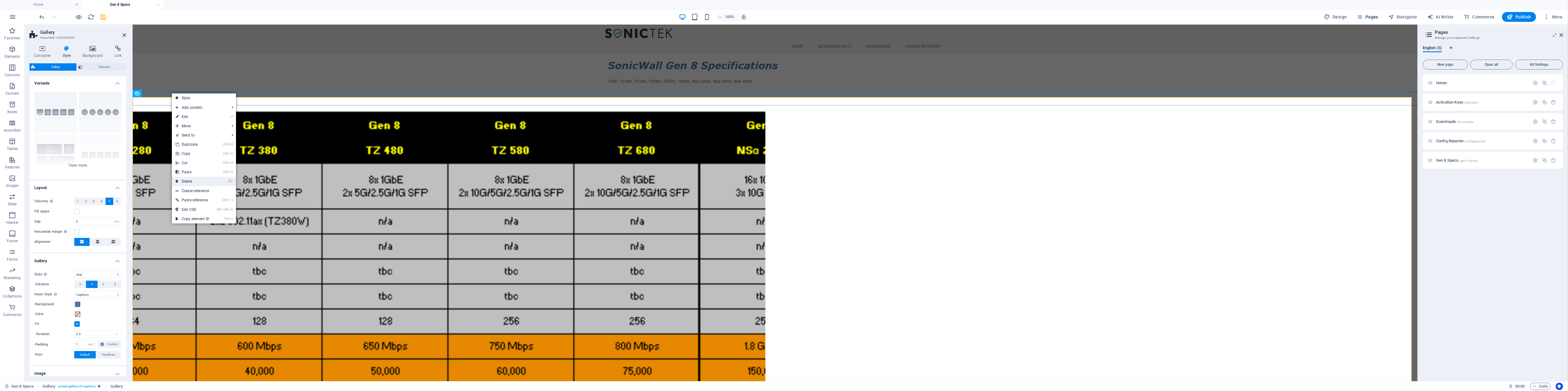
click at [194, 179] on link "⌦ Delete" at bounding box center [192, 181] width 41 height 9
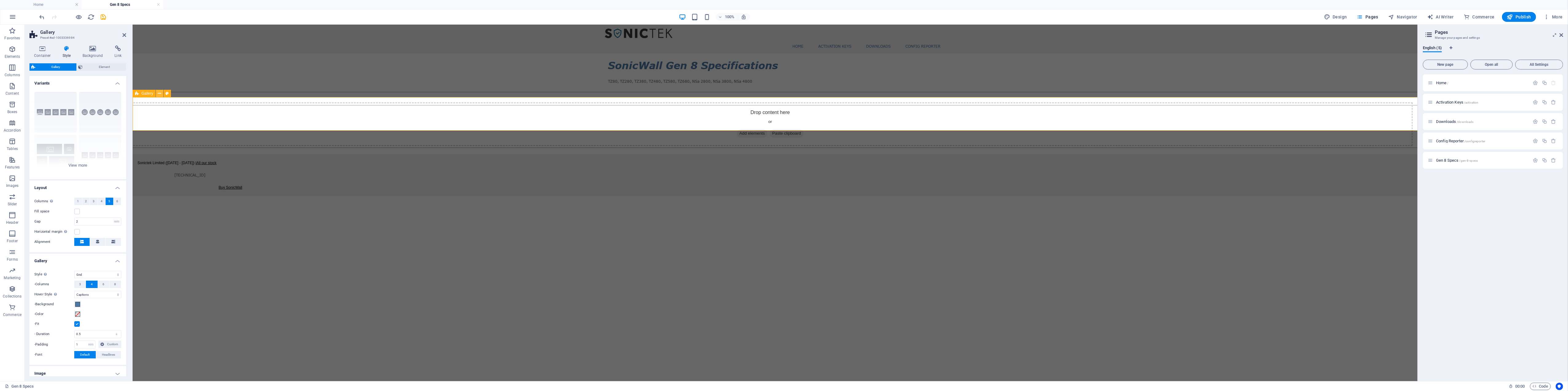
click at [160, 91] on icon at bounding box center [160, 94] width 4 height 7
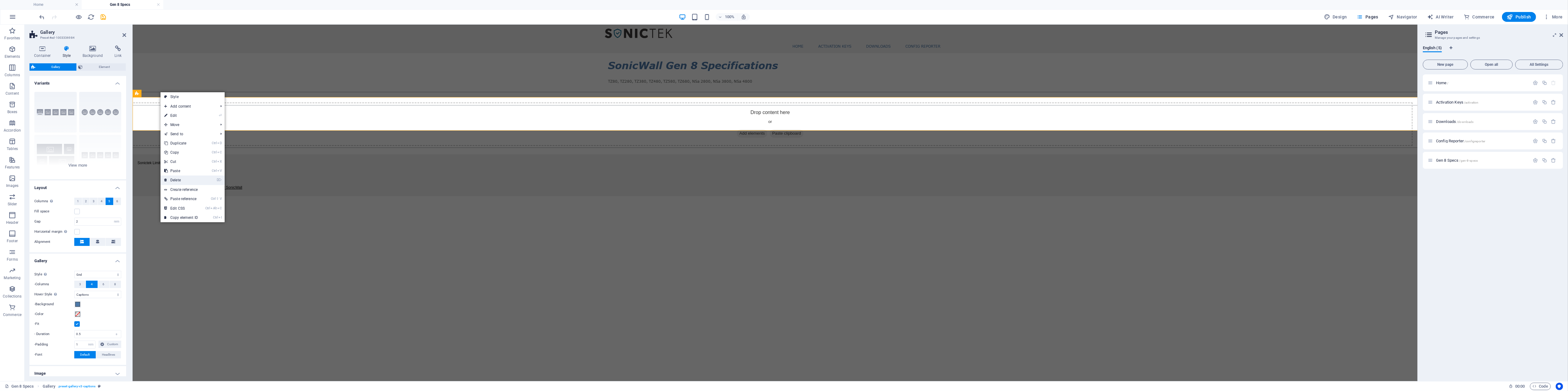
click at [184, 178] on link "⌦ Delete" at bounding box center [180, 180] width 41 height 9
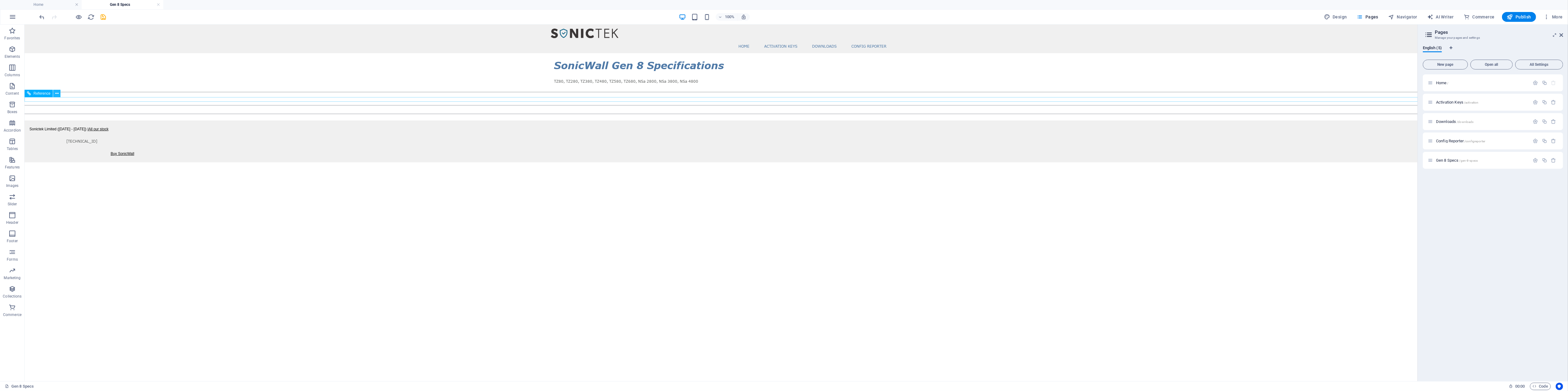
click at [57, 94] on icon at bounding box center [56, 94] width 4 height 7
drag, startPoint x: 82, startPoint y: 168, endPoint x: 50, endPoint y: 110, distance: 66.2
click at [82, 168] on link "⌦ Delete" at bounding box center [78, 172] width 41 height 9
click at [58, 91] on icon at bounding box center [56, 91] width 4 height 7
click at [82, 167] on link "⌦ Delete" at bounding box center [79, 170] width 41 height 9
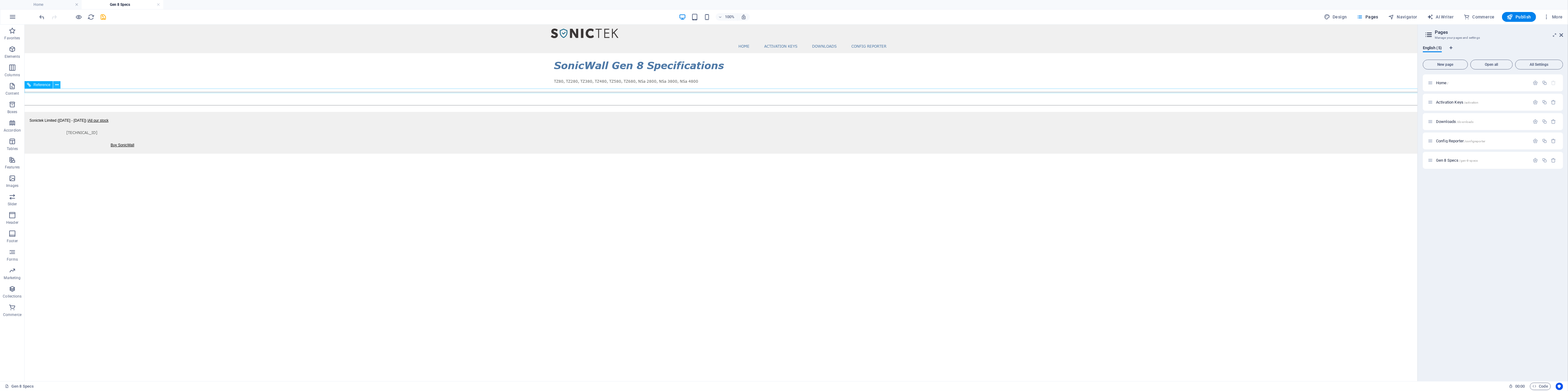
click at [55, 85] on icon at bounding box center [56, 85] width 4 height 7
click at [76, 159] on link "Ctrl V Paste" at bounding box center [76, 155] width 41 height 9
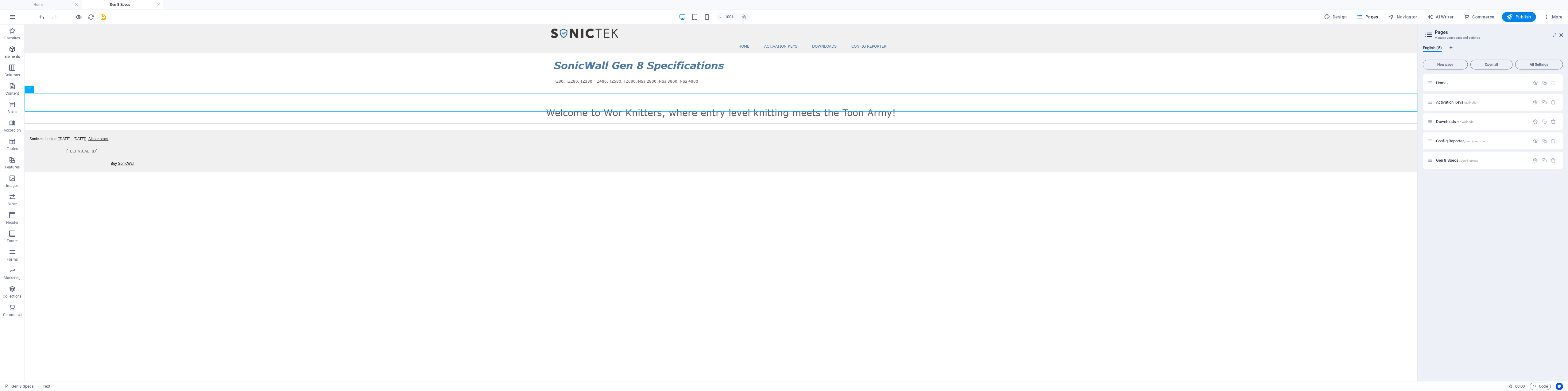
click at [15, 51] on icon "button" at bounding box center [13, 49] width 7 height 7
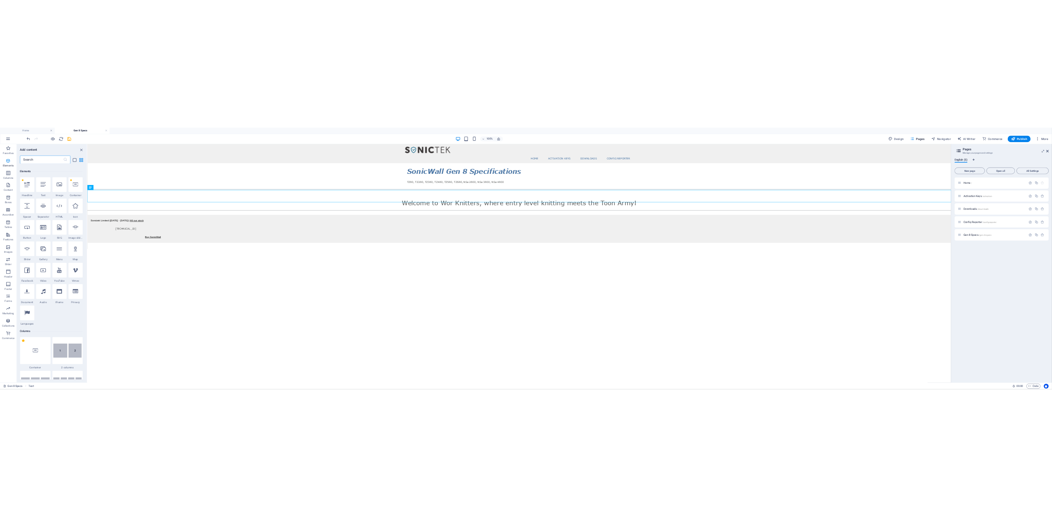
scroll to position [88, 0]
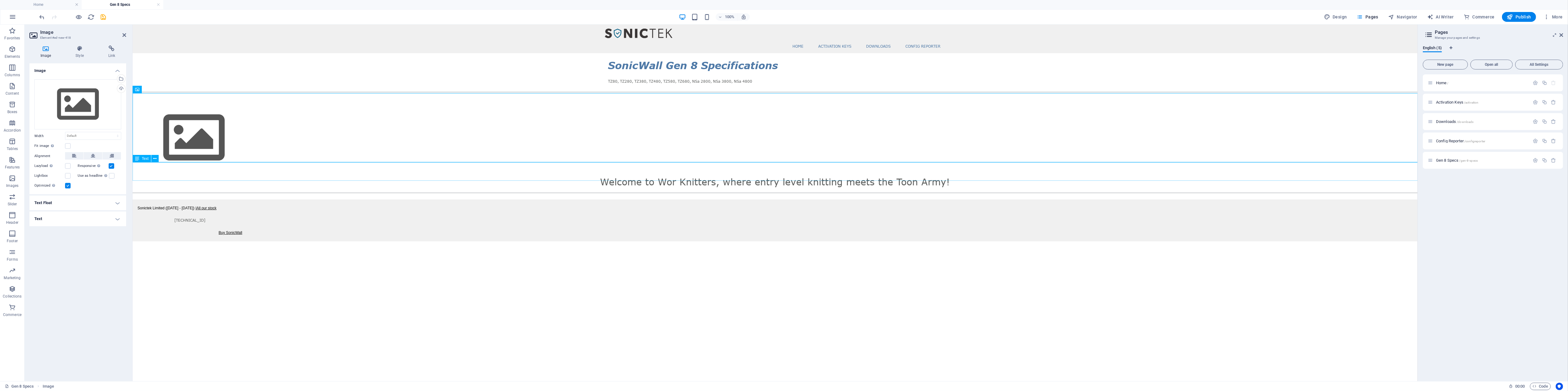
click at [620, 172] on div "Welcome to Wor Knitters, where entry level knitting meets the Toon Army!" at bounding box center [774, 181] width 1285 height 19
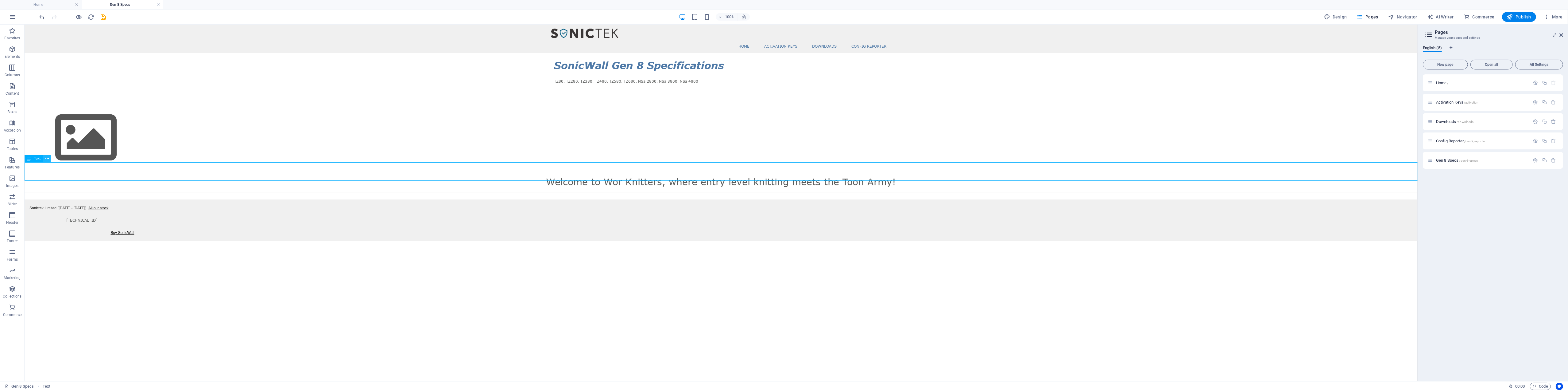
click at [46, 158] on icon at bounding box center [47, 158] width 4 height 7
click at [65, 233] on link "⌦ Delete" at bounding box center [67, 236] width 41 height 9
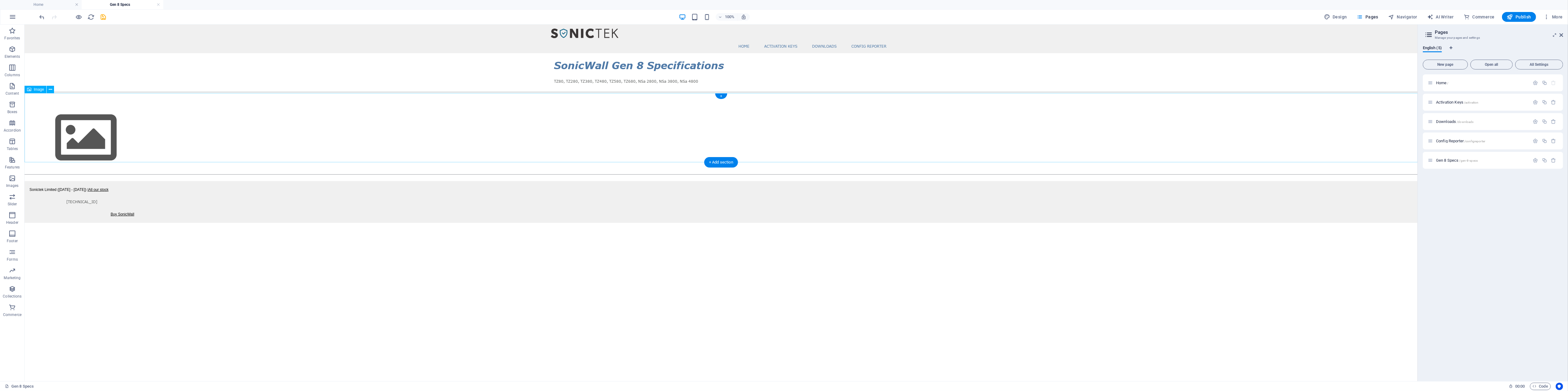
click at [82, 122] on figure at bounding box center [721, 138] width 1393 height 69
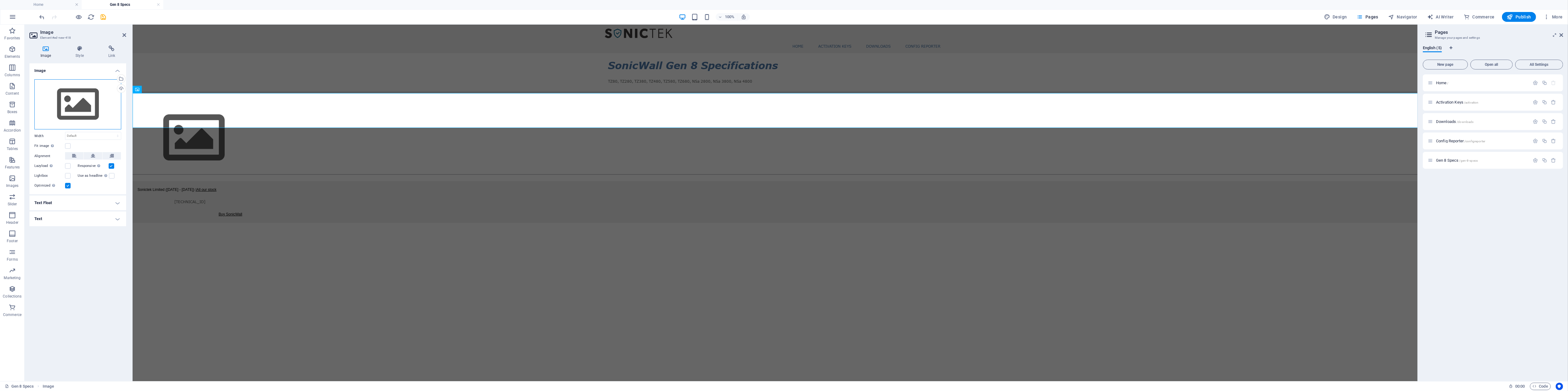
click at [82, 109] on div "Drag files here, click to choose files or select files from Files or our free s…" at bounding box center [77, 105] width 87 height 51
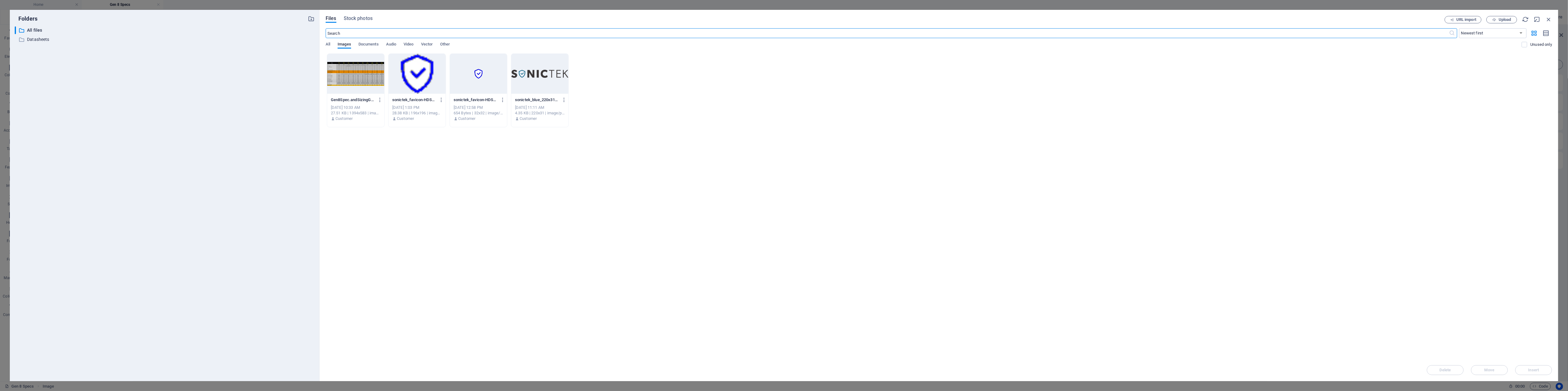
click at [366, 76] on div at bounding box center [356, 74] width 57 height 40
click at [366, 76] on div "1" at bounding box center [356, 74] width 57 height 40
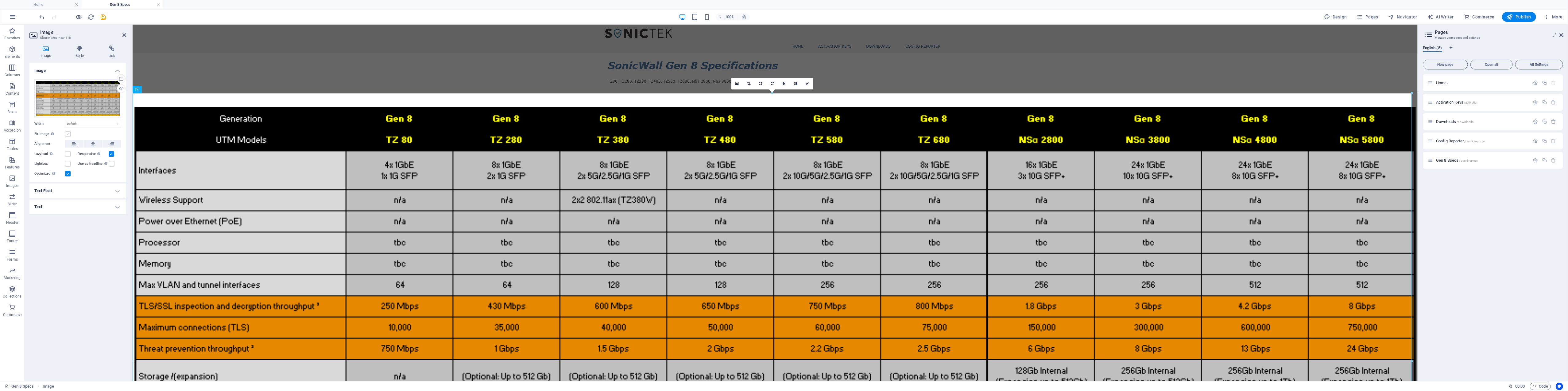
click at [68, 133] on label at bounding box center [68, 133] width 5 height 5
click at [0, 0] on input "Fit image Automatically fit image to a fixed width and height" at bounding box center [0, 0] width 0 height 0
click at [84, 51] on icon at bounding box center [79, 48] width 30 height 6
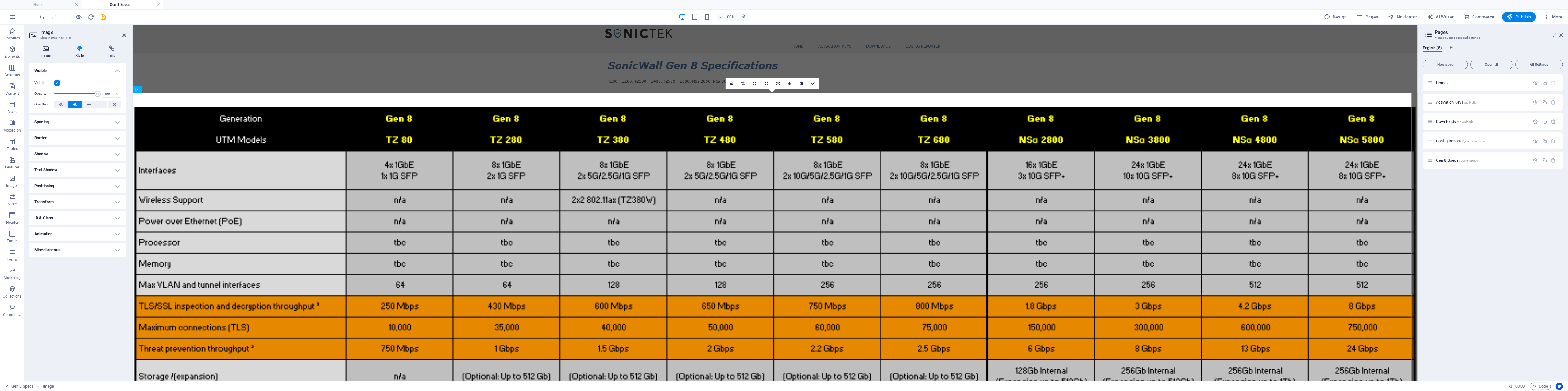
click at [48, 51] on h4 "Image" at bounding box center [47, 51] width 35 height 13
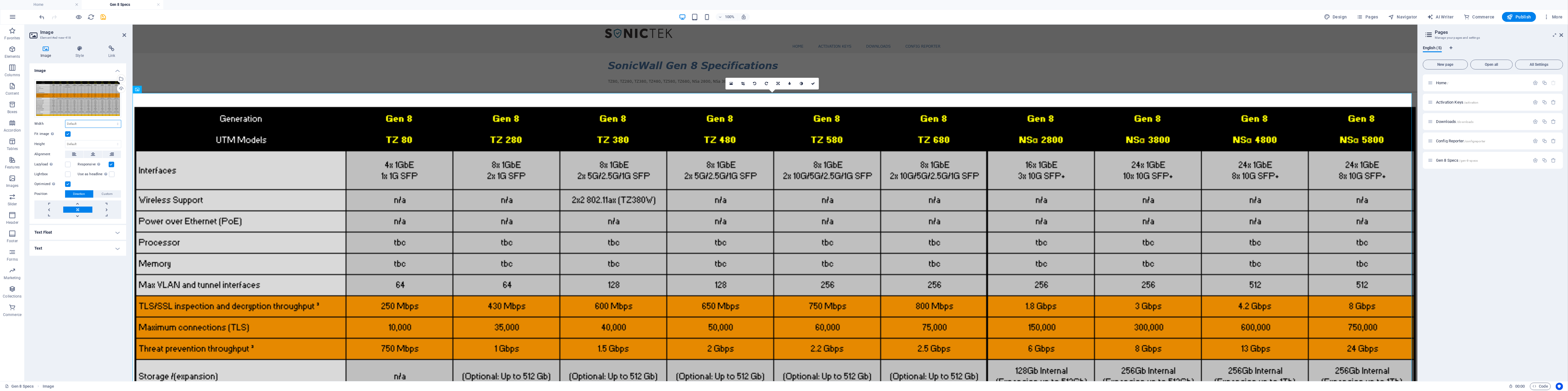
click at [84, 123] on select "Default auto px rem % em vh vw" at bounding box center [93, 124] width 56 height 7
select select "%"
click at [112, 120] on select "Default auto px rem % em vh vw" at bounding box center [93, 124] width 56 height 7
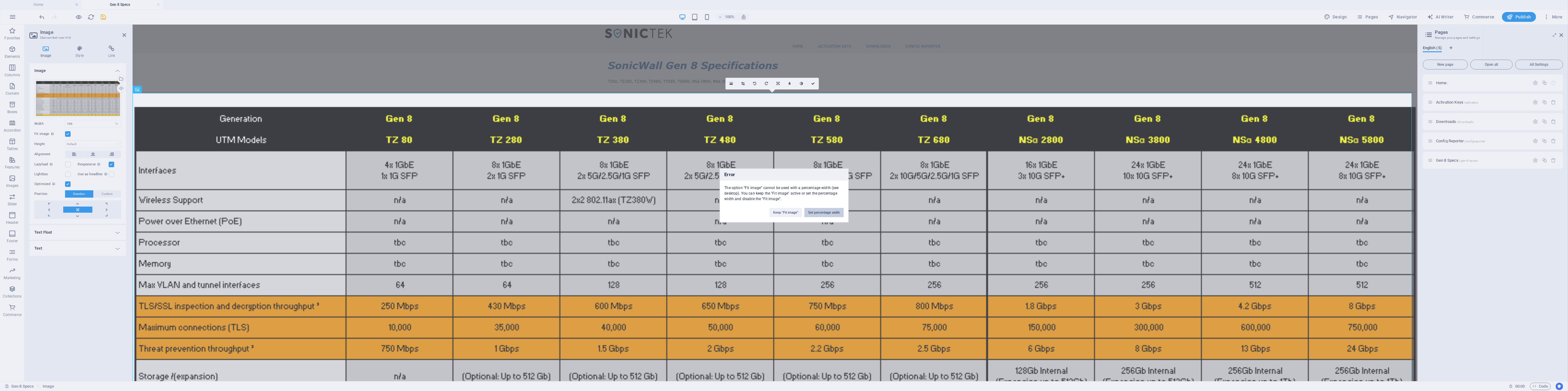
click at [817, 214] on button "Set percentage width" at bounding box center [823, 213] width 39 height 9
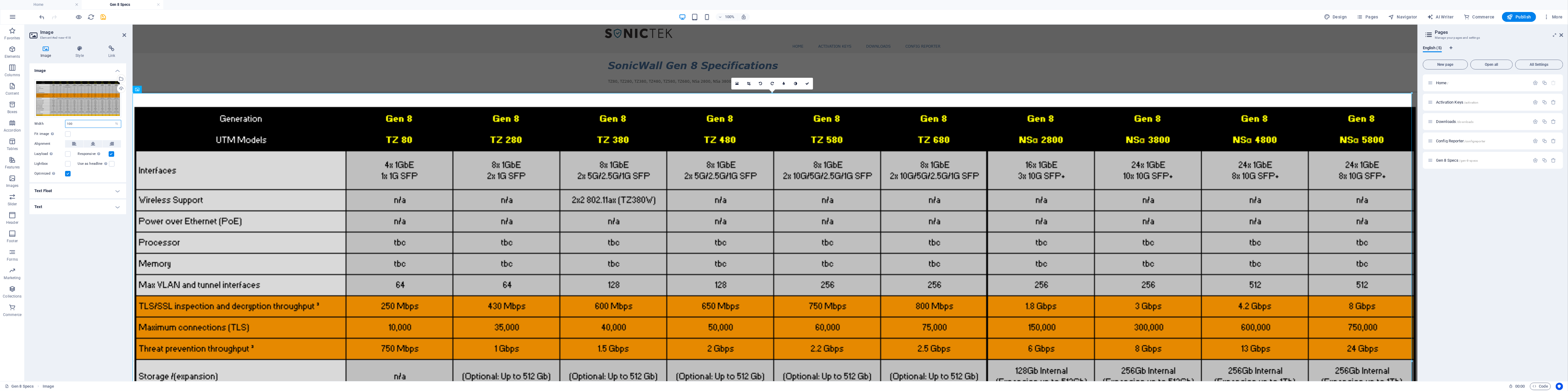
click at [90, 126] on input "100" at bounding box center [93, 124] width 56 height 7
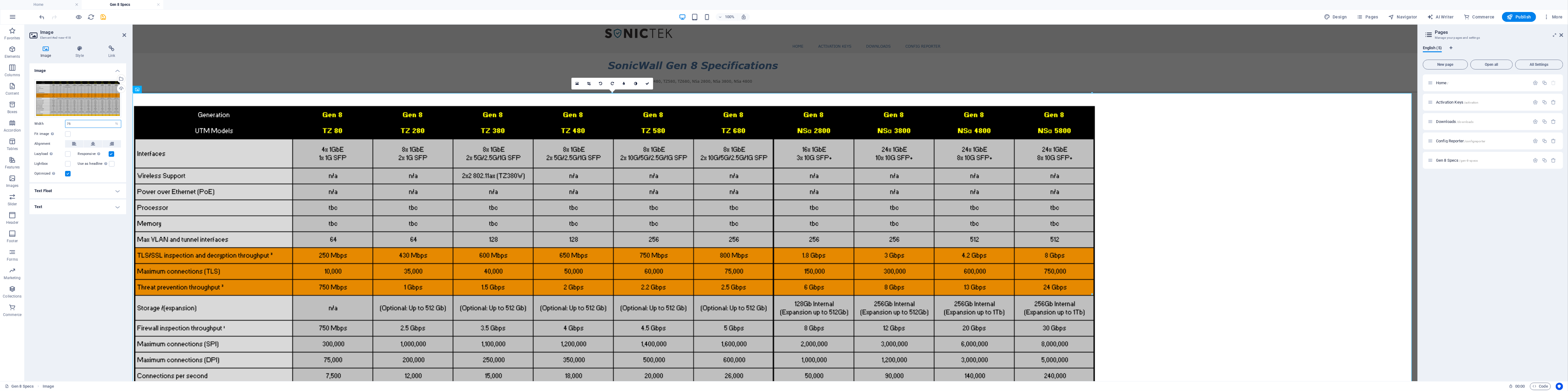
click at [76, 124] on input "75" at bounding box center [93, 124] width 56 height 7
drag, startPoint x: 76, startPoint y: 124, endPoint x: 9, endPoint y: 90, distance: 75.1
click at [76, 124] on input "75" at bounding box center [93, 124] width 56 height 7
type input "50"
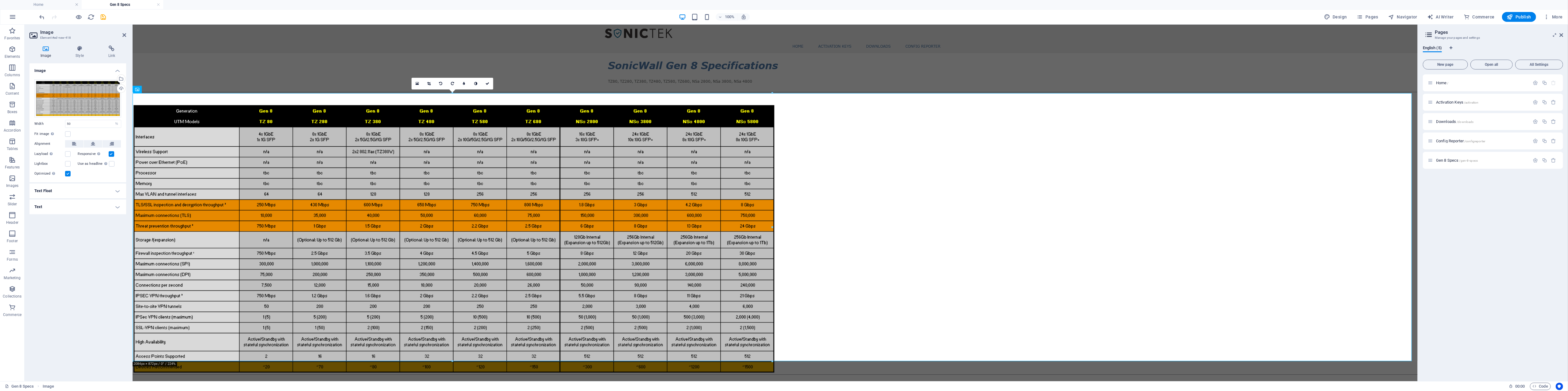
click at [48, 207] on h4 "Text" at bounding box center [78, 207] width 97 height 15
click at [48, 191] on h4 "Text Float" at bounding box center [78, 191] width 97 height 15
click at [73, 97] on div "Drag files here, click to choose files or select files from Files or our free s…" at bounding box center [77, 98] width 87 height 38
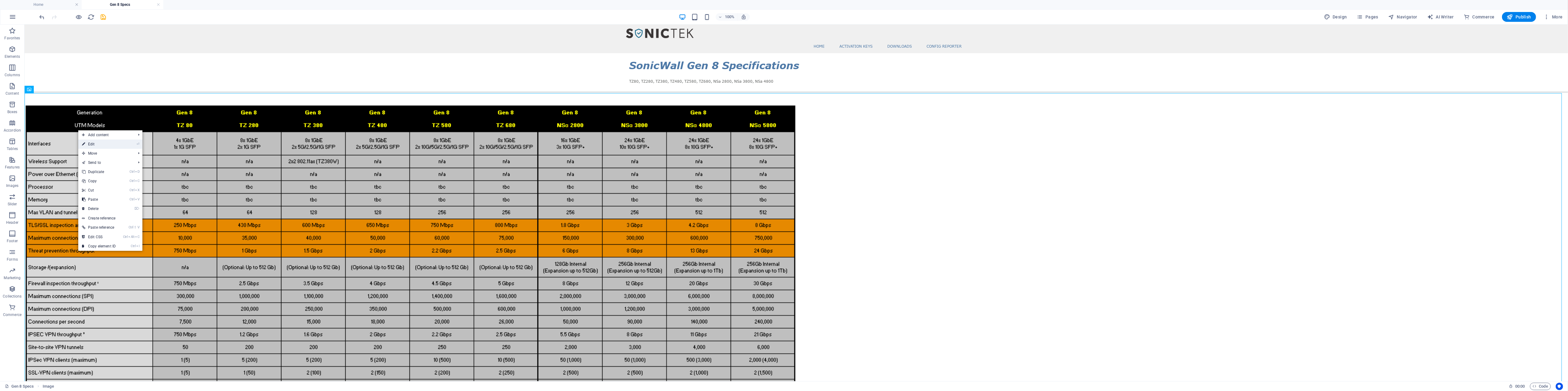
click at [91, 143] on link "⏎ Edit" at bounding box center [98, 144] width 41 height 9
select select "%"
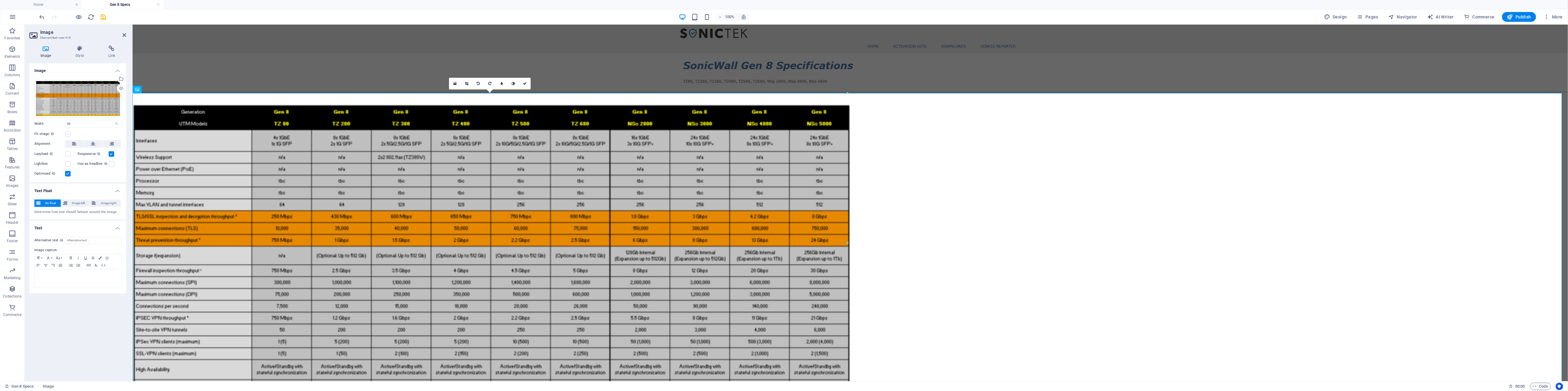
click at [65, 133] on label at bounding box center [68, 133] width 5 height 5
click at [0, 0] on input "Fit image Automatically fit image to a fixed width and height" at bounding box center [0, 0] width 0 height 0
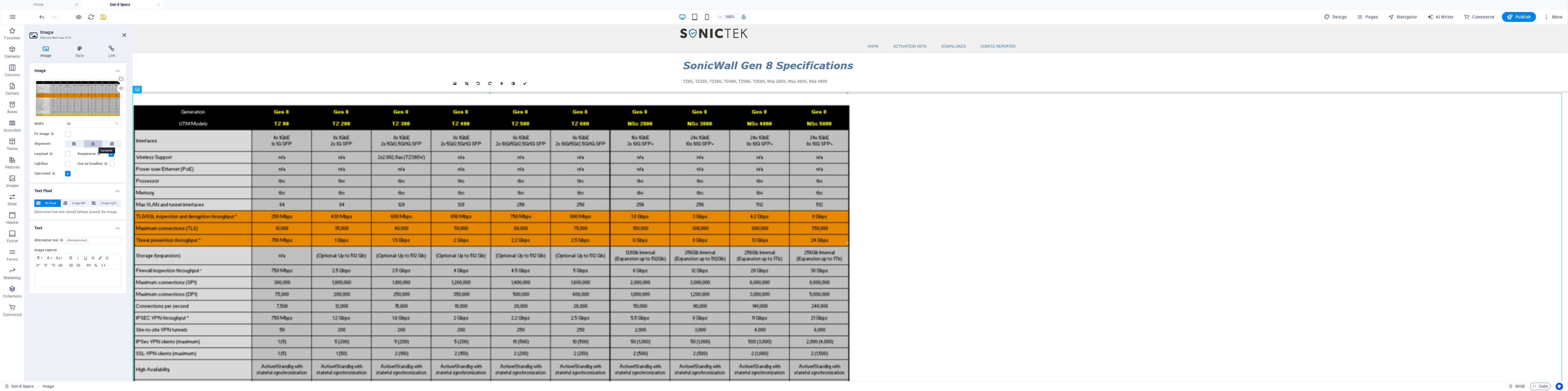
click at [88, 144] on button at bounding box center [93, 143] width 19 height 7
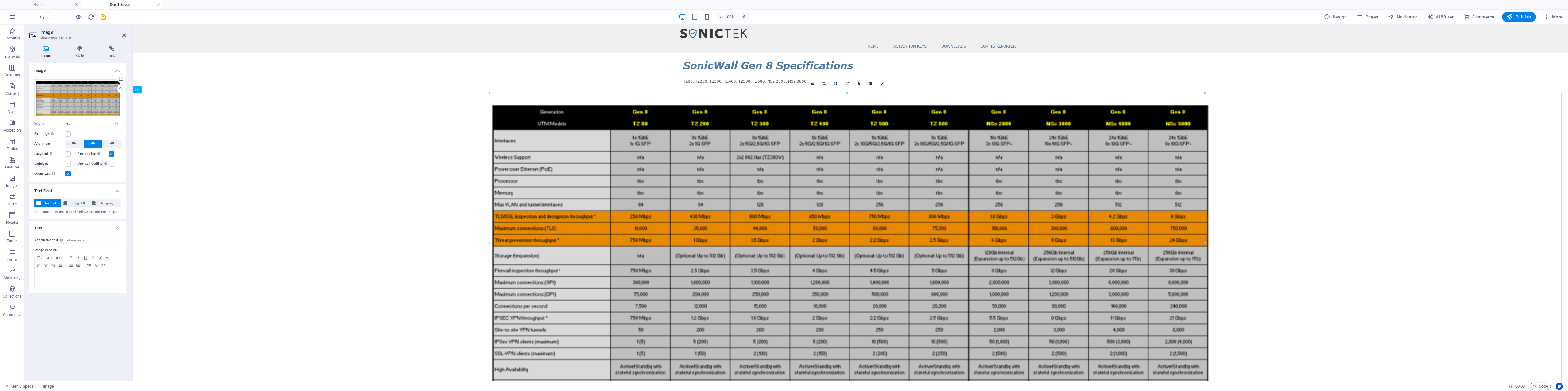
click at [68, 174] on label at bounding box center [68, 173] width 5 height 5
click at [0, 0] on input "Optimized Images are compressed to improve page speed." at bounding box center [0, 0] width 0 height 0
click at [79, 123] on input "50" at bounding box center [93, 124] width 56 height 7
type input "45"
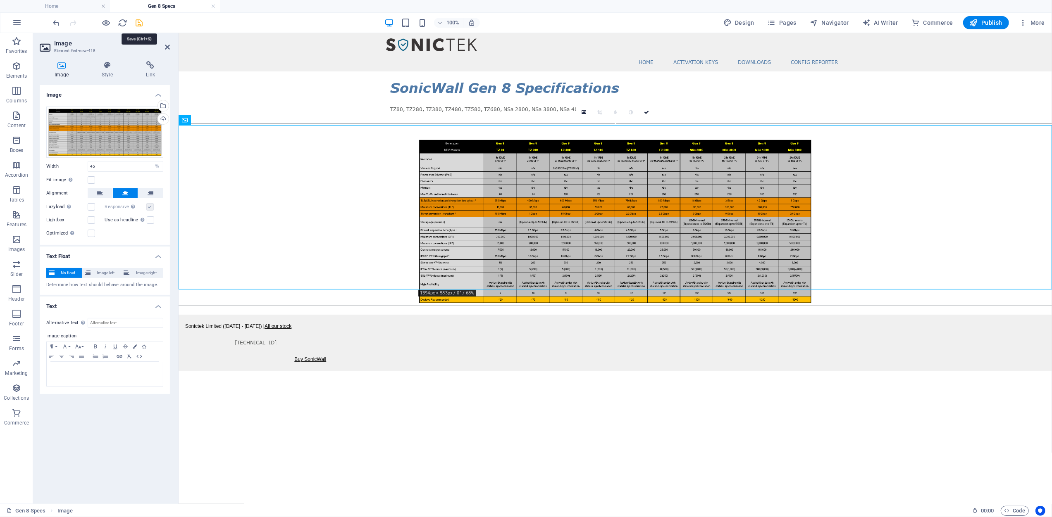
click at [136, 21] on icon "save" at bounding box center [140, 23] width 10 height 10
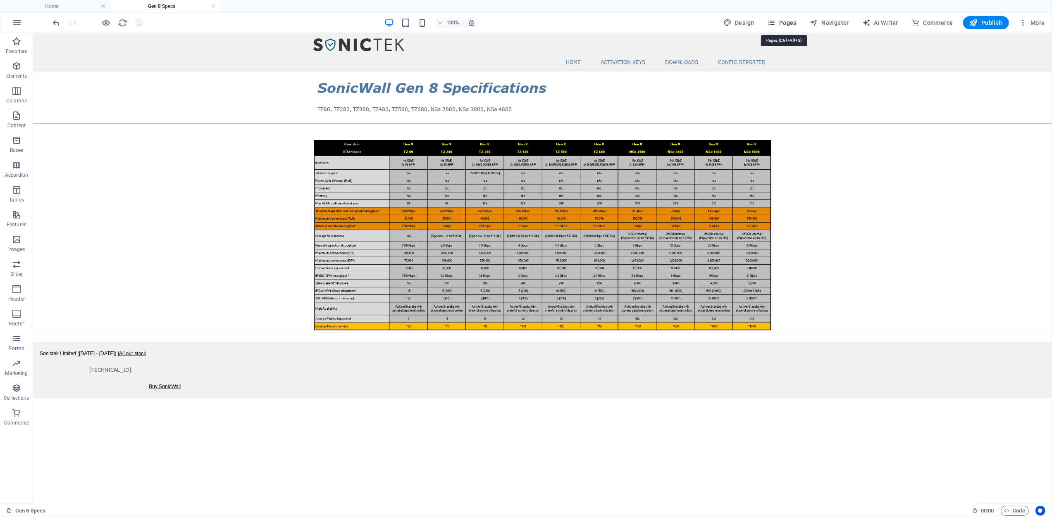
click at [788, 26] on span "Pages" at bounding box center [782, 23] width 29 height 8
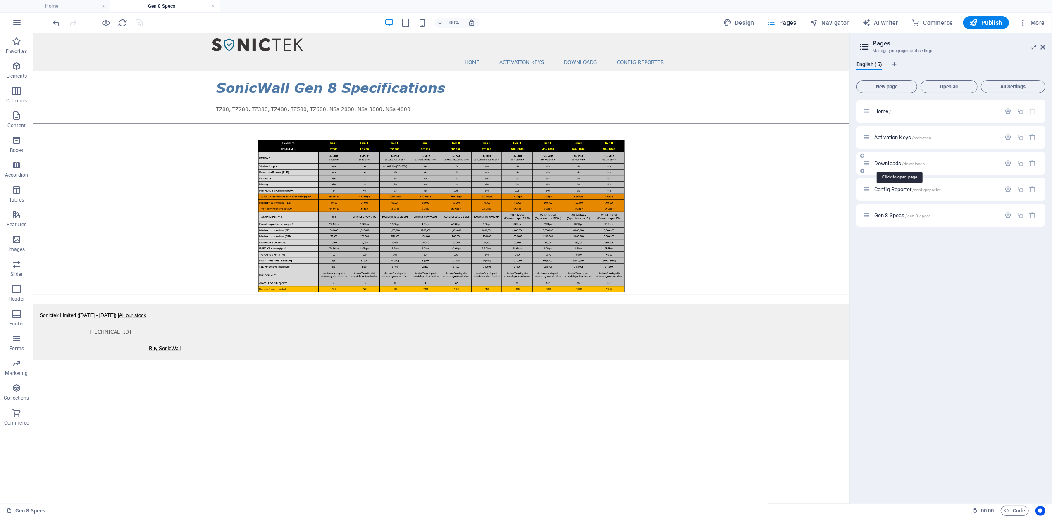
click at [885, 162] on span "Downloads /downloads" at bounding box center [899, 163] width 51 height 6
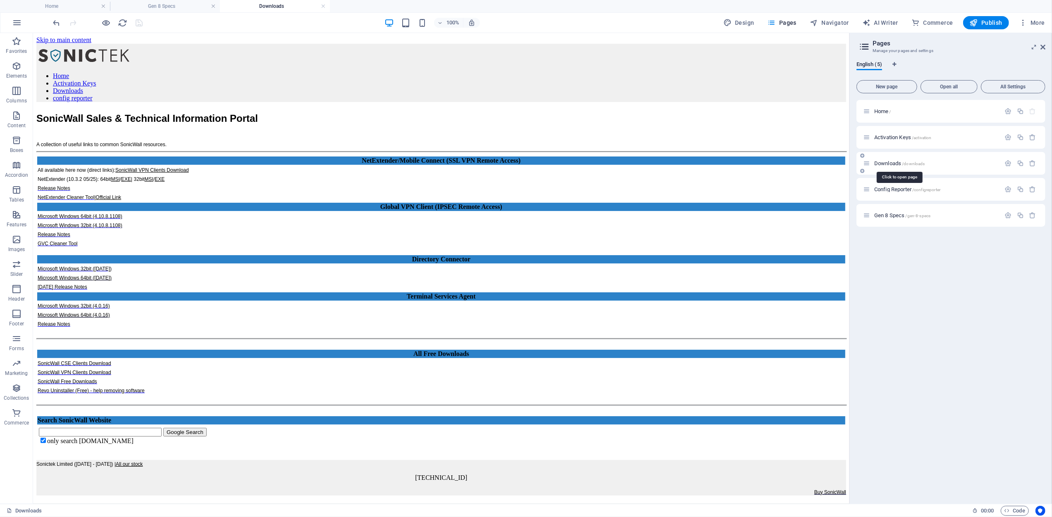
scroll to position [0, 0]
click at [321, 110] on div "SonicWall Sales & Technical Information Portal A collection of useful links to …" at bounding box center [441, 128] width 810 height 37
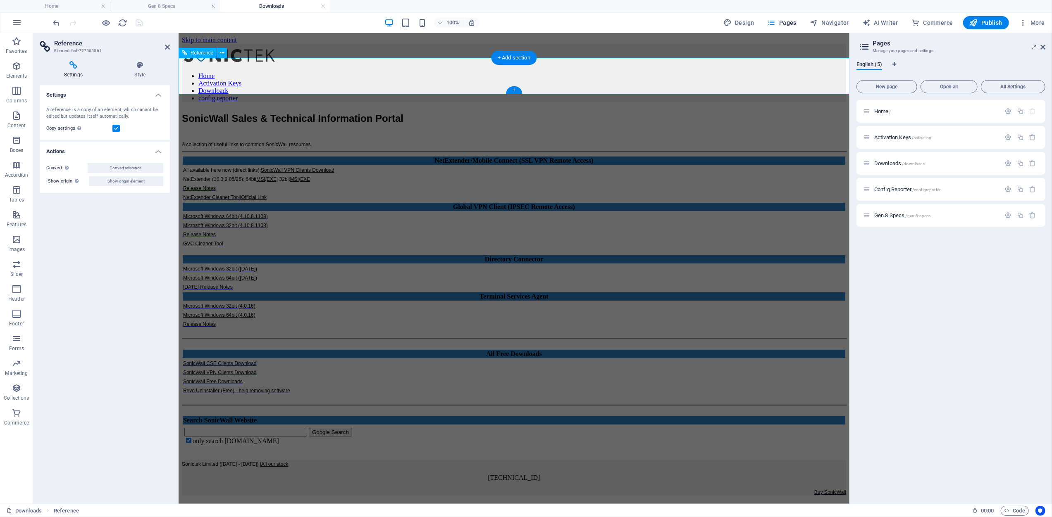
click at [321, 110] on div "SonicWall Sales & Technical Information Portal A collection of useful links to …" at bounding box center [513, 128] width 664 height 37
click at [136, 64] on icon at bounding box center [140, 65] width 60 height 8
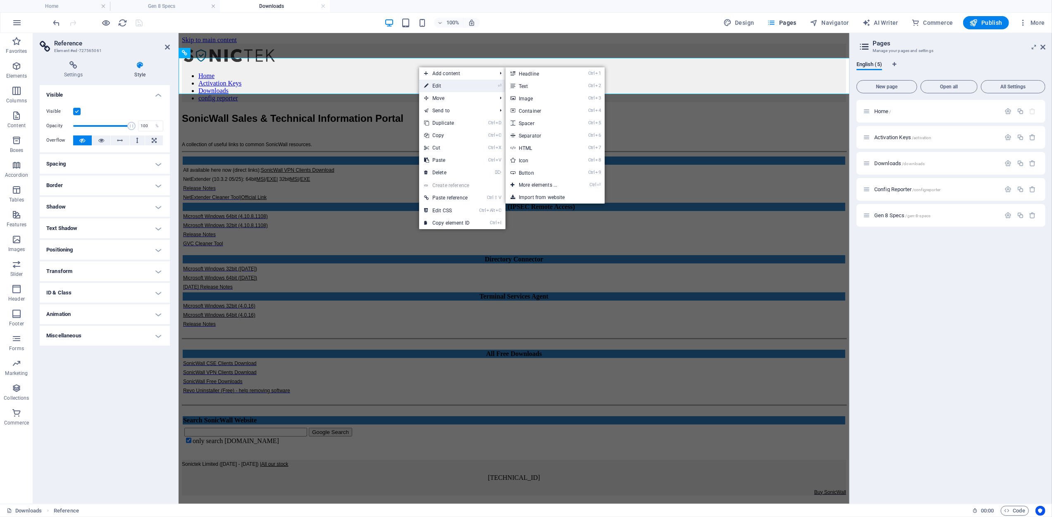
click at [443, 87] on link "⏎ Edit" at bounding box center [446, 86] width 55 height 12
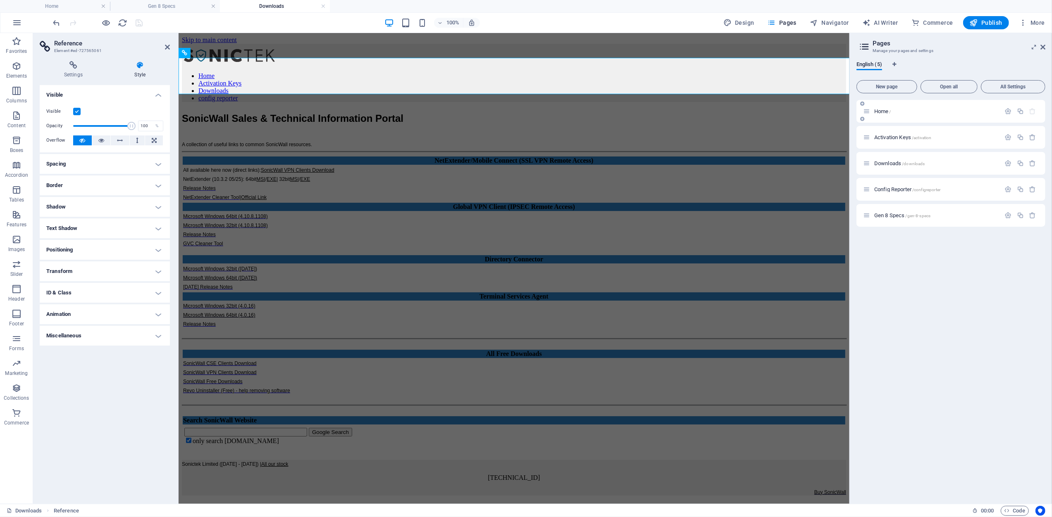
click at [887, 112] on span "Home /" at bounding box center [882, 111] width 17 height 6
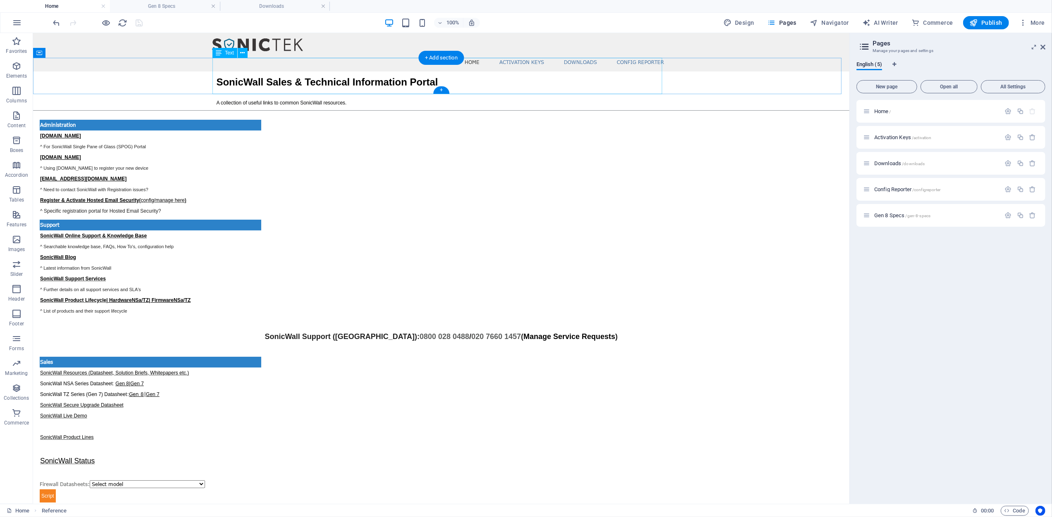
click at [365, 71] on div "SonicWall Sales & Technical Information Portal A collection of useful links to …" at bounding box center [441, 89] width 450 height 36
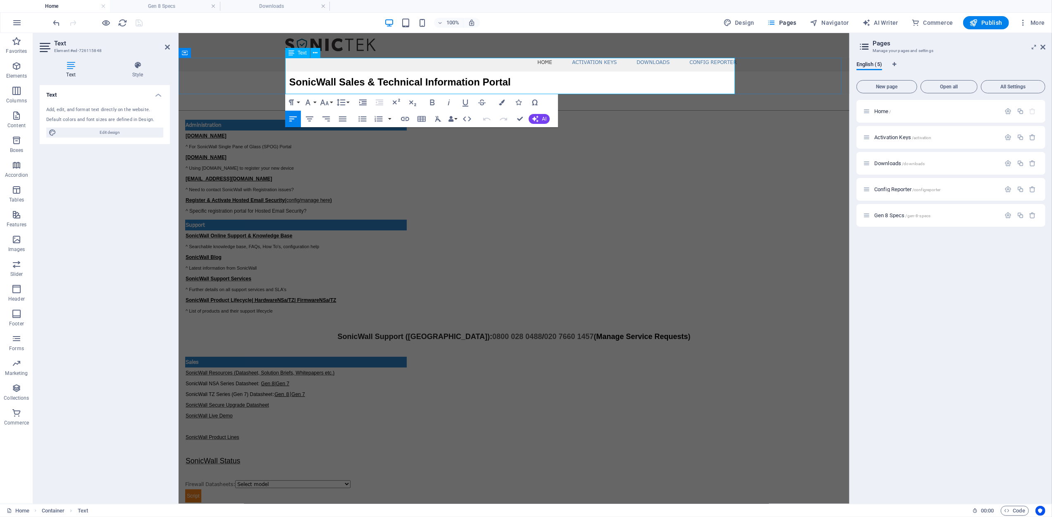
click at [384, 76] on span "SonicWall Sales & Technical Information Portal" at bounding box center [400, 81] width 222 height 11
drag, startPoint x: 438, startPoint y: 85, endPoint x: 286, endPoint y: 68, distance: 153.5
click at [289, 71] on div "SonicWall Sales & Technical Information Portal A collection of useful links to …" at bounding box center [514, 89] width 450 height 36
copy div "SonicWall Sales & Technical Information Portal A collection of useful links to …"
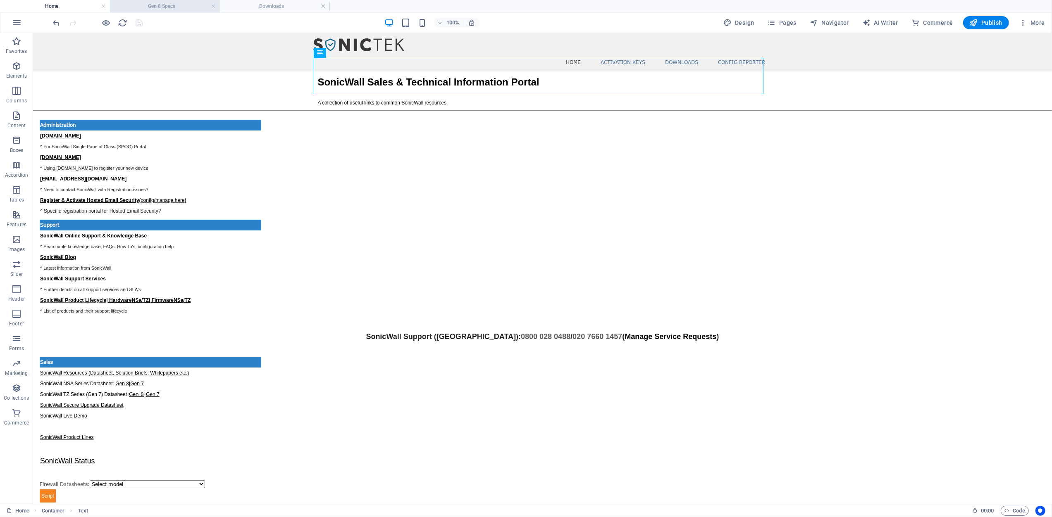
click at [166, 5] on h4 "Gen 8 Specs" at bounding box center [165, 6] width 110 height 9
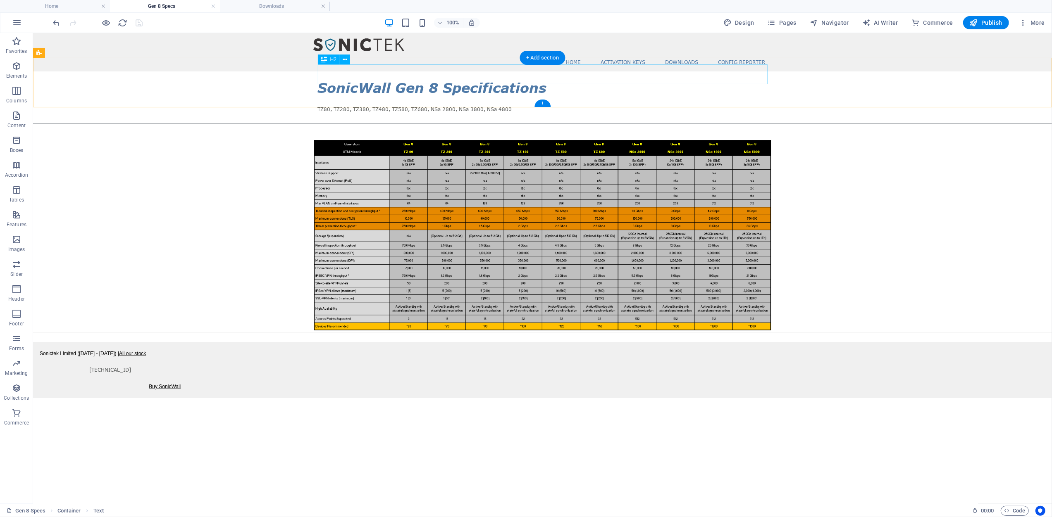
click at [363, 78] on div "SonicWall Gen 8 Specifications" at bounding box center [542, 88] width 450 height 20
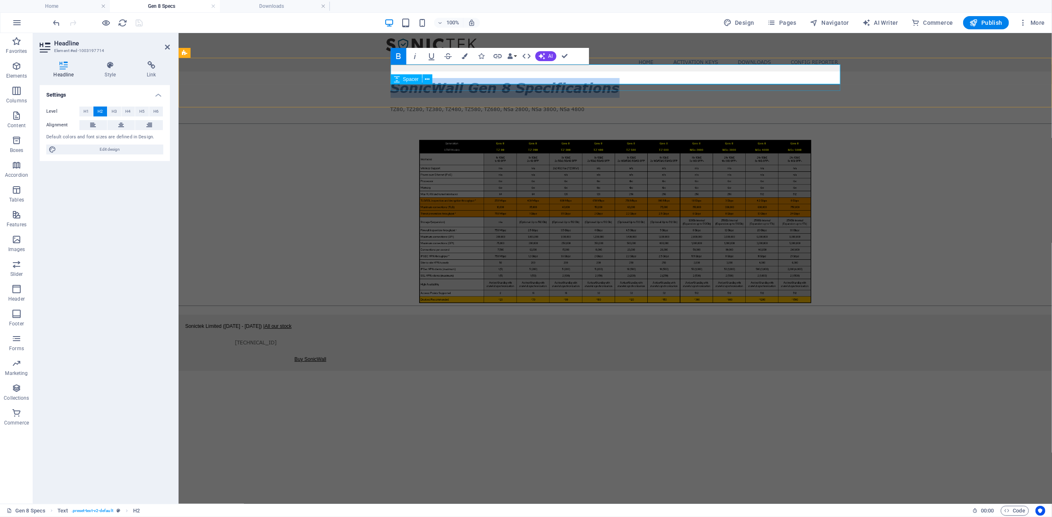
click at [488, 98] on div at bounding box center [615, 101] width 450 height 7
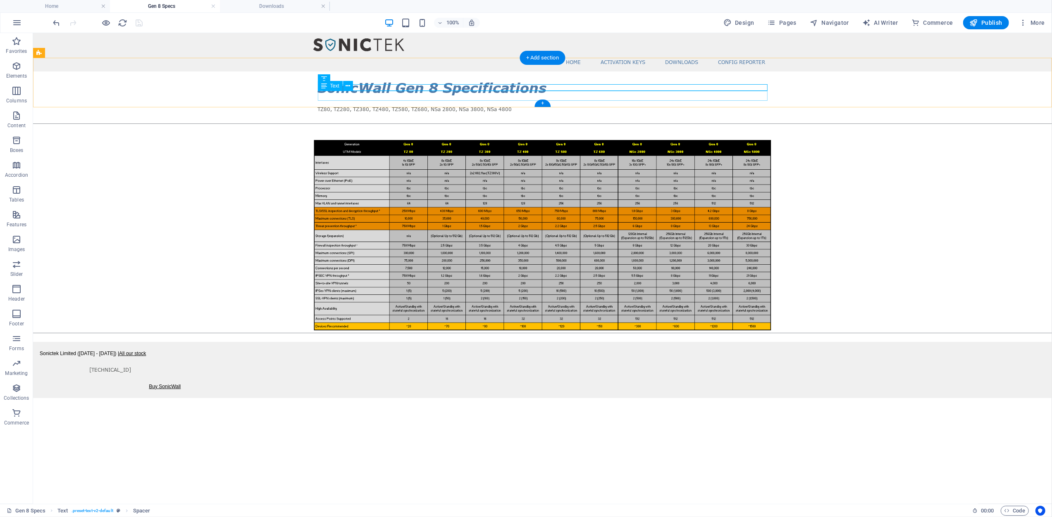
click at [546, 104] on div "TZ80, TZ280, TZ380, TZ480, TZ580, TZ680, NSa 2800, NSa 3800, NSa 4800" at bounding box center [542, 109] width 450 height 10
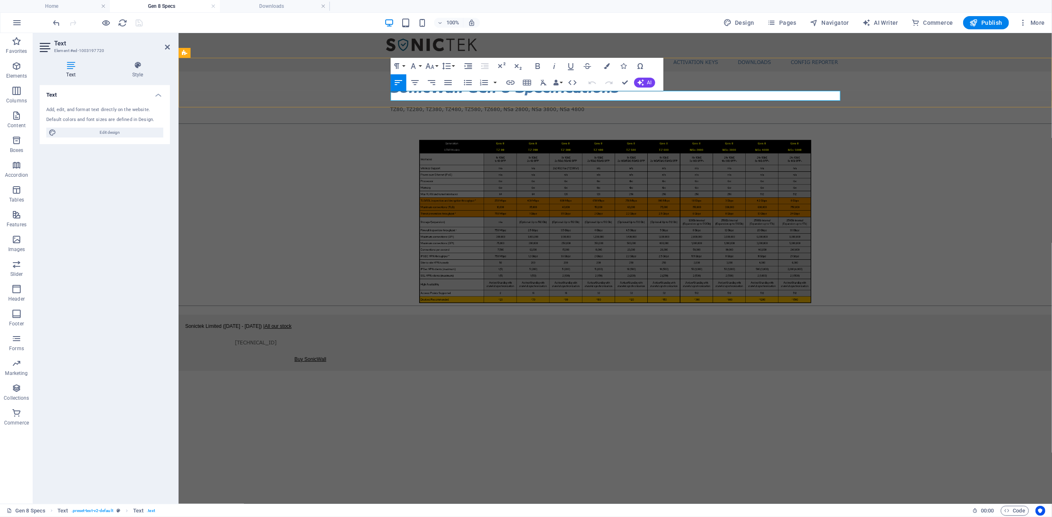
click at [595, 104] on p "TZ80, TZ280, TZ380, TZ480, TZ580, TZ680, NSa 2800, NSa 3800, NSa 4800" at bounding box center [615, 109] width 450 height 10
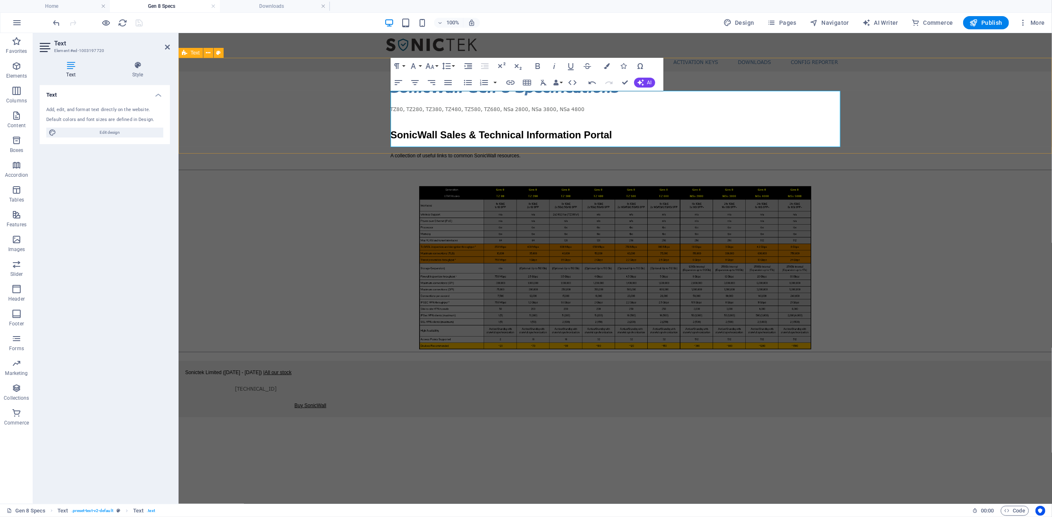
click at [889, 105] on div "SonicWall Gen 8 Specifications TZ80, TZ280, TZ380, TZ480, TZ580, TZ680, NSa 280…" at bounding box center [614, 119] width 873 height 96
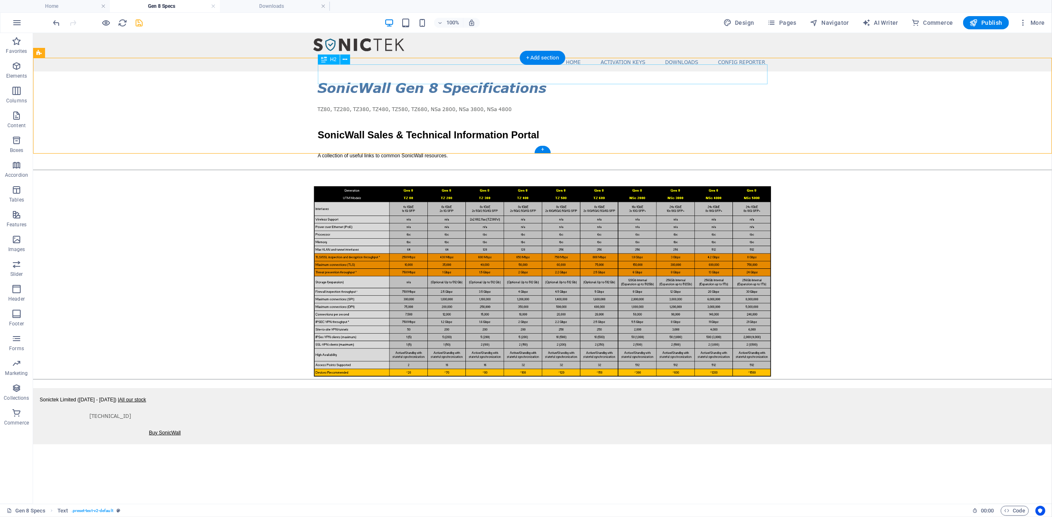
click at [391, 79] on div "SonicWall Gen 8 Specifications" at bounding box center [542, 88] width 450 height 20
click at [346, 60] on icon at bounding box center [345, 59] width 5 height 9
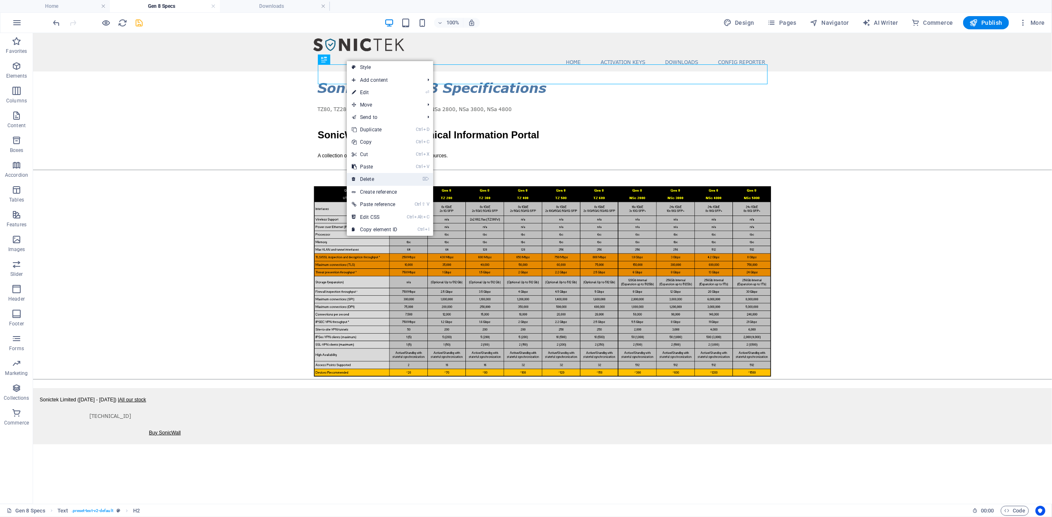
click at [374, 176] on link "⌦ Delete" at bounding box center [374, 179] width 55 height 12
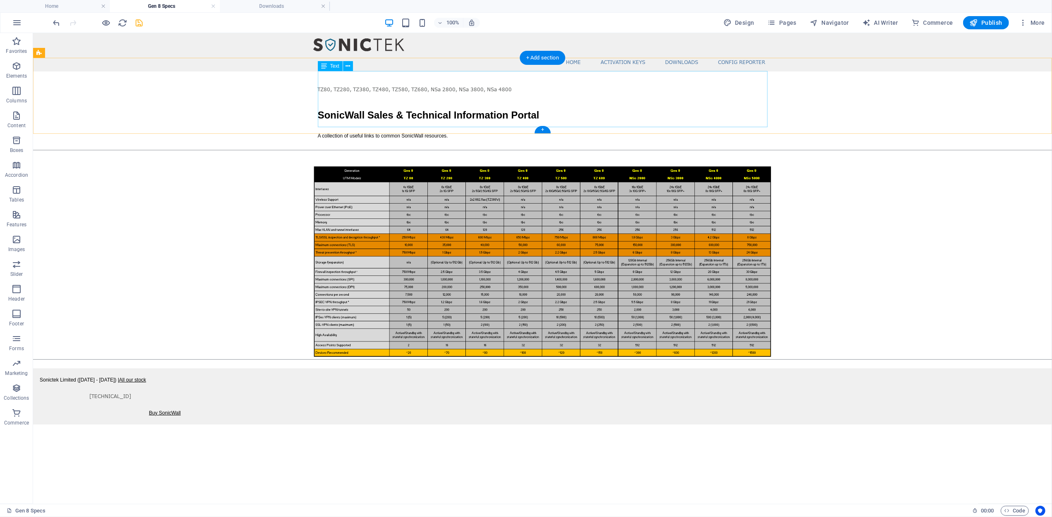
click at [517, 84] on div "TZ80, TZ280, TZ380, TZ480, TZ580, TZ680, NSa 2800, NSa 3800, NSa 4800 SonicWall…" at bounding box center [542, 112] width 450 height 56
click at [504, 84] on div "TZ80, TZ280, TZ380, TZ480, TZ580, TZ680, NSa 2800, NSa 3800, NSa 4800 SonicWall…" at bounding box center [542, 112] width 450 height 56
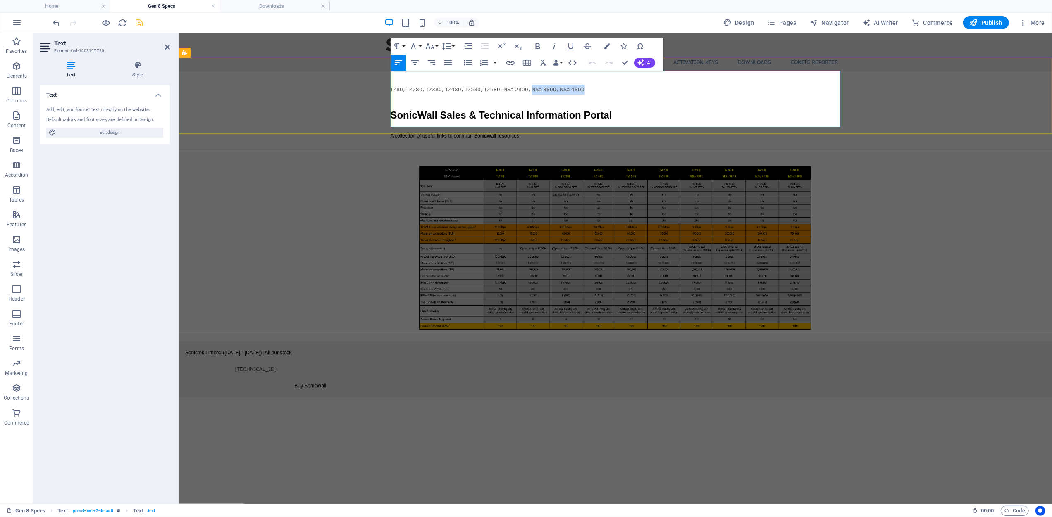
drag, startPoint x: 584, startPoint y: 76, endPoint x: 533, endPoint y: 76, distance: 51.3
click at [533, 84] on p "TZ80, TZ280, TZ380, TZ480, TZ580, TZ680, NSa 2800, NSa 3800, NSa 4800" at bounding box center [615, 89] width 450 height 10
click at [518, 84] on p "TZ80, TZ280, TZ380, TZ480, TZ580, TZ680, NSa 2800, NSa 3800, NSa 4800" at bounding box center [615, 89] width 450 height 10
drag, startPoint x: 584, startPoint y: 76, endPoint x: 391, endPoint y: 76, distance: 192.6
click at [391, 84] on p "TZ80, TZ280, TZ380, TZ480, TZ580, TZ680, NSa 2800, NSa 3800, NSa 4800" at bounding box center [615, 89] width 450 height 10
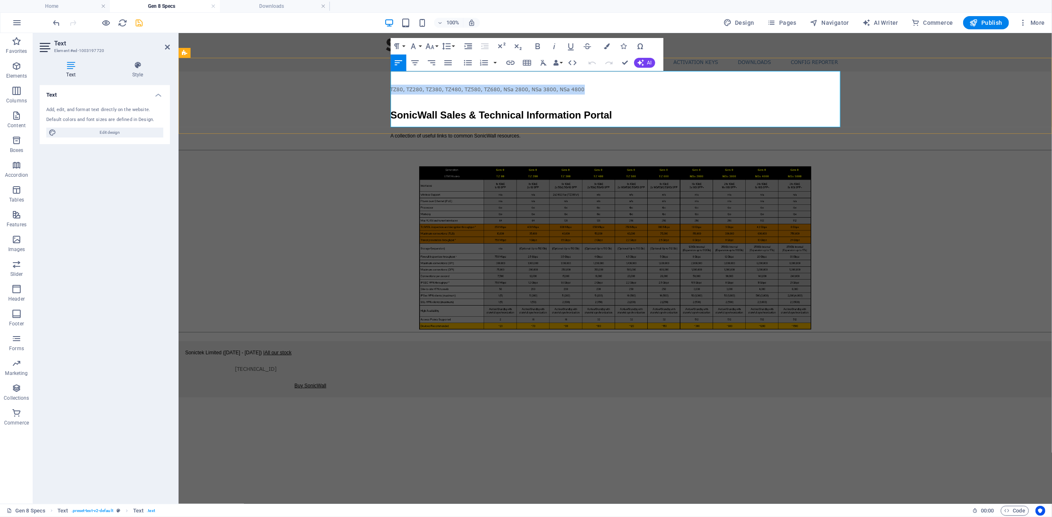
copy p "TZ80, TZ280, TZ380, TZ480, TZ580, TZ680, NSa 2800, NSa 3800, NSa 4800"
click at [440, 133] on span "A collection of useful links to common SonicWall resources." at bounding box center [455, 136] width 130 height 6
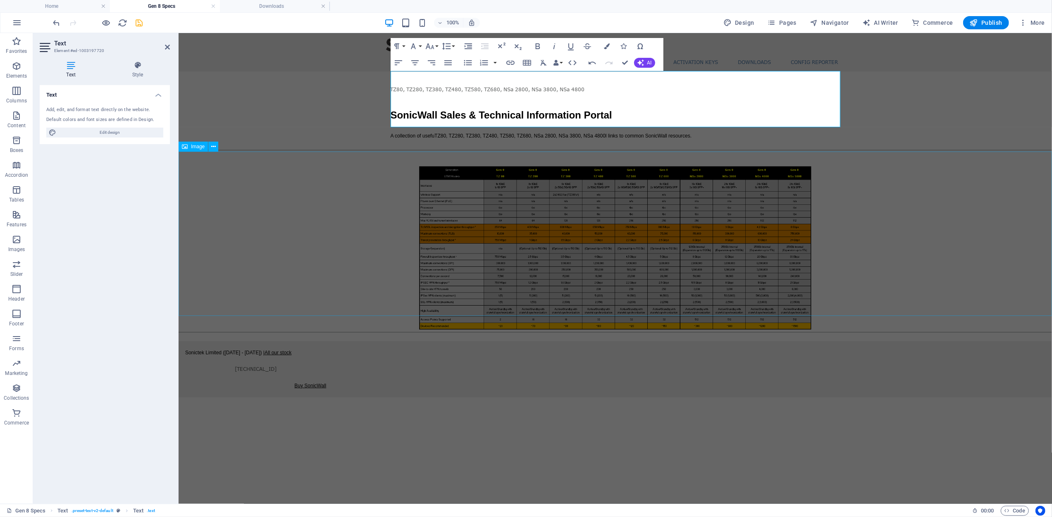
scroll to position [0, 2]
click at [443, 133] on span "A collection of usefuTZ80, TZ280, TZ380, TZ480, TZ580, TZ680, NSa 2800, NSa 380…" at bounding box center [540, 136] width 301 height 6
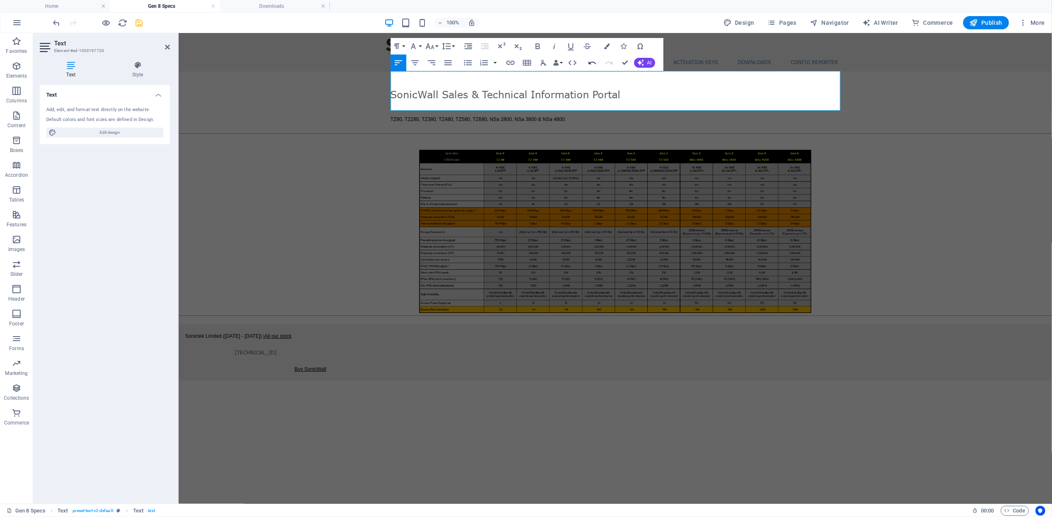
click at [592, 64] on icon "button" at bounding box center [592, 63] width 10 height 10
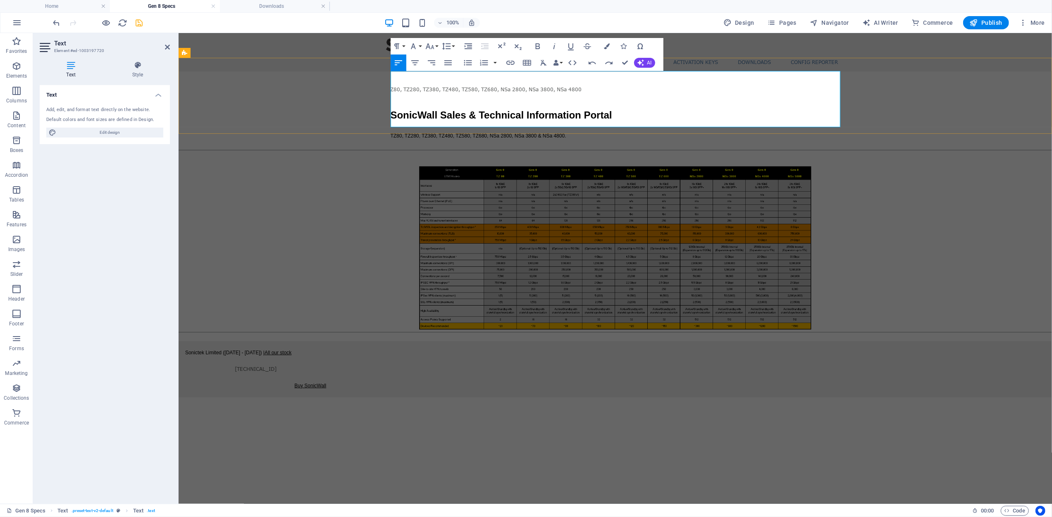
click at [524, 109] on span "SonicWall Sales & Technical Information Portal" at bounding box center [501, 114] width 222 height 11
click at [465, 109] on span "SonicWall Sales & Technical Information Portal" at bounding box center [501, 114] width 222 height 11
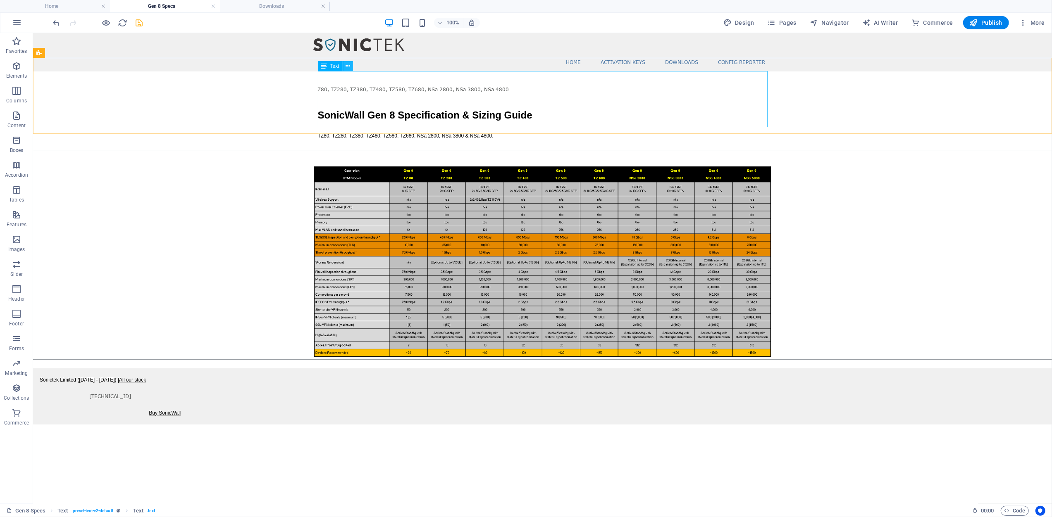
click at [348, 66] on icon at bounding box center [348, 66] width 5 height 9
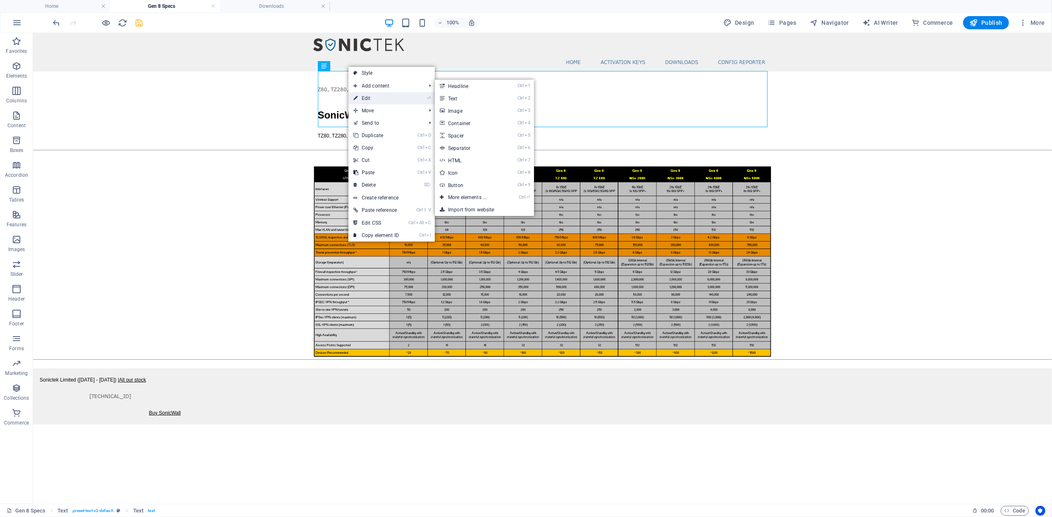
click at [370, 100] on link "⏎ Edit" at bounding box center [375, 98] width 55 height 12
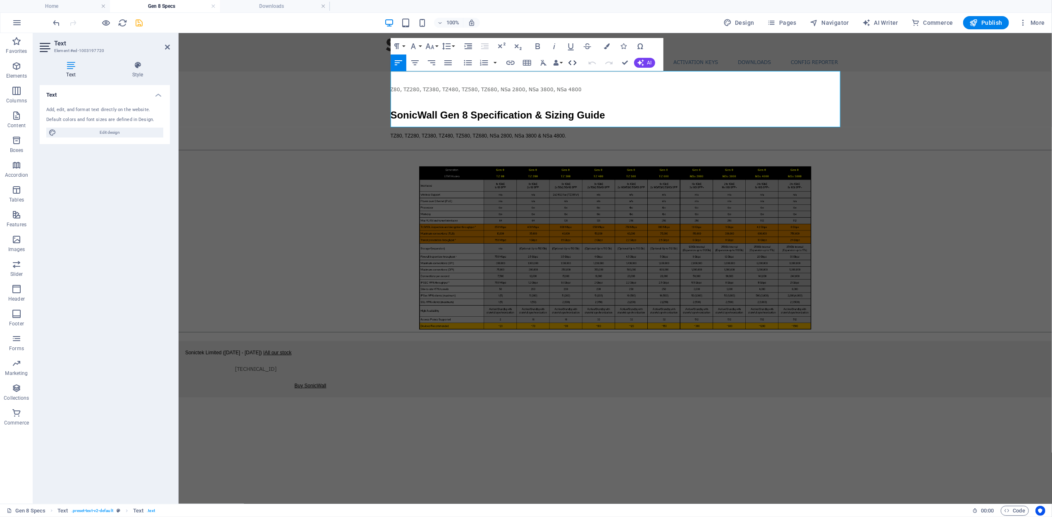
click at [576, 64] on icon "button" at bounding box center [572, 63] width 10 height 10
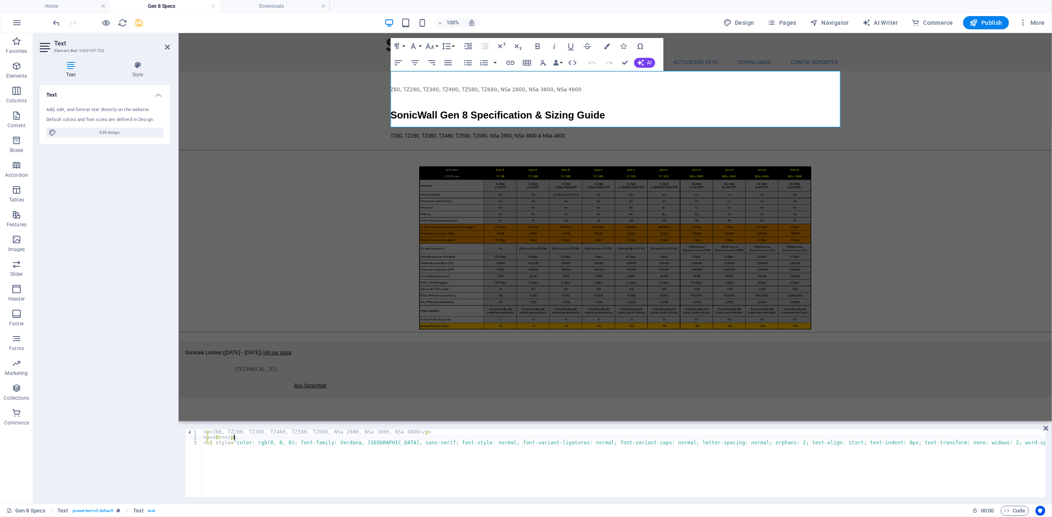
drag, startPoint x: 249, startPoint y: 435, endPoint x: 98, endPoint y: 384, distance: 158.9
type textarea "<p>Z80, TZ280, TZ380, TZ480, TZ580, TZ680, NSa 2800, NSa 3800, NSa 4800</p>"
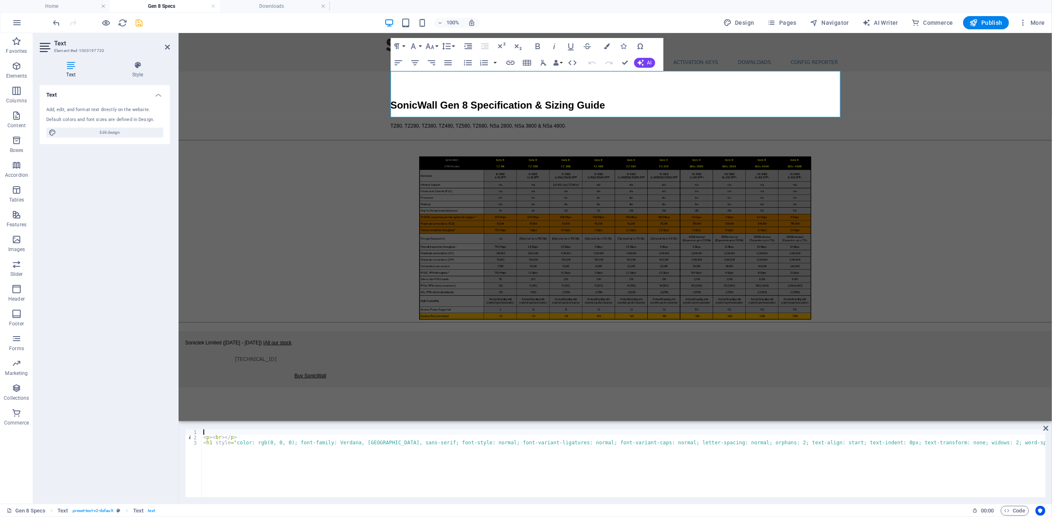
type textarea "<p><br></p>"
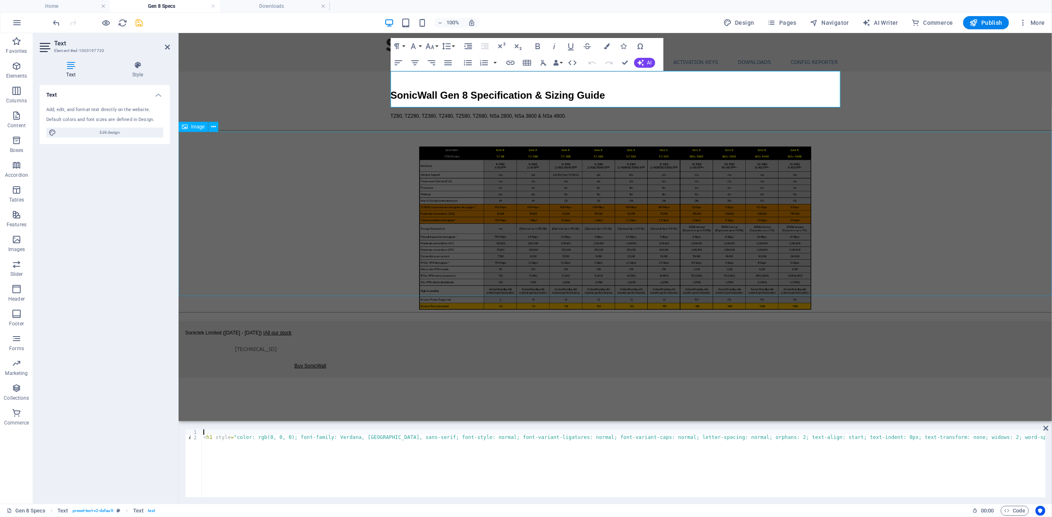
click at [950, 162] on figure at bounding box center [614, 227] width 873 height 165
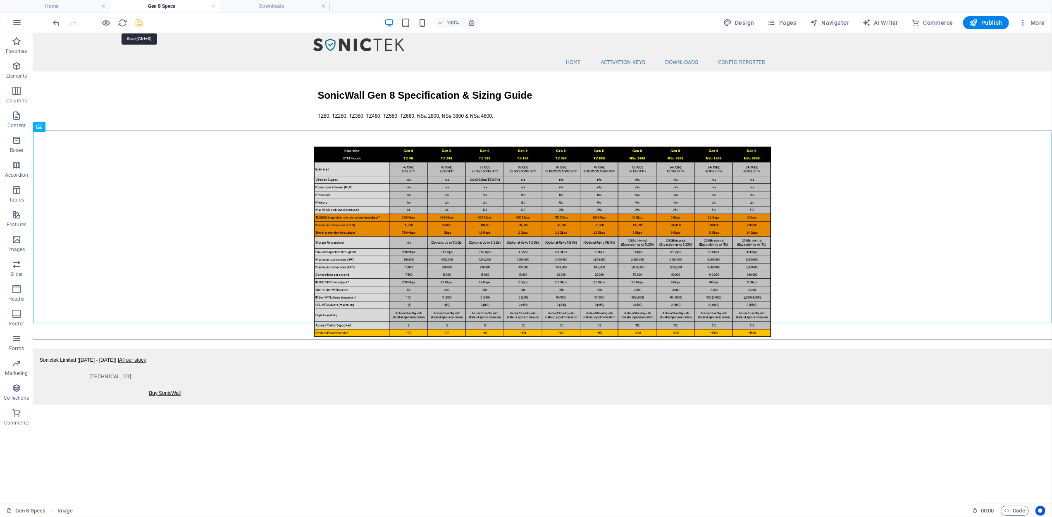
click at [141, 21] on icon "save" at bounding box center [140, 23] width 10 height 10
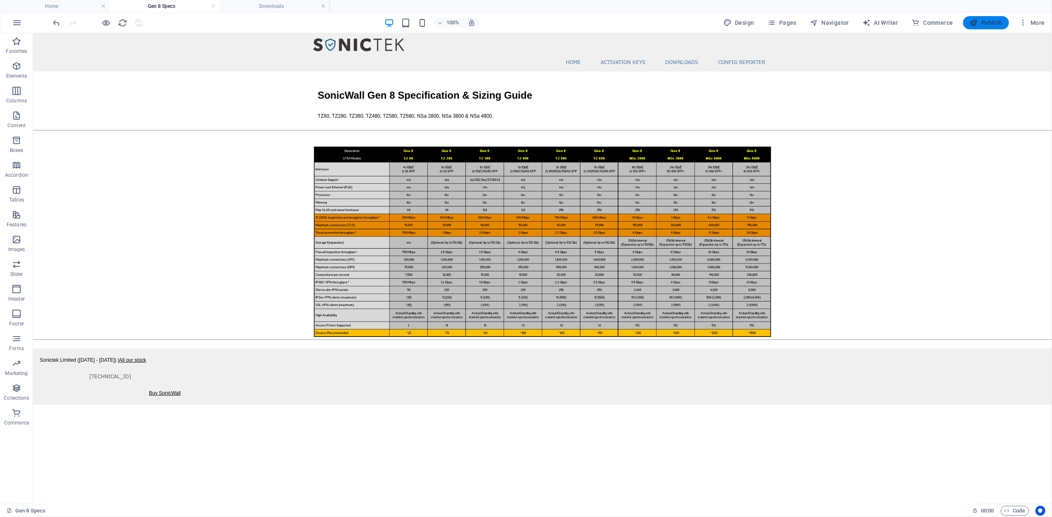
click at [981, 22] on span "Publish" at bounding box center [986, 23] width 33 height 8
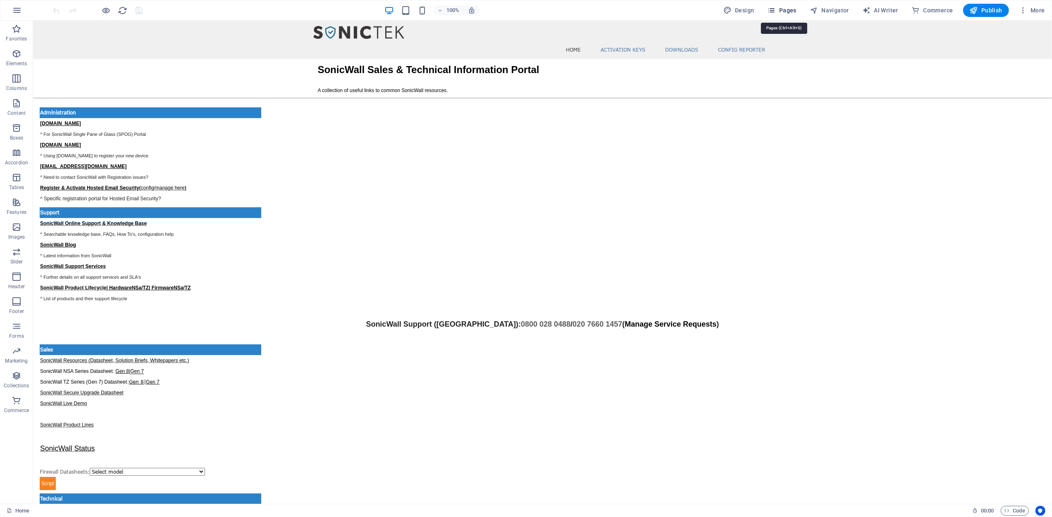
click at [785, 9] on span "Pages" at bounding box center [782, 10] width 29 height 8
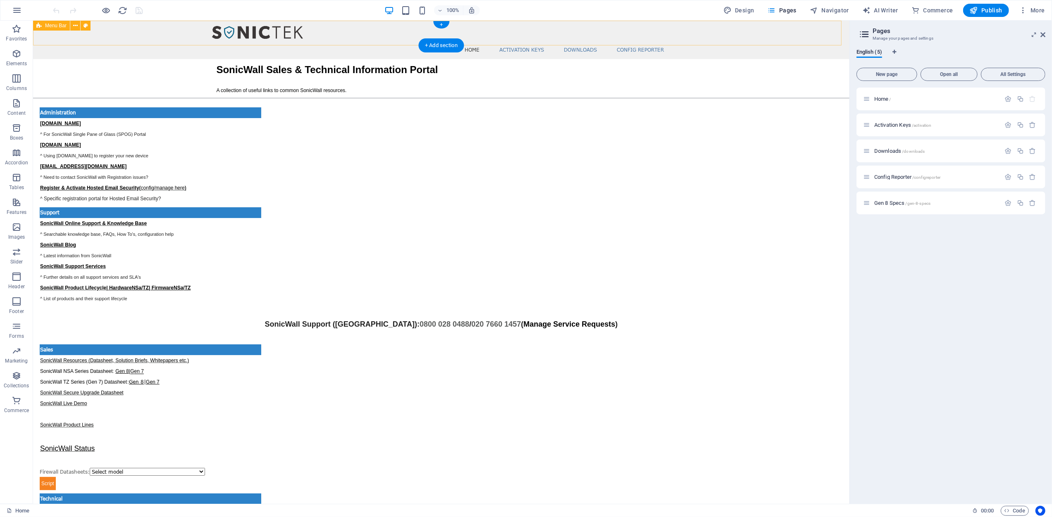
click at [691, 30] on div "Home Activation Keys Downloads config reporter" at bounding box center [441, 40] width 816 height 38
select select "px"
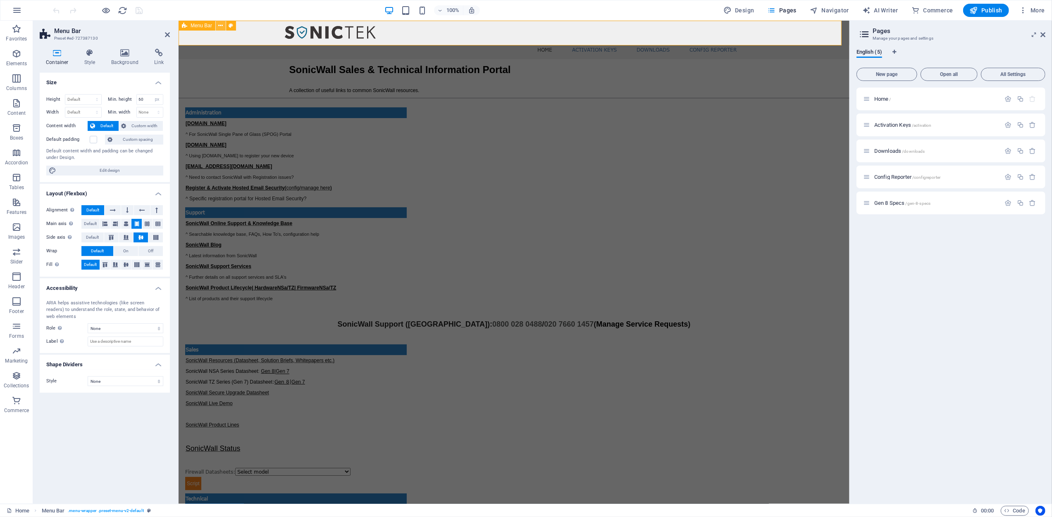
click at [222, 25] on icon at bounding box center [221, 25] width 5 height 9
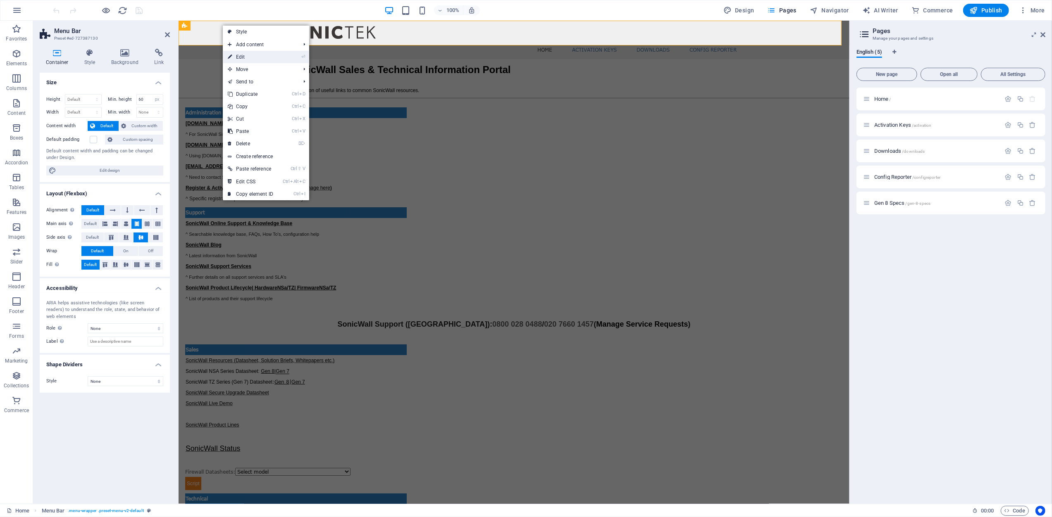
click at [240, 57] on link "⏎ Edit" at bounding box center [250, 57] width 55 height 12
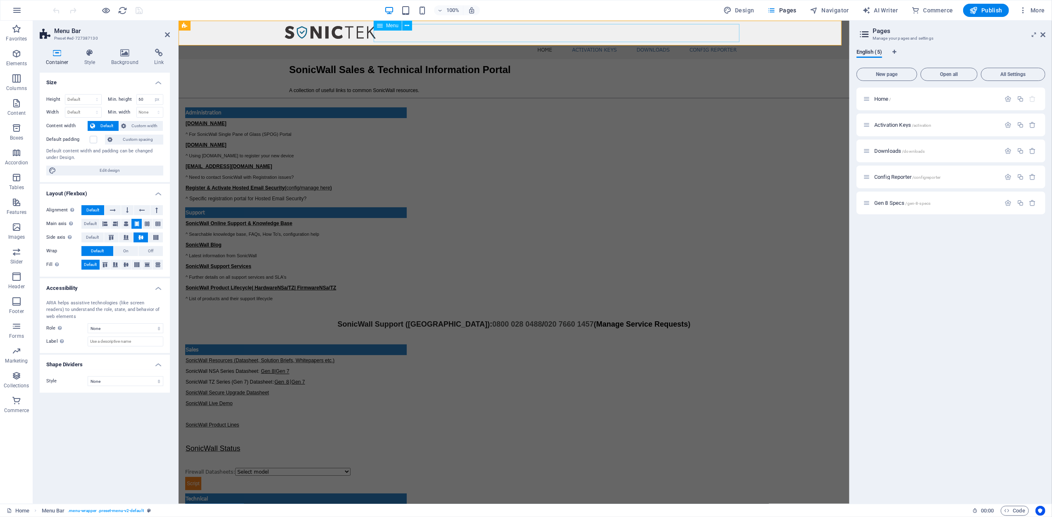
click at [555, 41] on nav "Home Activation Keys Downloads config reporter" at bounding box center [512, 50] width 461 height 18
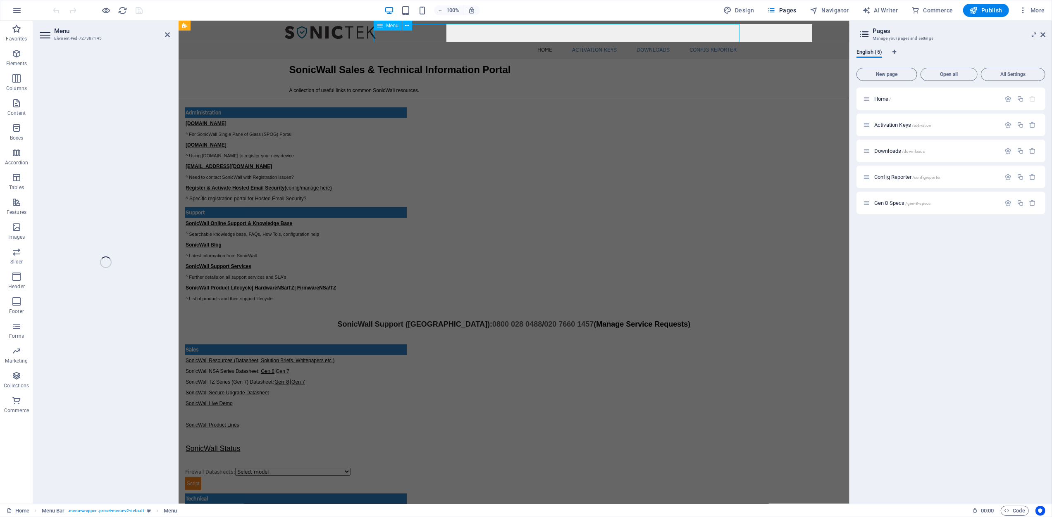
select select
select select "1"
select select
select select "2"
select select
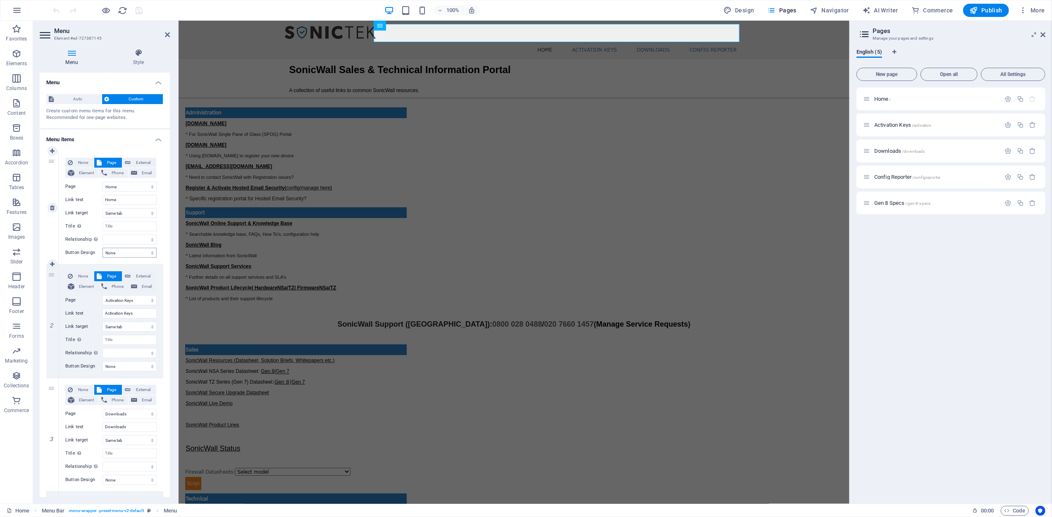
scroll to position [131, 0]
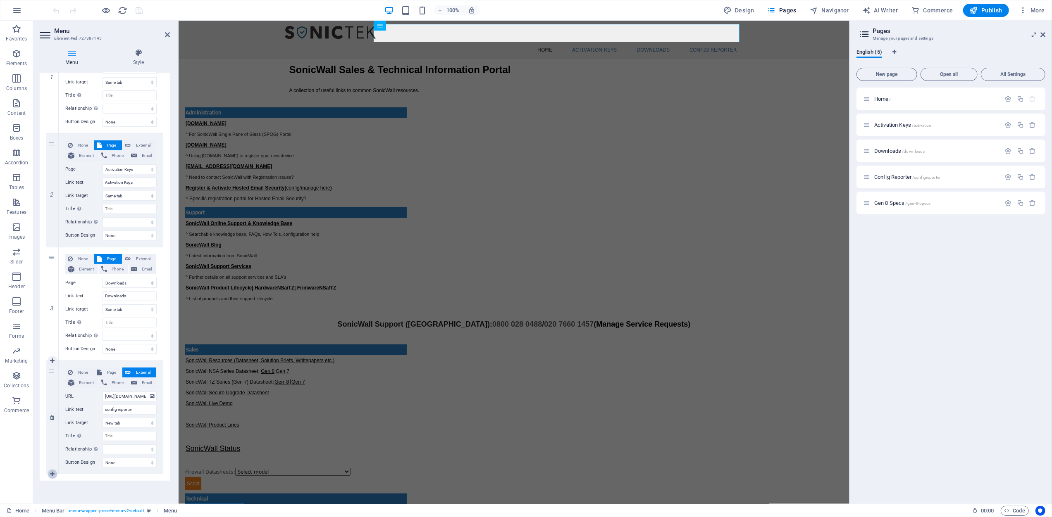
click at [51, 474] on icon at bounding box center [52, 475] width 5 height 6
select select
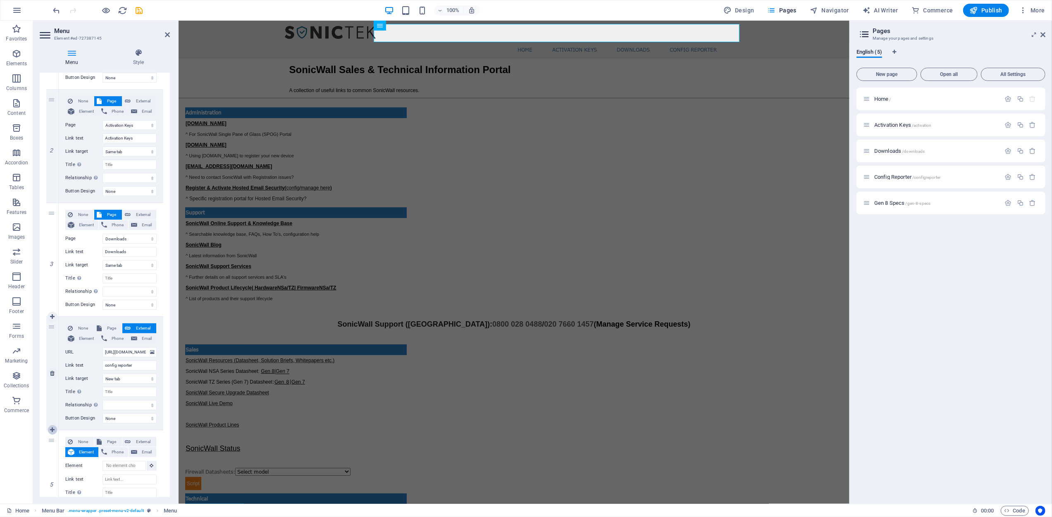
scroll to position [233, 0]
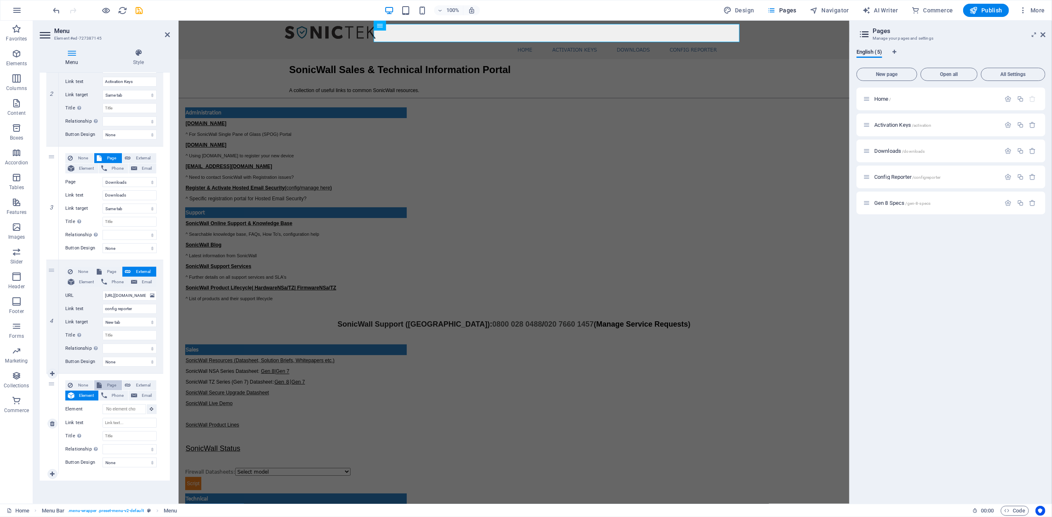
click at [108, 384] on span "Page" at bounding box center [111, 386] width 15 height 10
select select
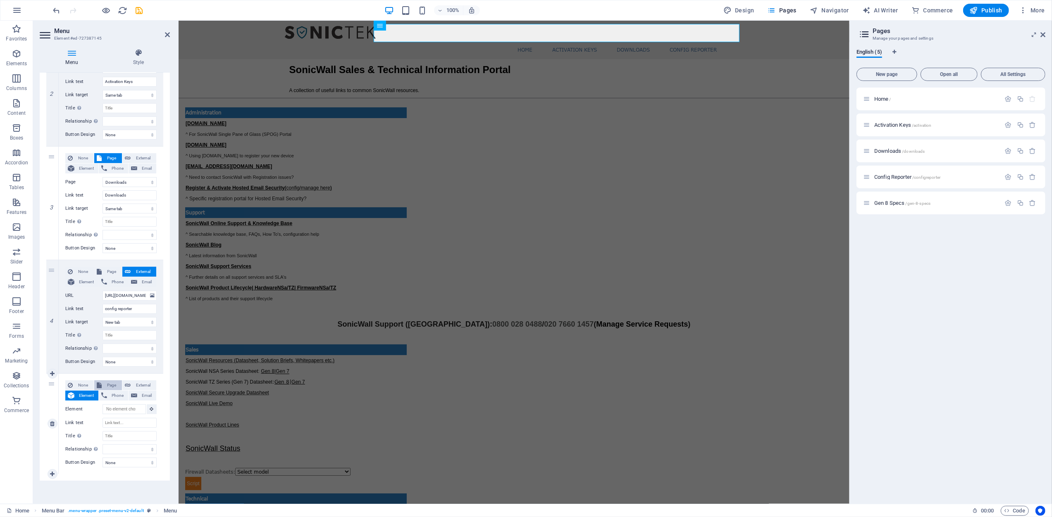
select select
click at [137, 409] on select "Home Activation Keys Downloads Config Reporter Gen 8 Specs" at bounding box center [130, 408] width 54 height 10
select select "4"
click at [103, 403] on select "Home Activation Keys Downloads Config Reporter Gen 8 Specs" at bounding box center [130, 408] width 54 height 10
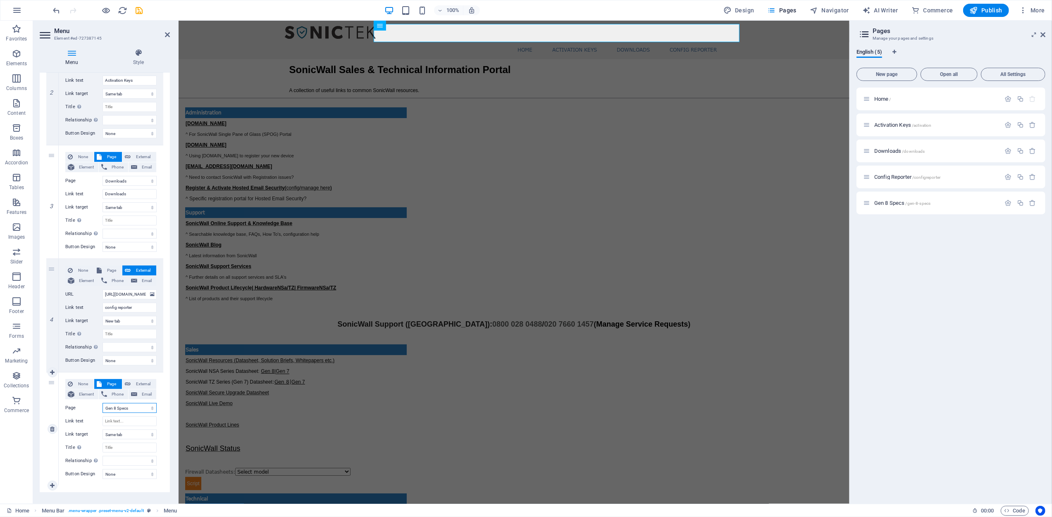
select select
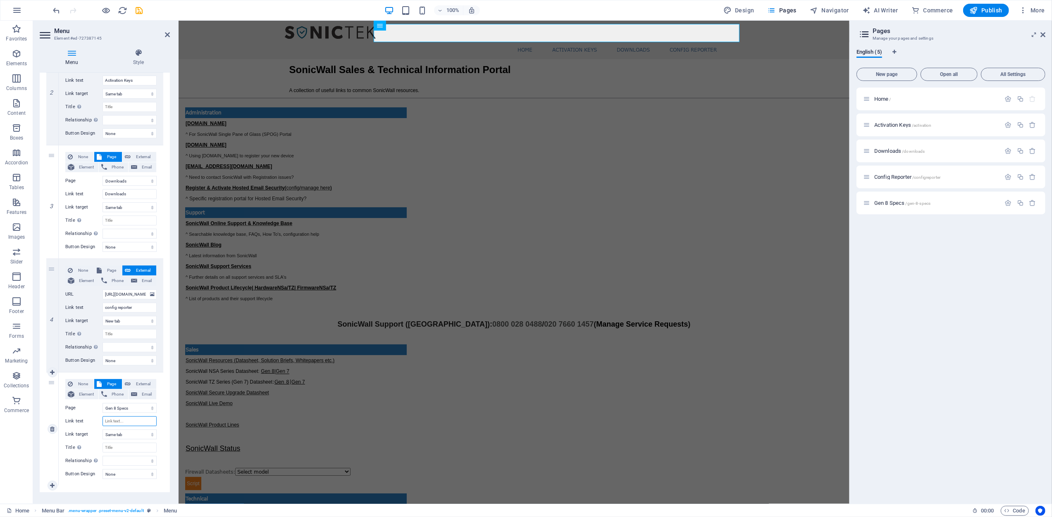
click at [131, 419] on input "Link text" at bounding box center [130, 422] width 54 height 10
type input "G"
select select
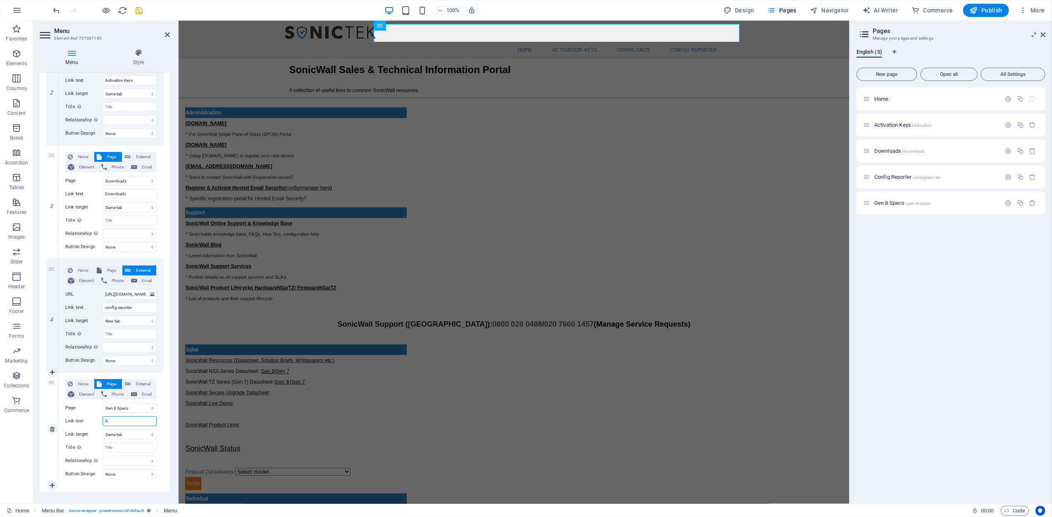
select select
type input "GE"
select select
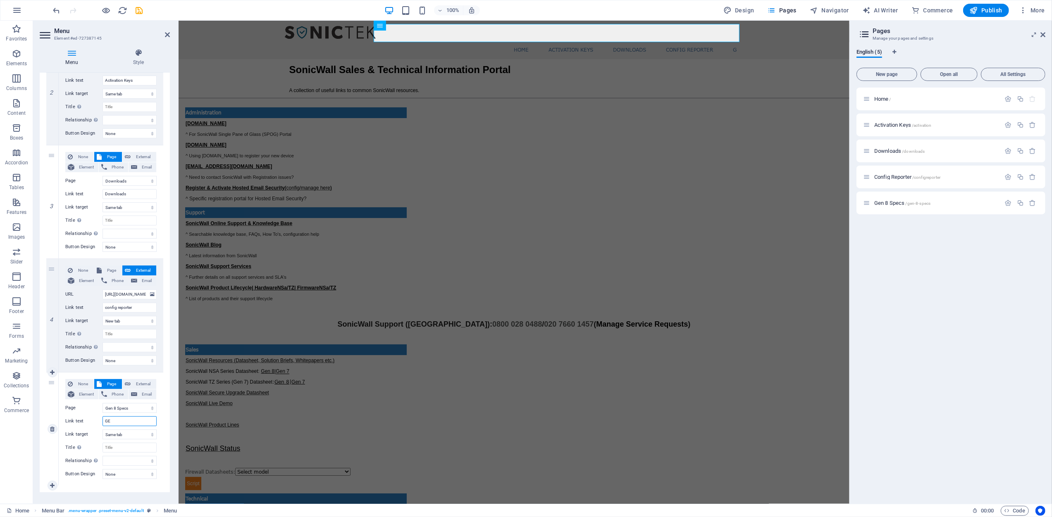
select select
type input "G"
select select
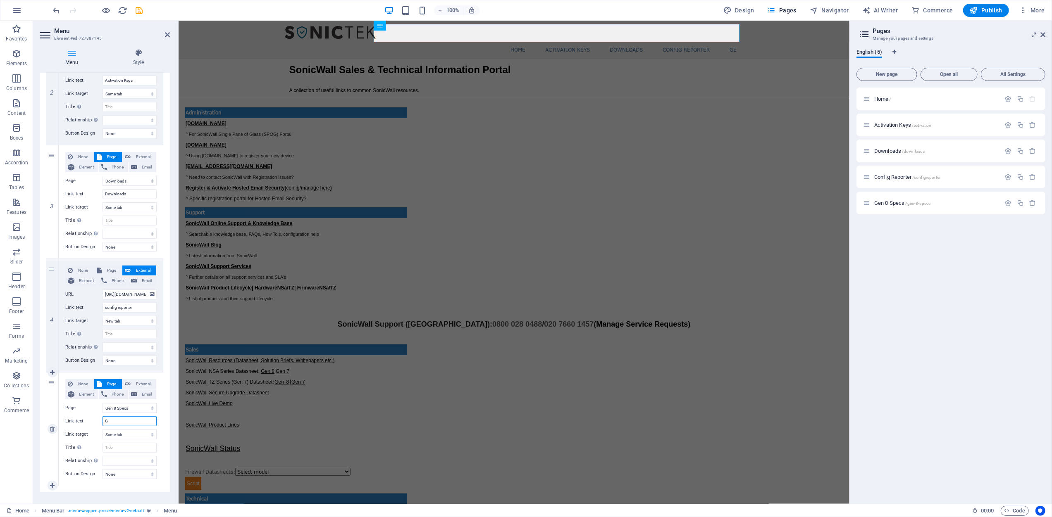
select select
type input "Gen 8"
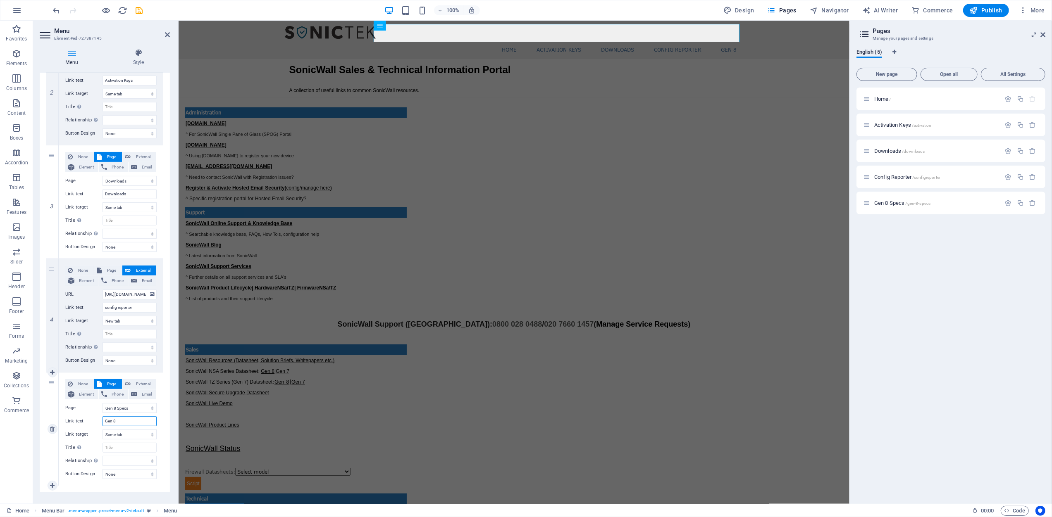
select select
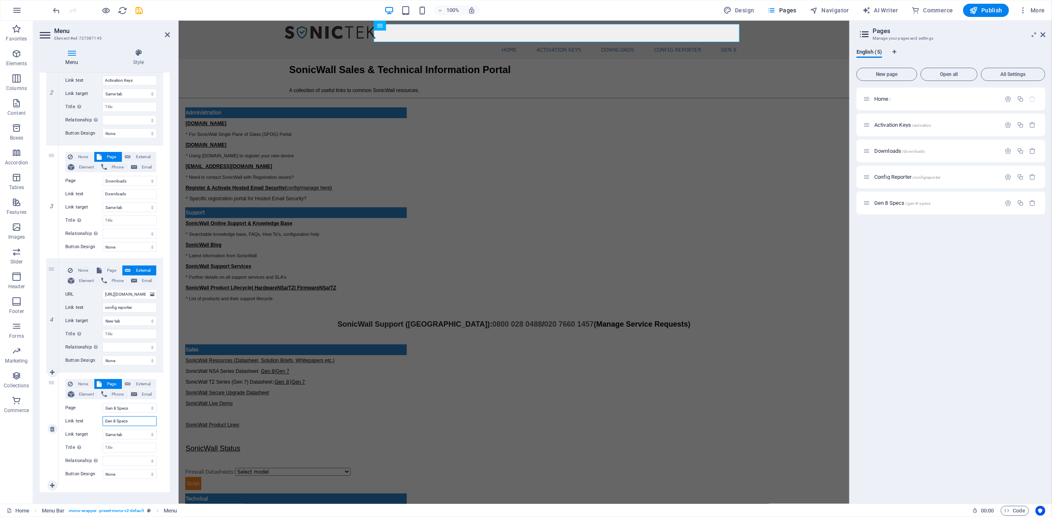
type input "Gen 8 Specs."
select select
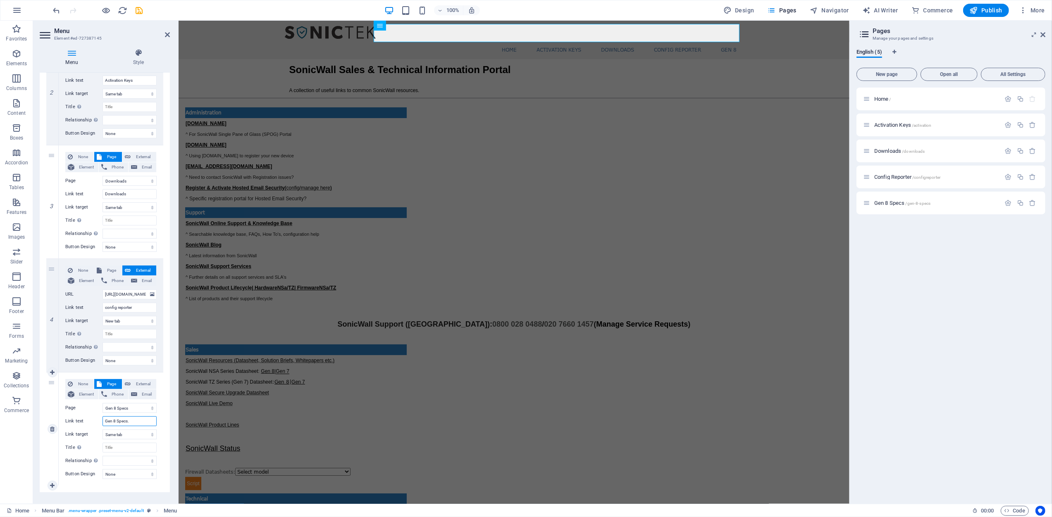
select select
type input "Gen 8 Specs."
click at [930, 343] on div "Home / Activation Keys /activation Downloads /downloads Config Reporter /config…" at bounding box center [950, 293] width 189 height 410
click at [138, 11] on icon "save" at bounding box center [140, 11] width 10 height 10
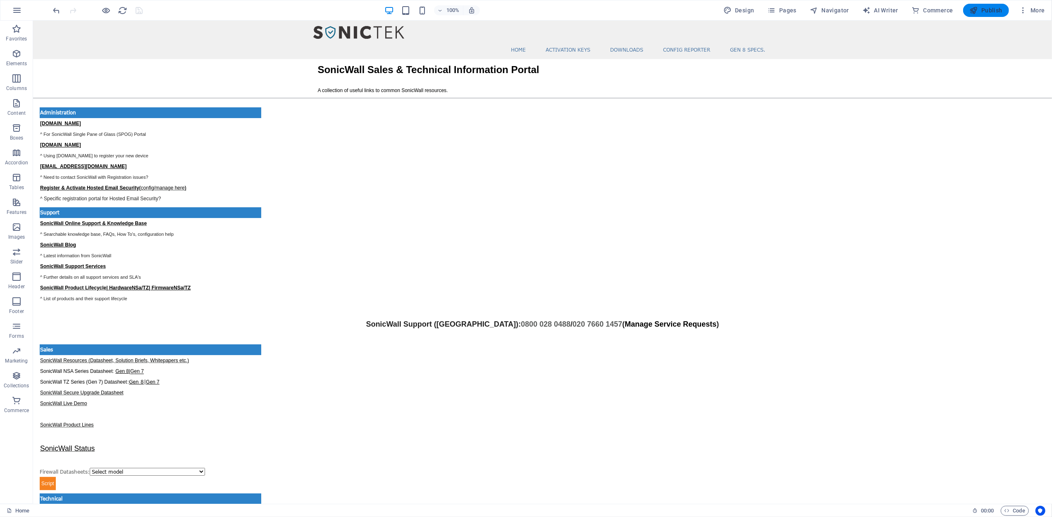
click at [978, 7] on icon "button" at bounding box center [974, 10] width 8 height 8
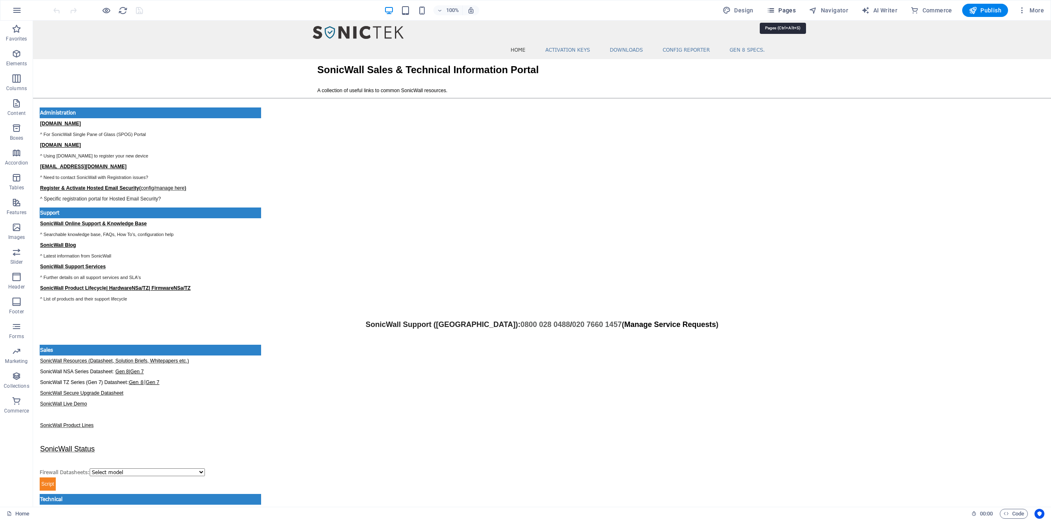
click at [784, 10] on span "Pages" at bounding box center [781, 10] width 29 height 8
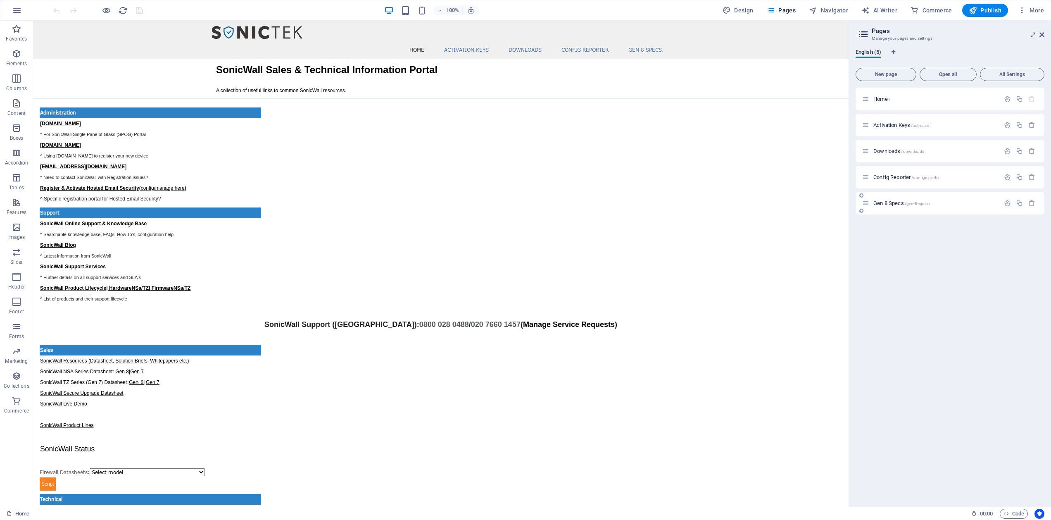
click at [884, 205] on span "Gen 8 Specs /gen-8-specs" at bounding box center [902, 203] width 56 height 6
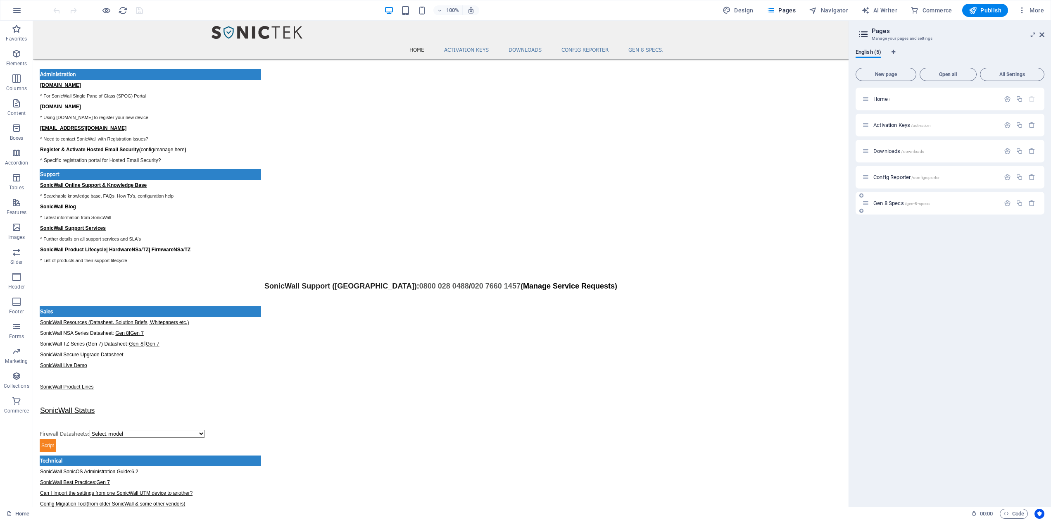
click at [884, 205] on div "Gen 8 Specs /gen-8-specs" at bounding box center [950, 203] width 189 height 23
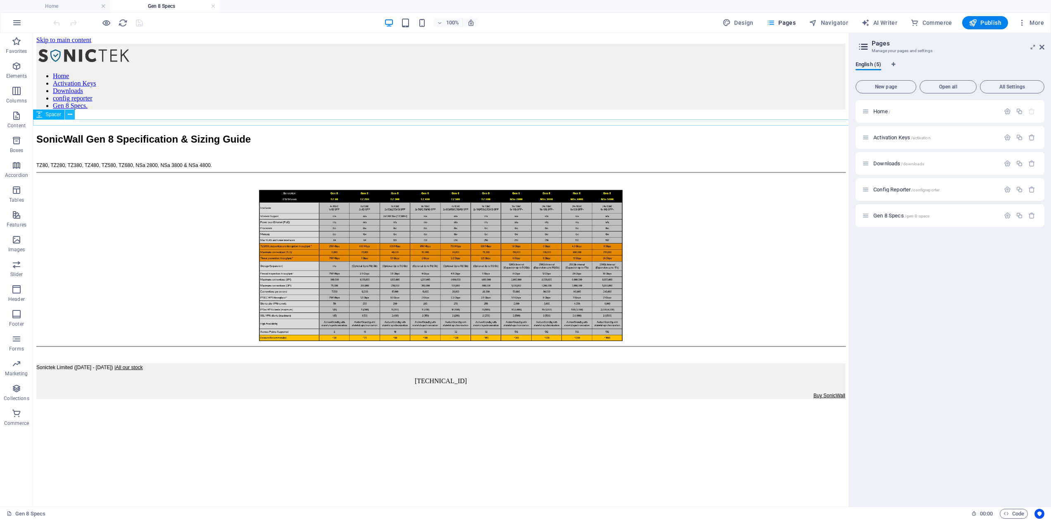
click at [68, 113] on icon at bounding box center [70, 114] width 5 height 9
click at [17, 72] on span "Elements" at bounding box center [16, 71] width 33 height 20
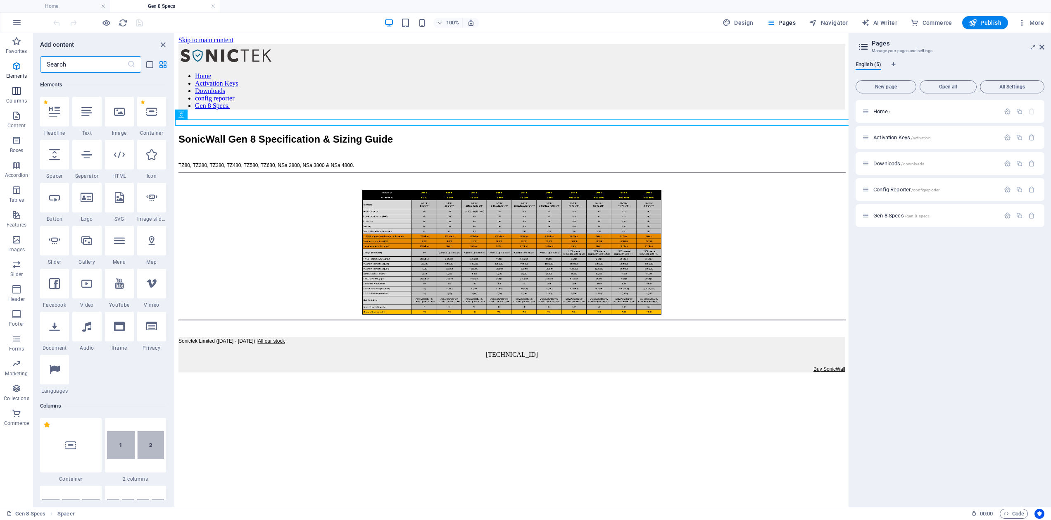
scroll to position [88, 0]
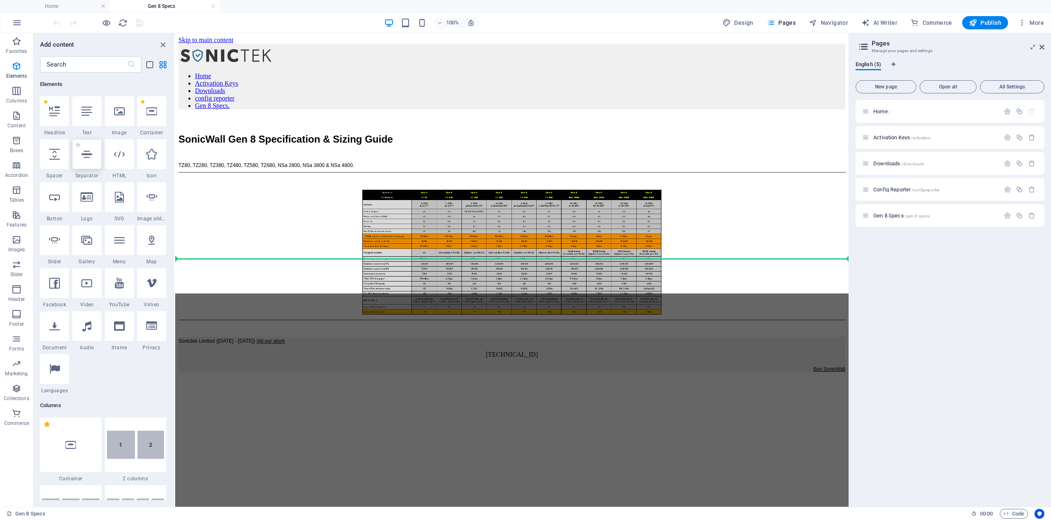
select select "%"
select select "px"
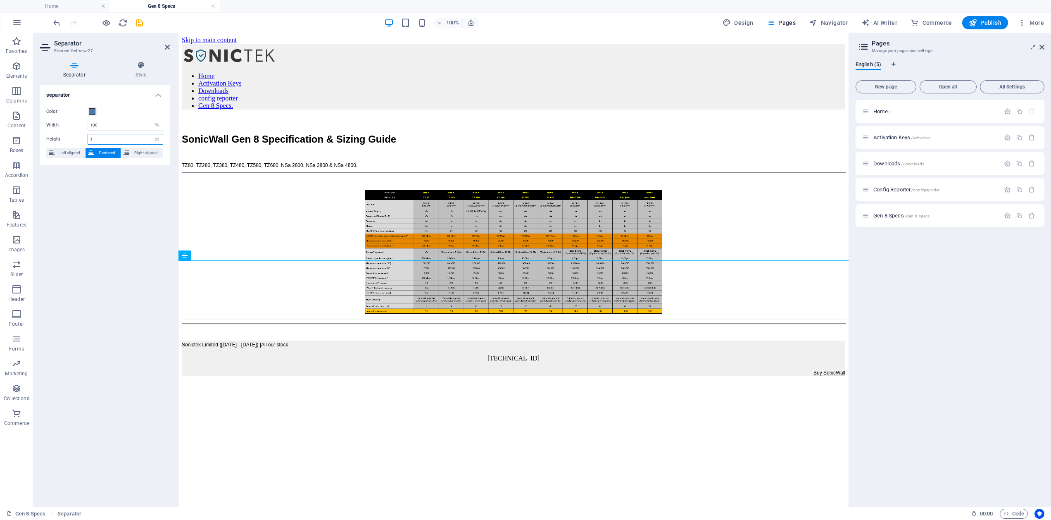
click at [141, 141] on input "1" at bounding box center [125, 139] width 75 height 10
click at [132, 141] on input "5" at bounding box center [125, 139] width 75 height 10
type input "10"
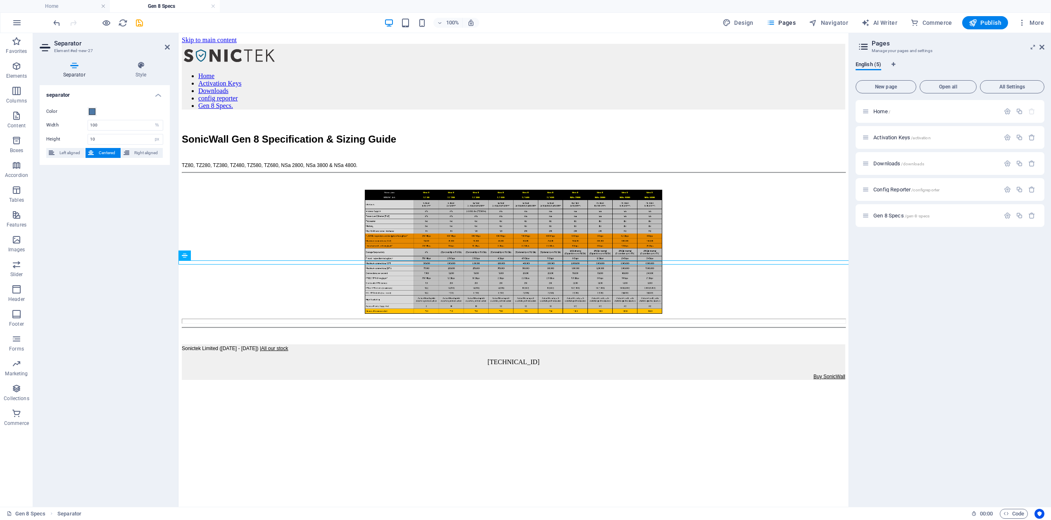
click at [317, 386] on html "Skip to main content Home Activation Keys Downloads config reporter Gen 8 Specs…" at bounding box center [514, 209] width 670 height 353
click at [250, 191] on figure at bounding box center [514, 252] width 664 height 126
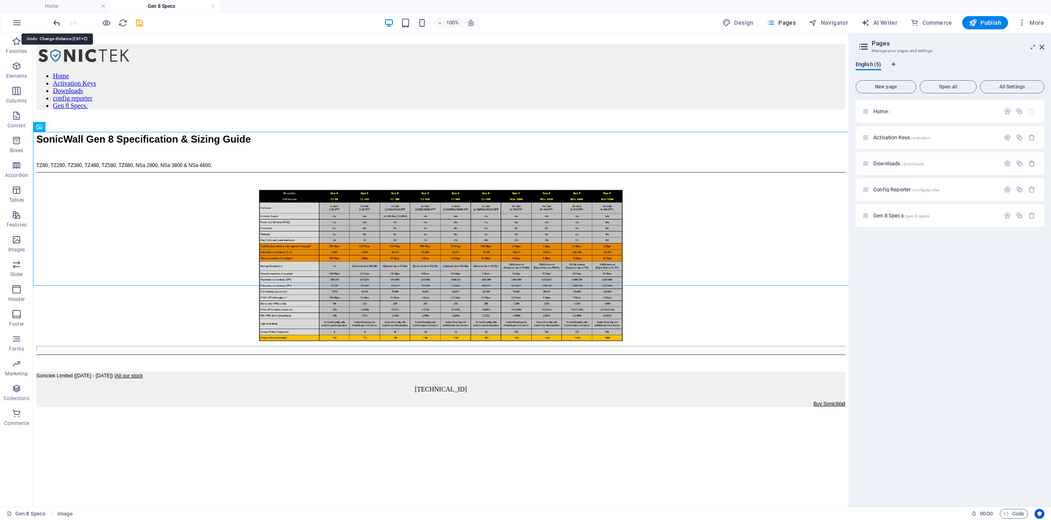
click at [53, 22] on icon "undo" at bounding box center [57, 23] width 10 height 10
click at [55, 23] on icon "undo" at bounding box center [57, 23] width 10 height 10
click at [273, 410] on html "Skip to main content Home Activation Keys Downloads config reporter Gen 8 Specs…" at bounding box center [441, 221] width 816 height 377
click at [54, 24] on icon "undo" at bounding box center [57, 23] width 10 height 10
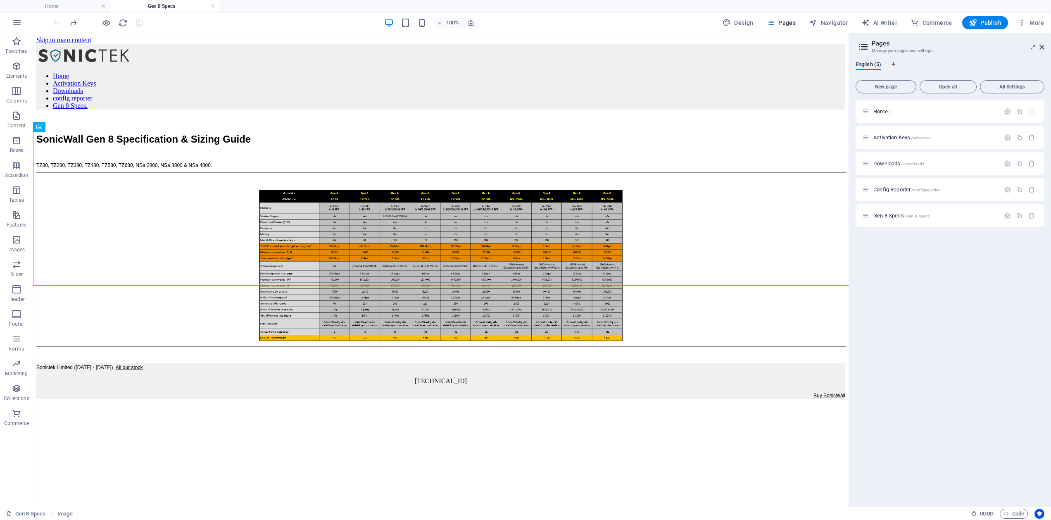
click at [54, 24] on div at bounding box center [98, 22] width 93 height 13
click at [20, 68] on icon "button" at bounding box center [17, 66] width 10 height 10
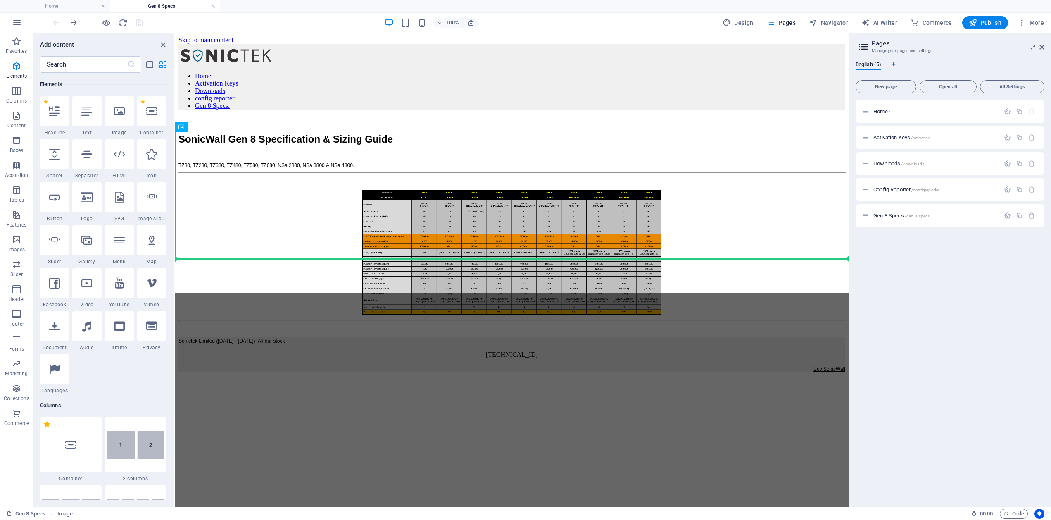
select select "px"
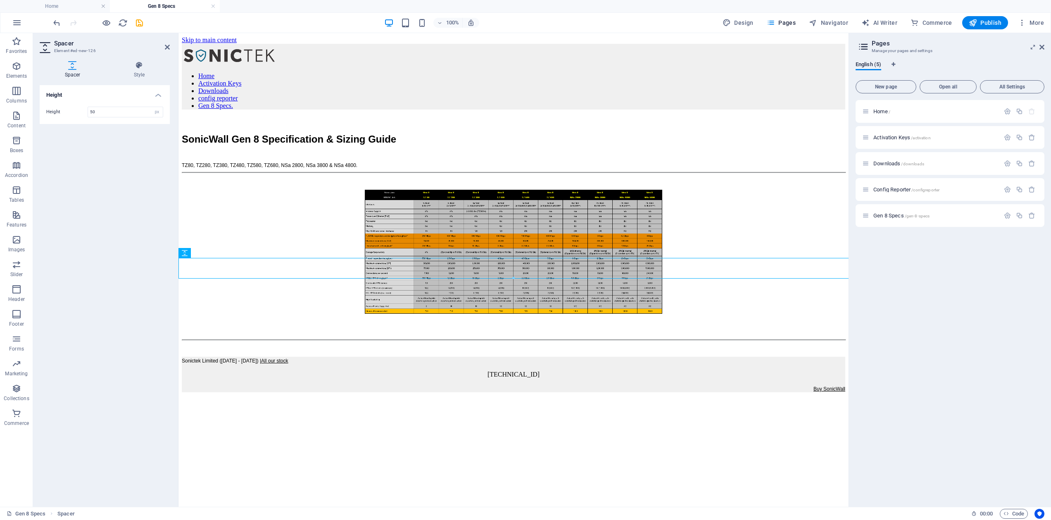
click at [434, 399] on html "Skip to main content Home Activation Keys Downloads config reporter Gen 8 Specs…" at bounding box center [514, 216] width 670 height 366
click at [548, 189] on figure at bounding box center [514, 252] width 664 height 126
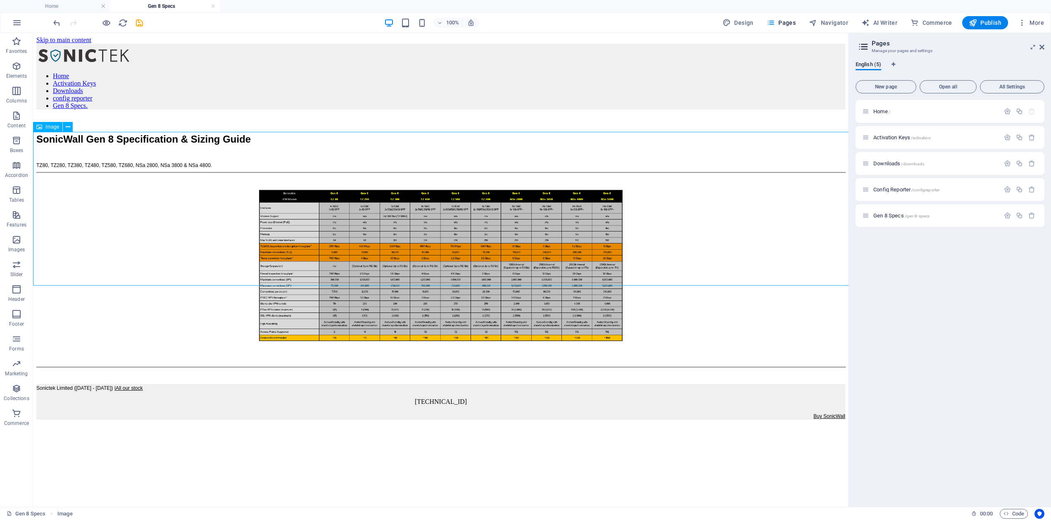
click at [500, 189] on figure at bounding box center [440, 266] width 809 height 154
select select "%"
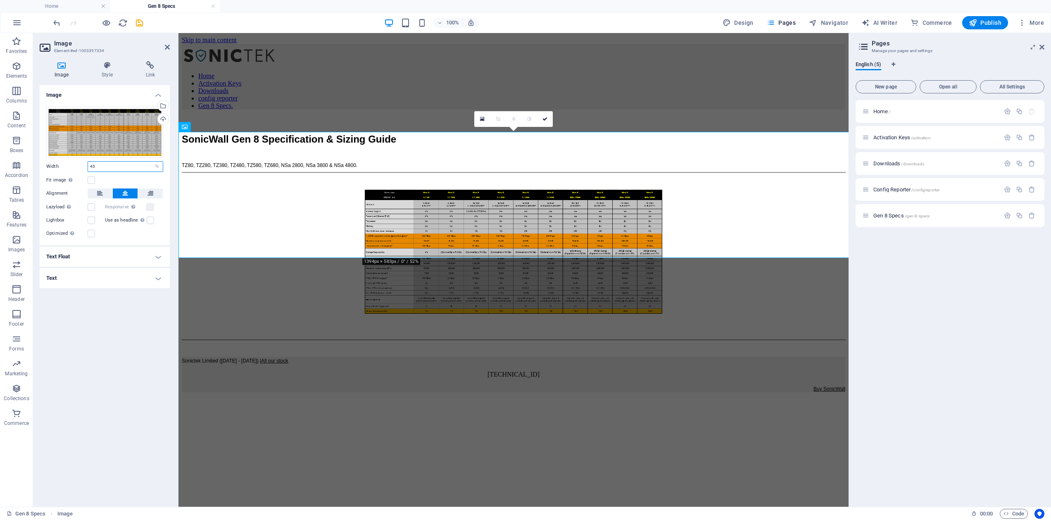
click at [106, 166] on input "45" at bounding box center [125, 167] width 75 height 10
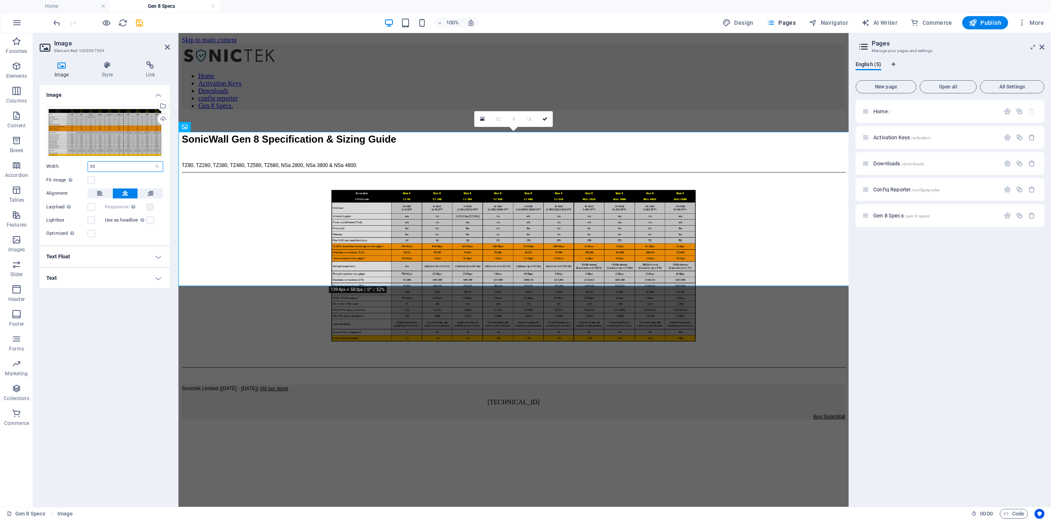
click at [106, 166] on input "55" at bounding box center [125, 167] width 75 height 10
type input "75"
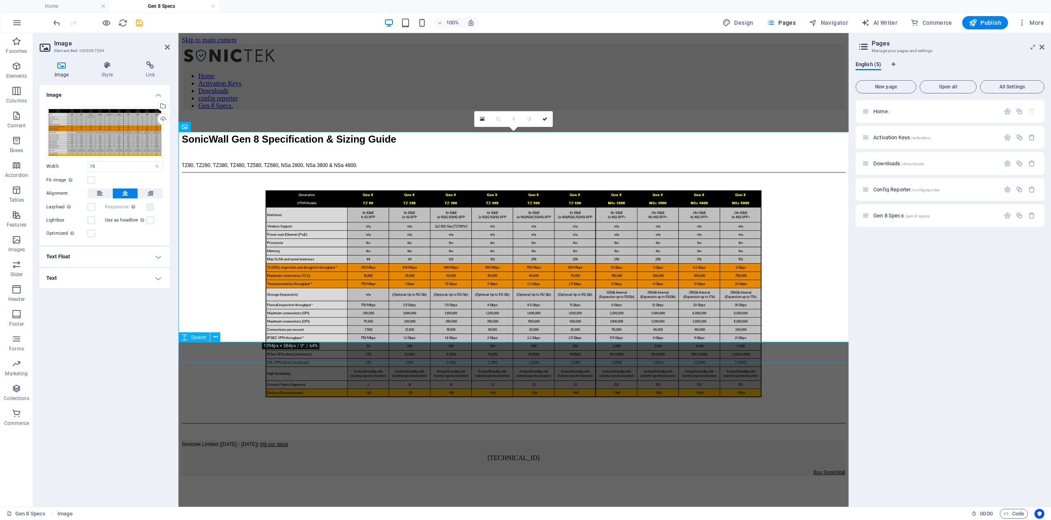
click at [308, 399] on div at bounding box center [514, 409] width 664 height 21
select select "px"
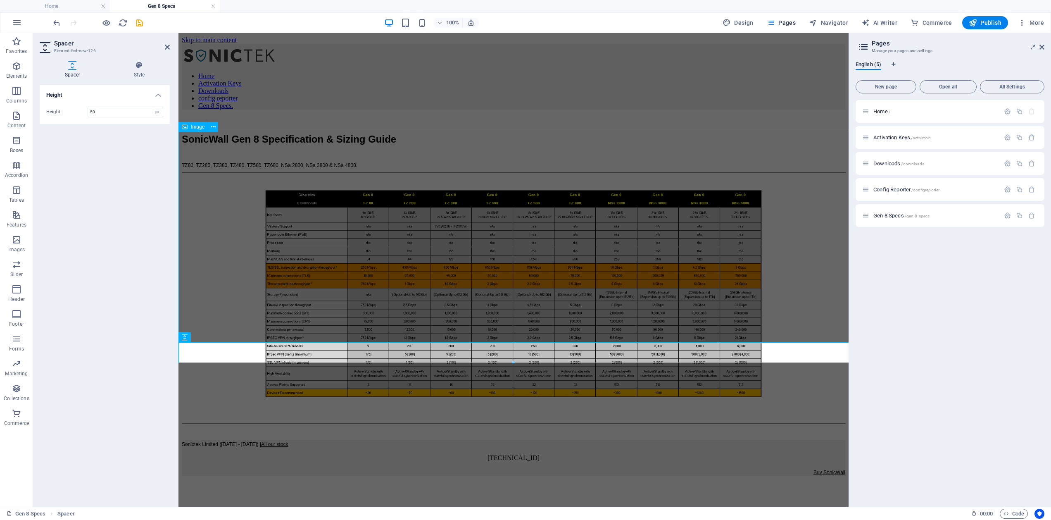
click at [317, 296] on figure at bounding box center [514, 294] width 664 height 210
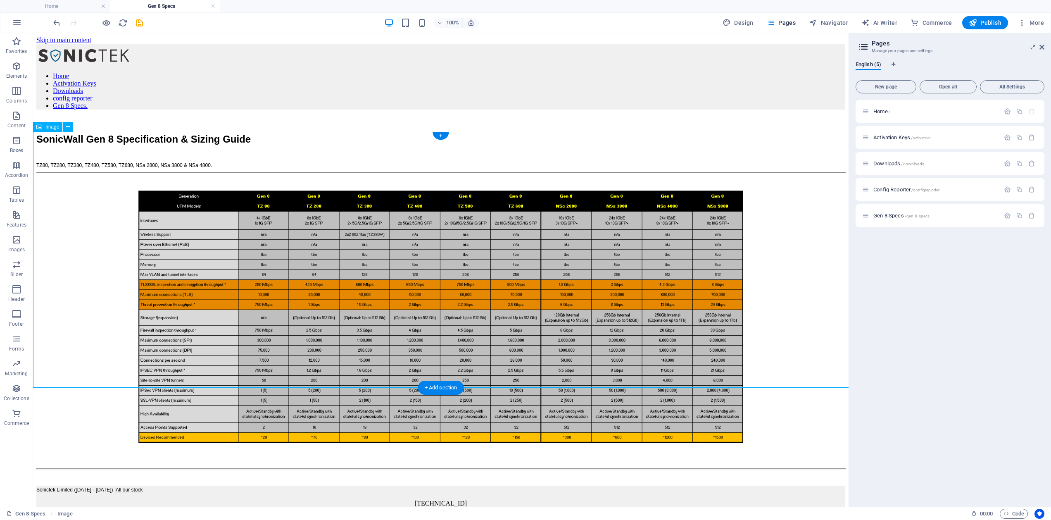
click at [527, 285] on figure at bounding box center [440, 316] width 809 height 255
select select "%"
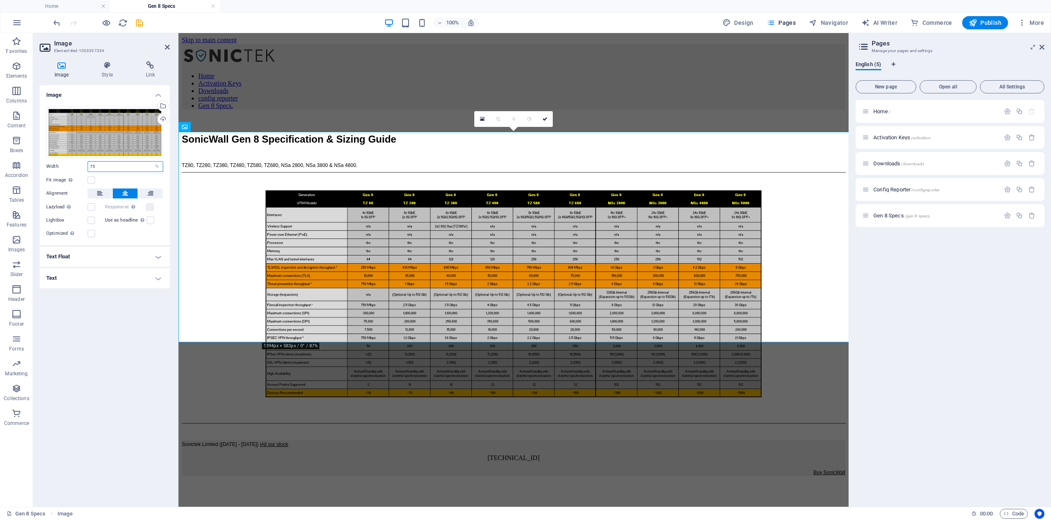
click at [121, 169] on input "75" at bounding box center [125, 167] width 75 height 10
type input "85"
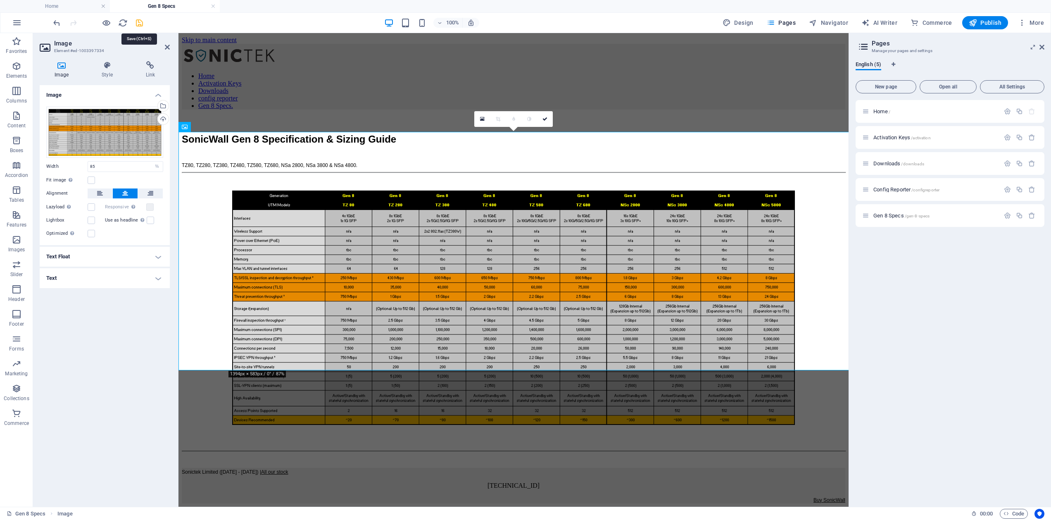
click at [138, 22] on icon "save" at bounding box center [140, 23] width 10 height 10
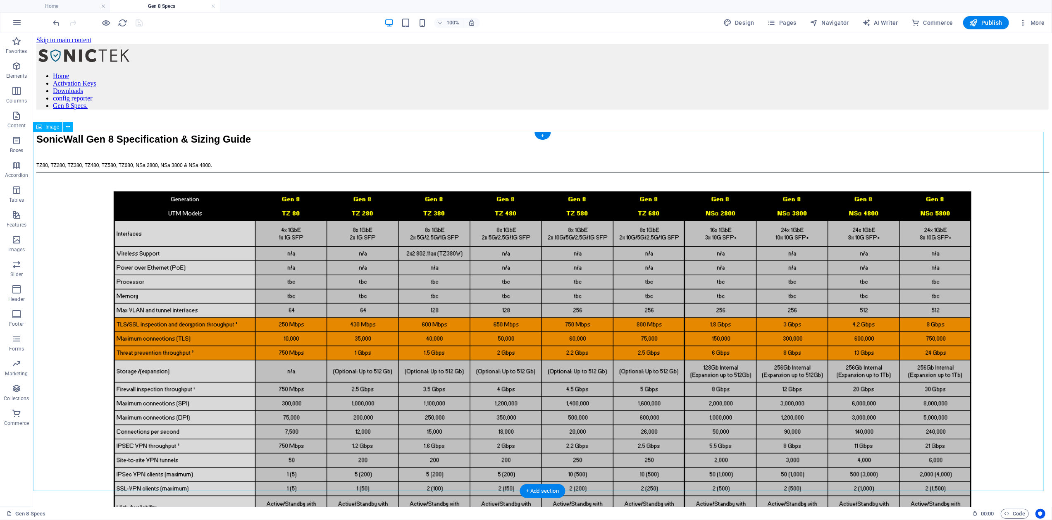
scroll to position [40, 0]
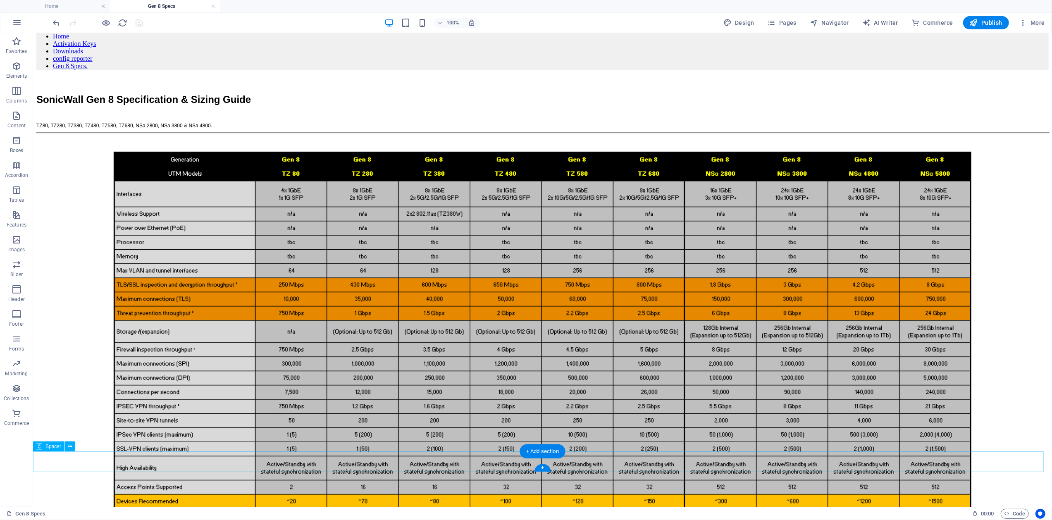
click at [135, 510] on div at bounding box center [542, 520] width 1012 height 21
click at [65, 510] on div at bounding box center [542, 520] width 1012 height 21
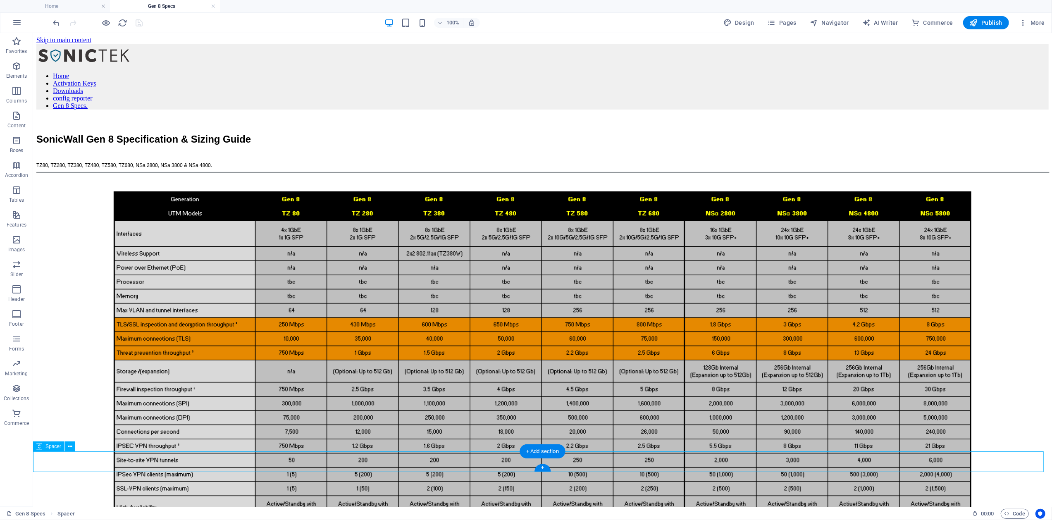
select select "px"
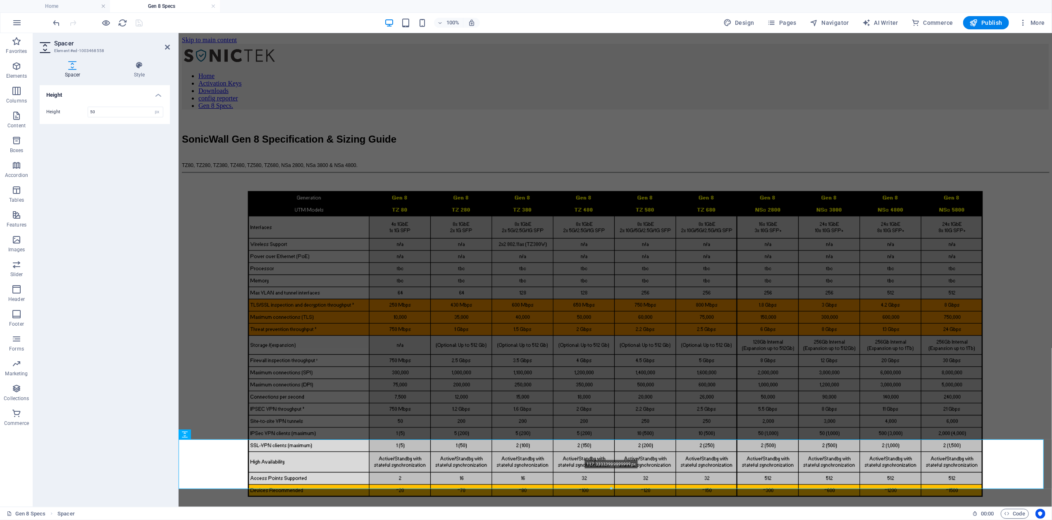
drag, startPoint x: 230, startPoint y: 463, endPoint x: 234, endPoint y: 491, distance: 28.4
click at [234, 491] on div "Drag here to replace the existing content. Press “Ctrl” if you want to create a…" at bounding box center [615, 270] width 873 height 474
type input "117"
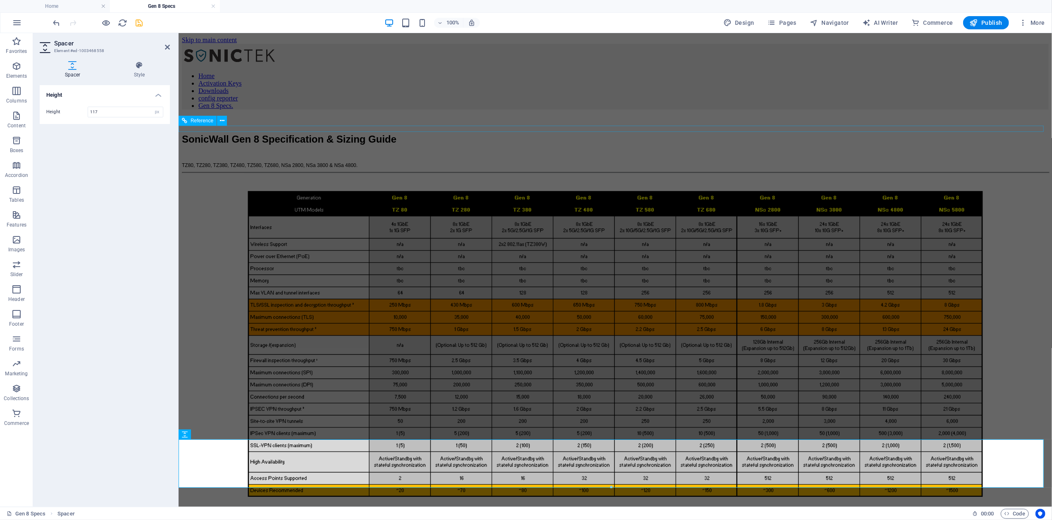
click at [235, 182] on div at bounding box center [614, 185] width 867 height 6
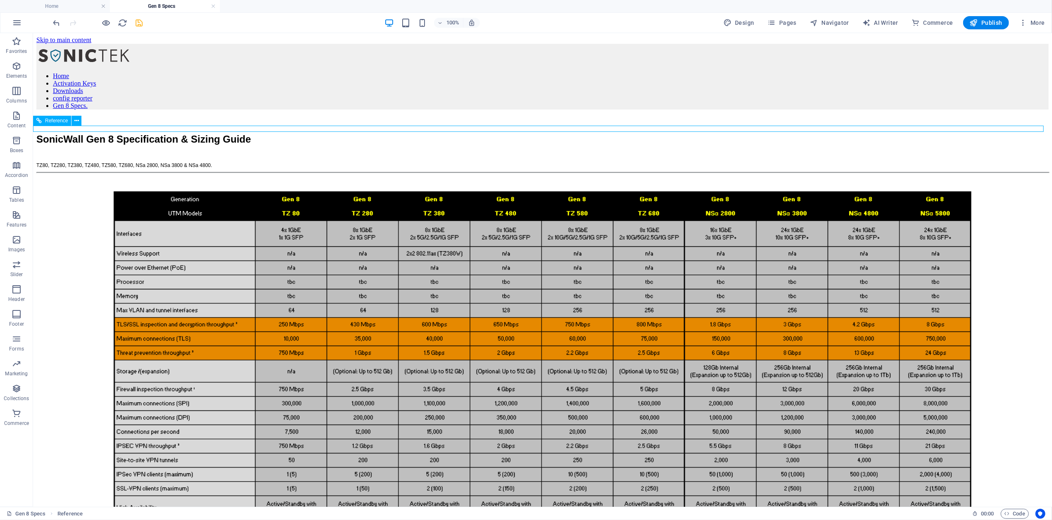
click at [66, 182] on div at bounding box center [542, 185] width 1012 height 6
click at [76, 123] on icon at bounding box center [76, 121] width 5 height 9
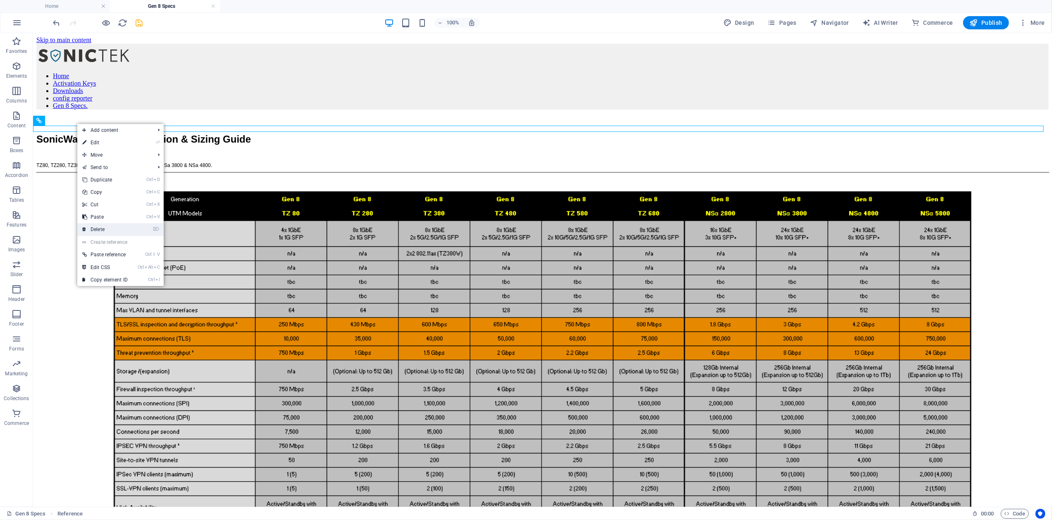
click at [103, 225] on link "⌦ Delete" at bounding box center [104, 229] width 55 height 12
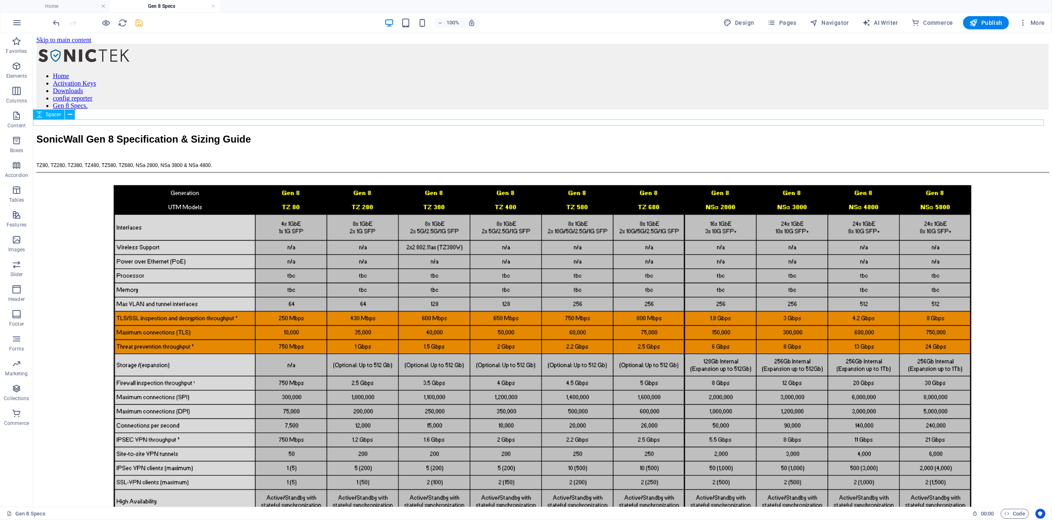
click at [83, 176] on div at bounding box center [542, 179] width 1012 height 6
select select "px"
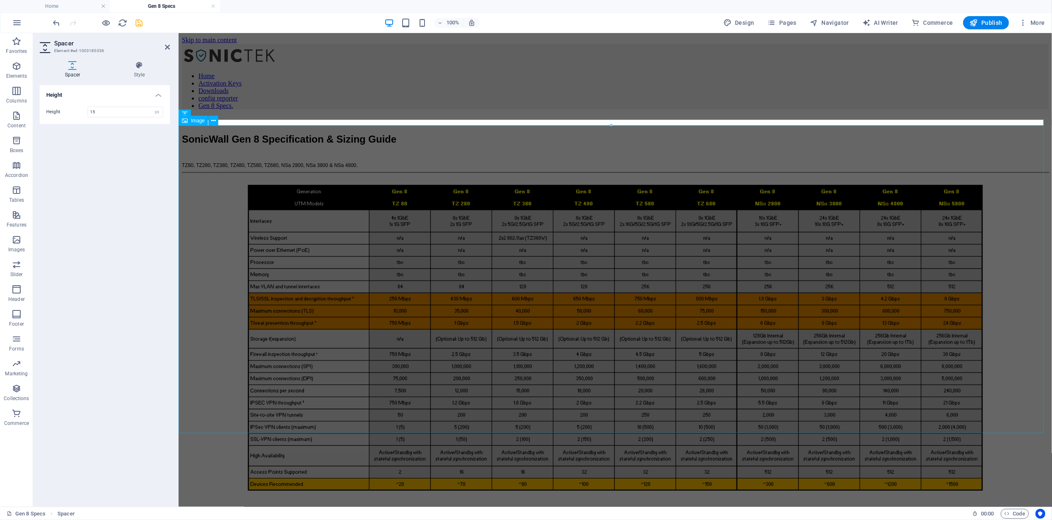
click at [1028, 182] on figure at bounding box center [614, 337] width 867 height 310
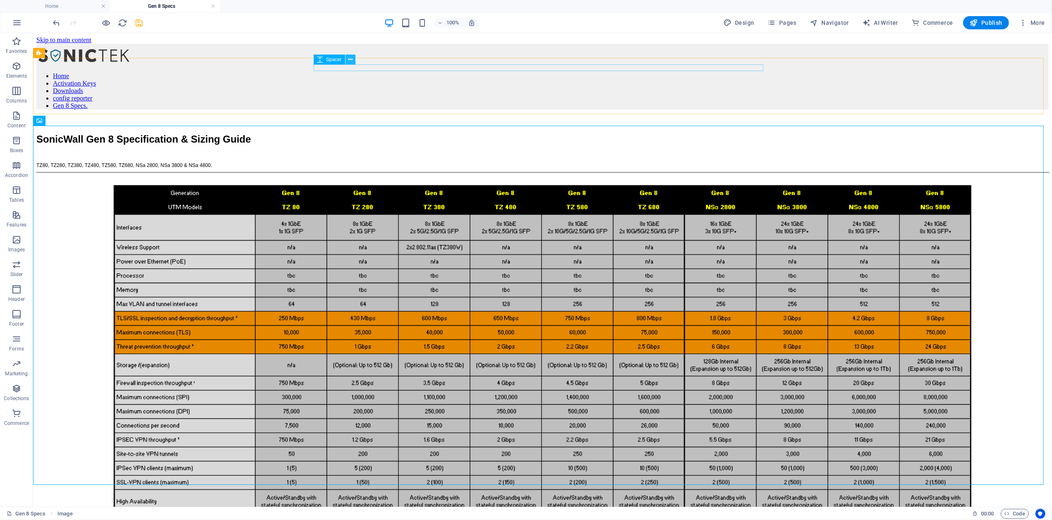
click at [351, 60] on icon at bounding box center [350, 59] width 5 height 9
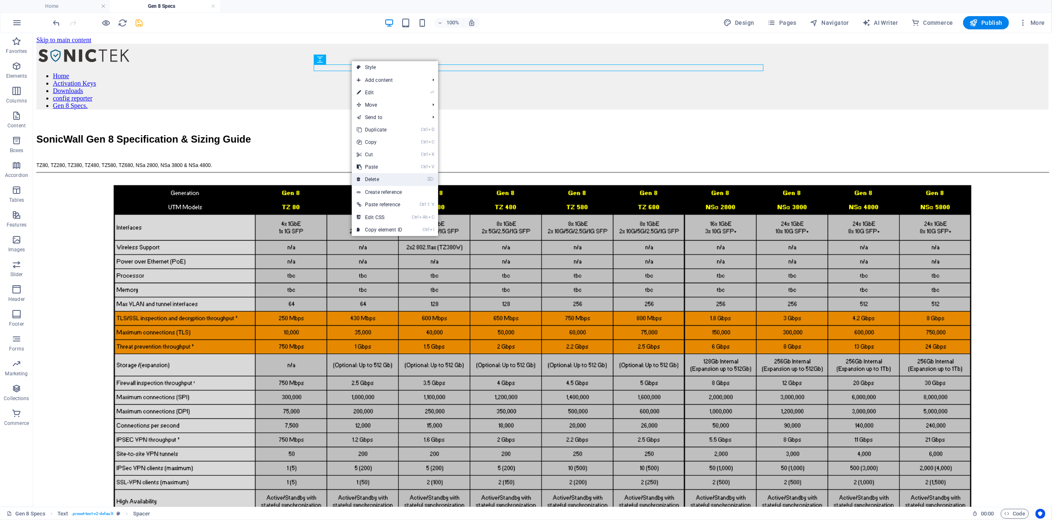
click at [379, 174] on link "⌦ Delete" at bounding box center [379, 179] width 55 height 12
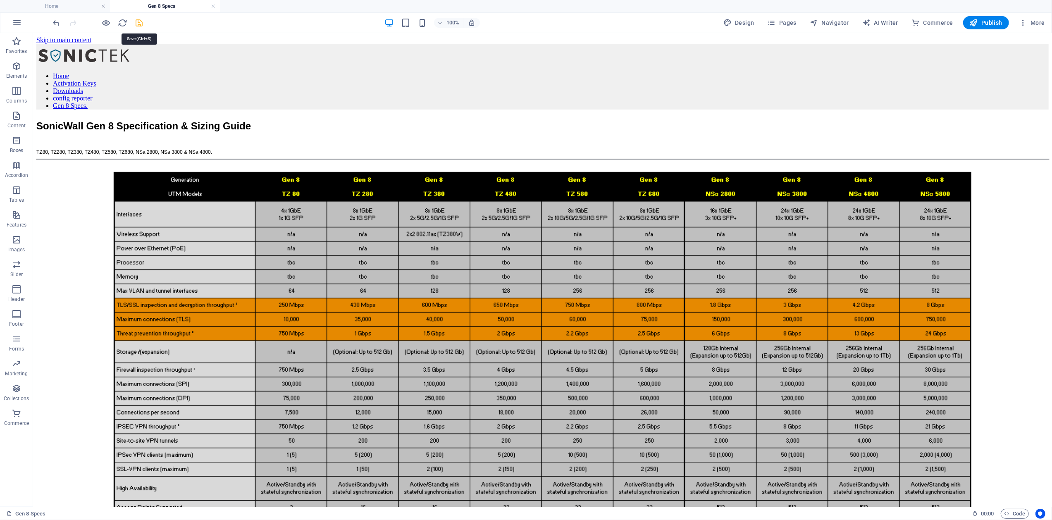
click at [135, 23] on icon "save" at bounding box center [140, 23] width 10 height 10
click at [985, 21] on span "Publish" at bounding box center [986, 23] width 33 height 8
